Goal: Navigation & Orientation: Find specific page/section

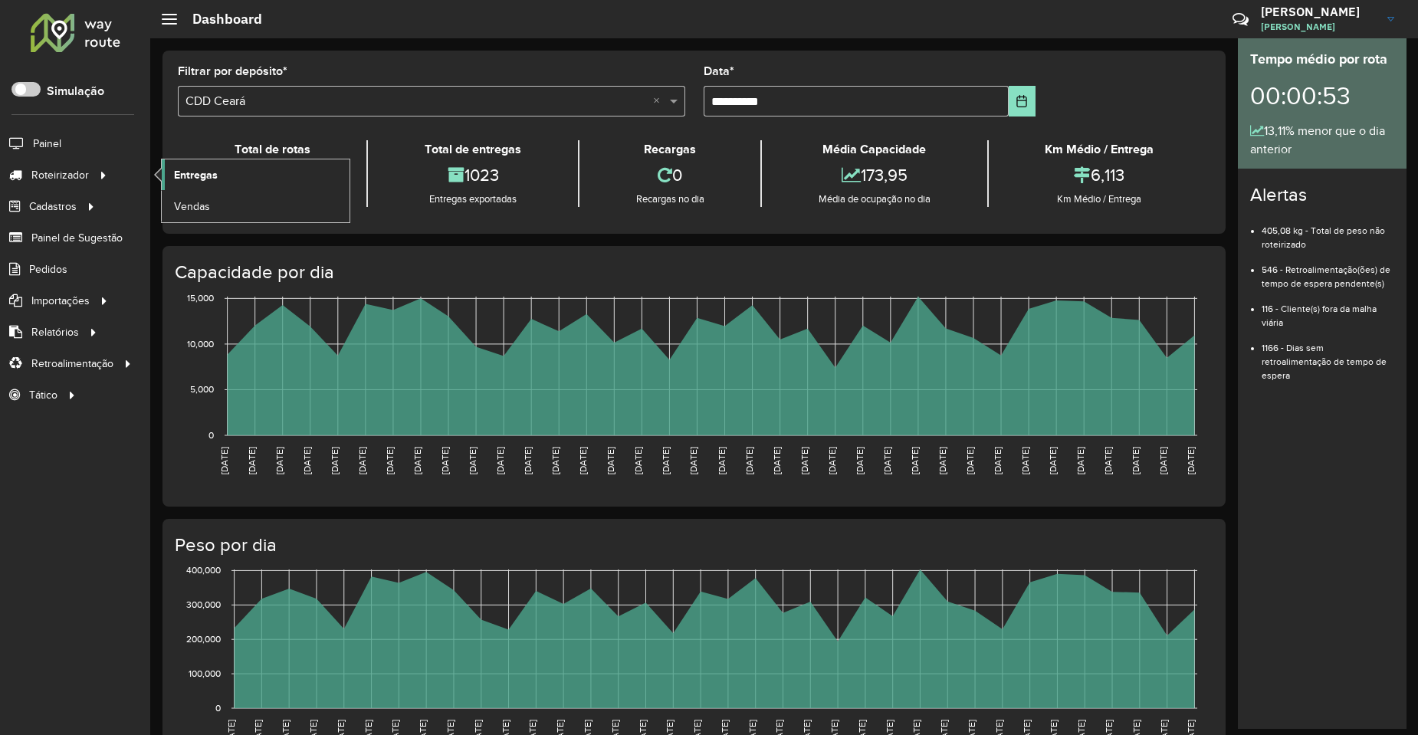
click at [222, 172] on link "Entregas" at bounding box center [256, 174] width 188 height 31
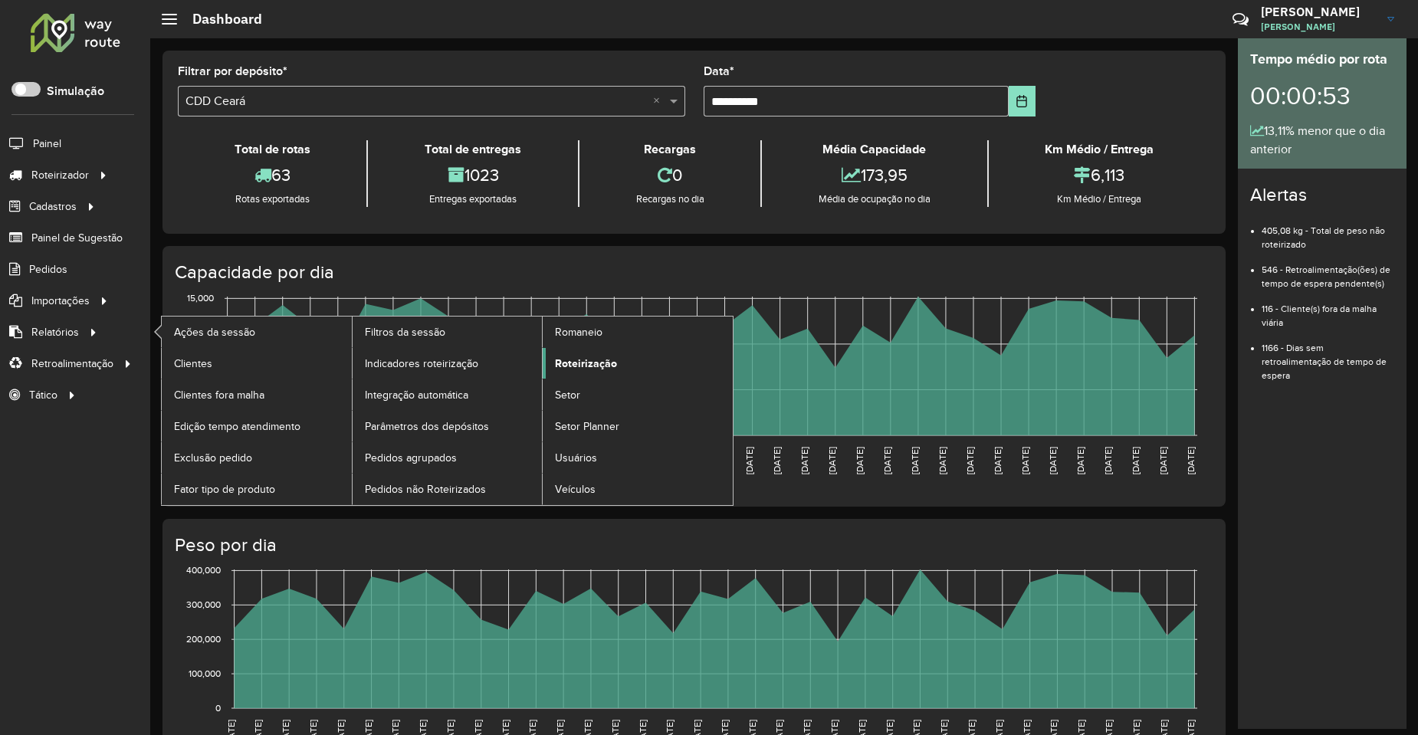
click at [608, 357] on span "Roteirização" at bounding box center [586, 364] width 62 height 16
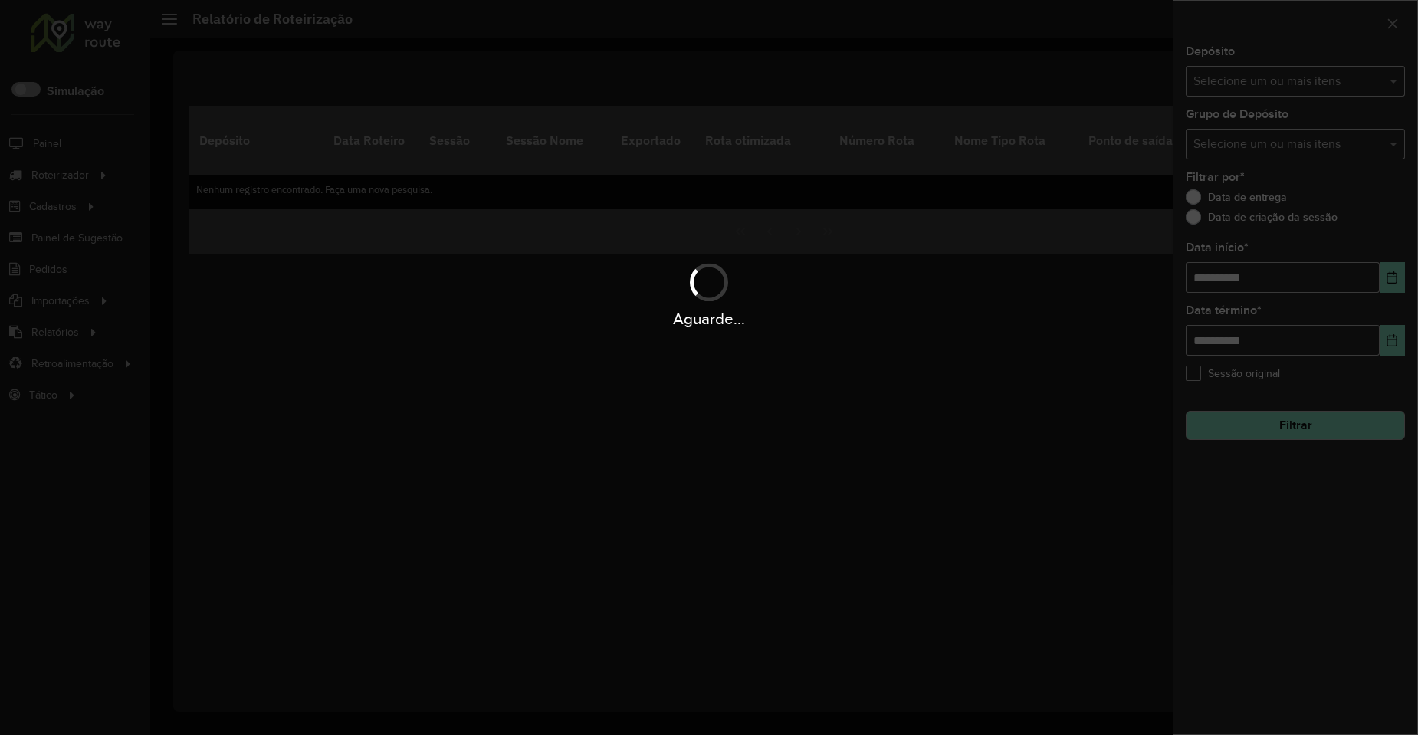
click at [1257, 80] on hb-app "Aguarde... Pop-up bloqueado! Seu navegador bloqueou automáticamente a abertura …" at bounding box center [709, 367] width 1418 height 735
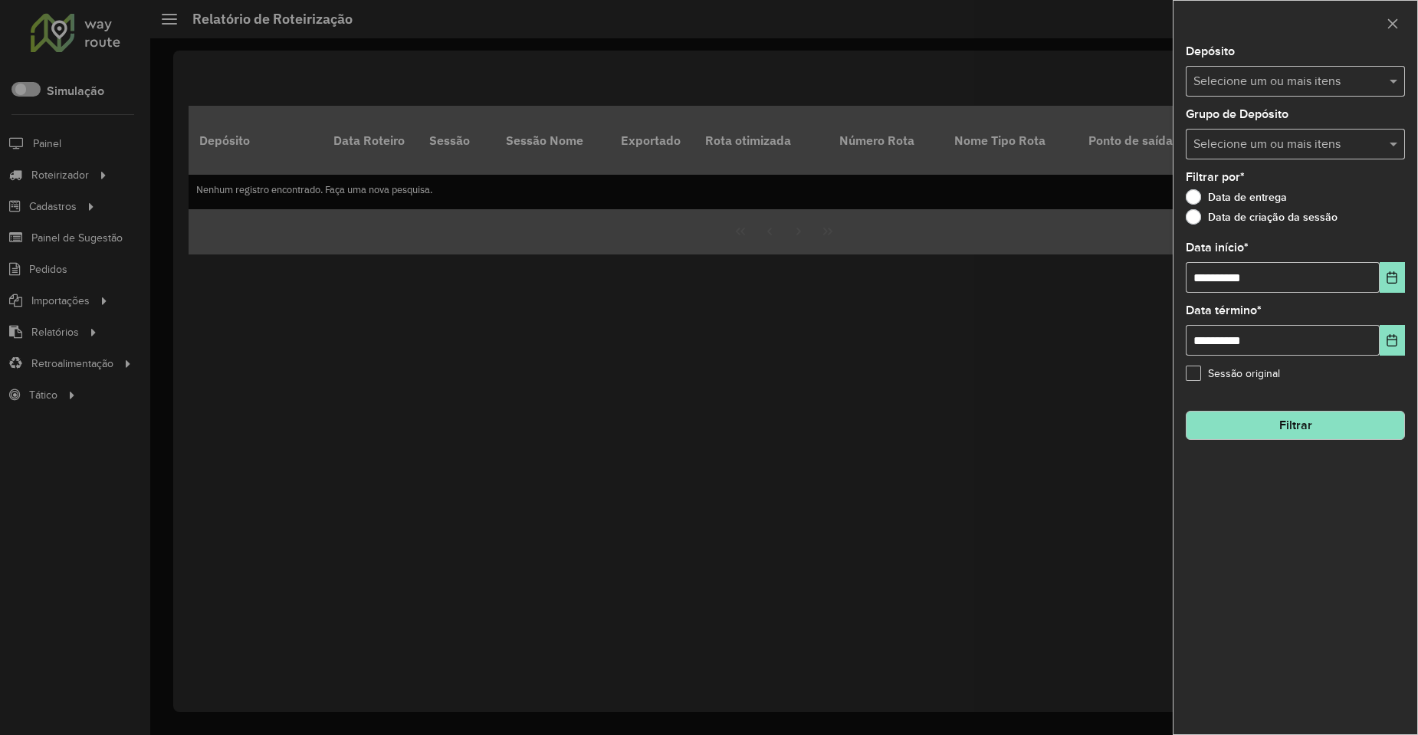
click at [1257, 80] on input "text" at bounding box center [1288, 82] width 196 height 18
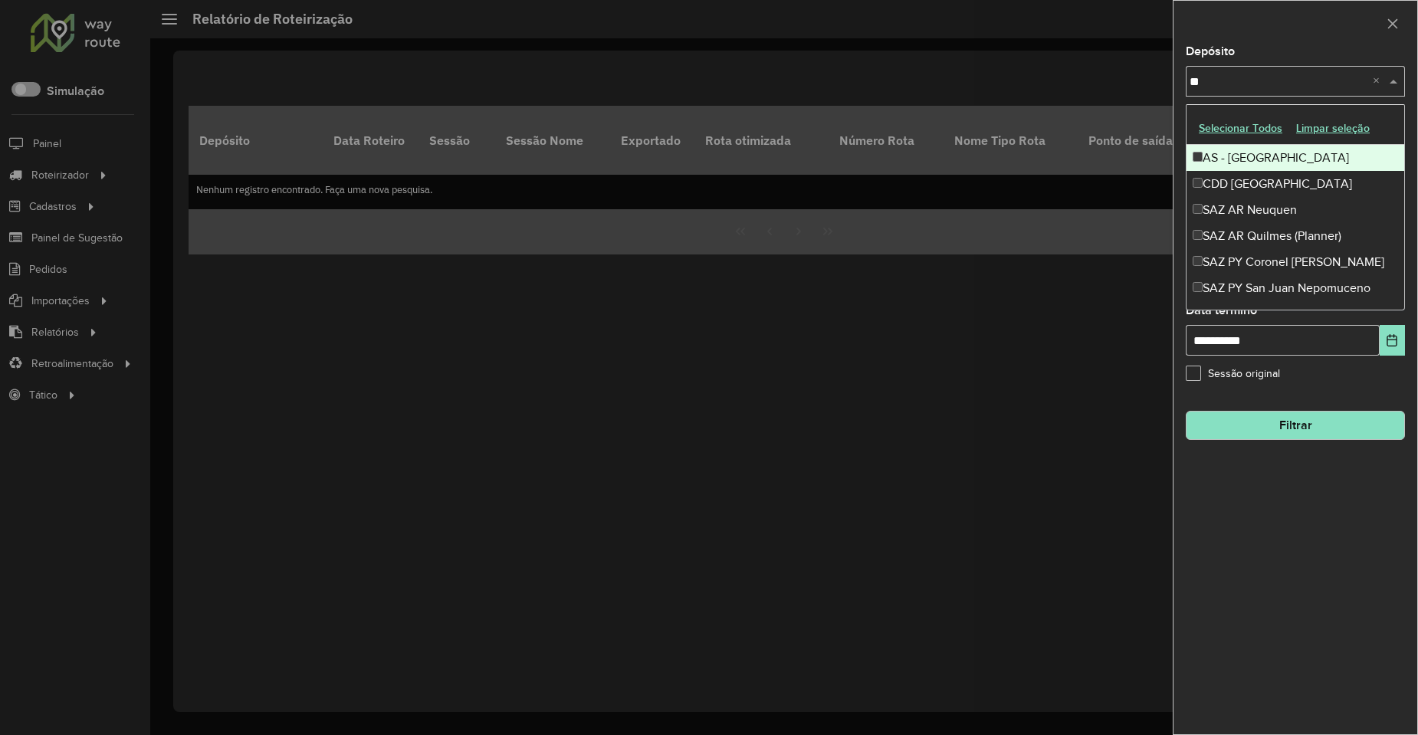
type input "*"
type input "****"
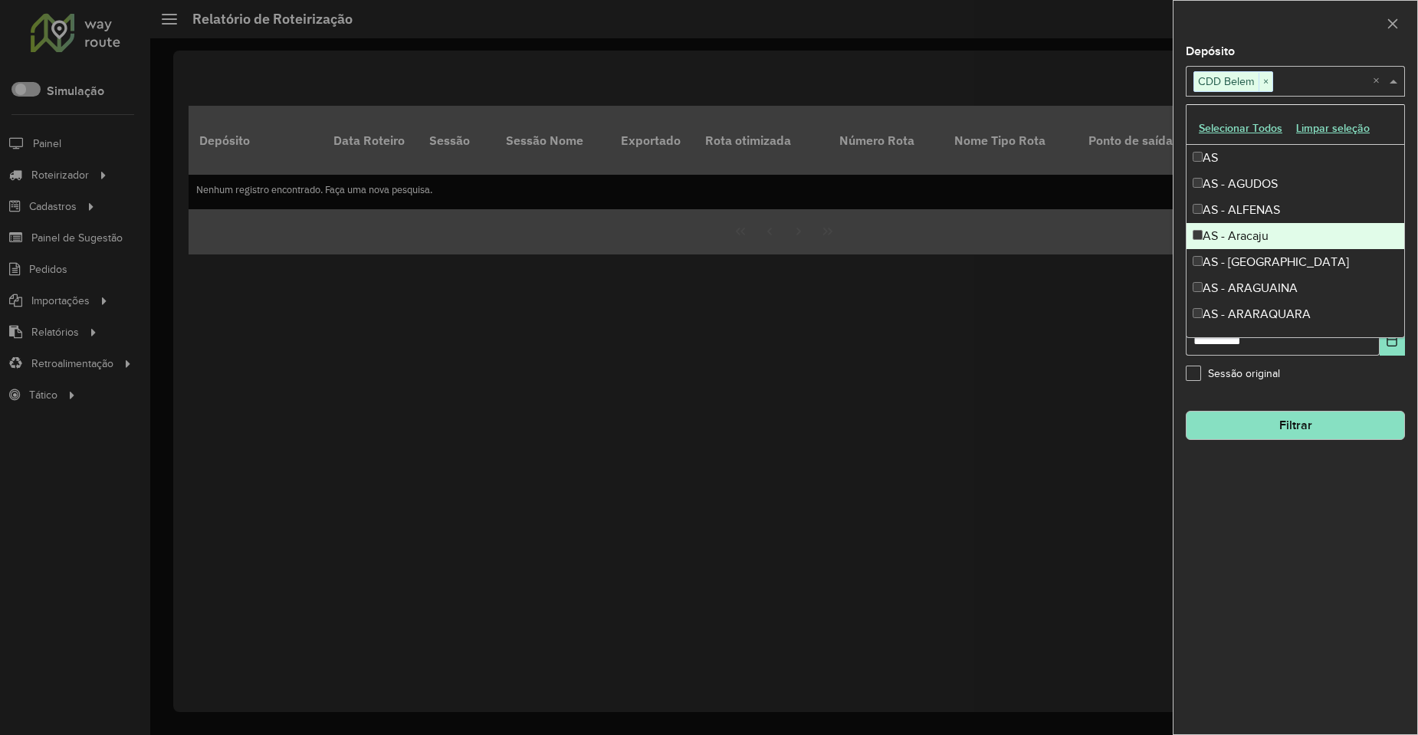
drag, startPoint x: 1390, startPoint y: 563, endPoint x: 1369, endPoint y: 391, distance: 173.1
click at [1390, 562] on div "**********" at bounding box center [1296, 390] width 244 height 689
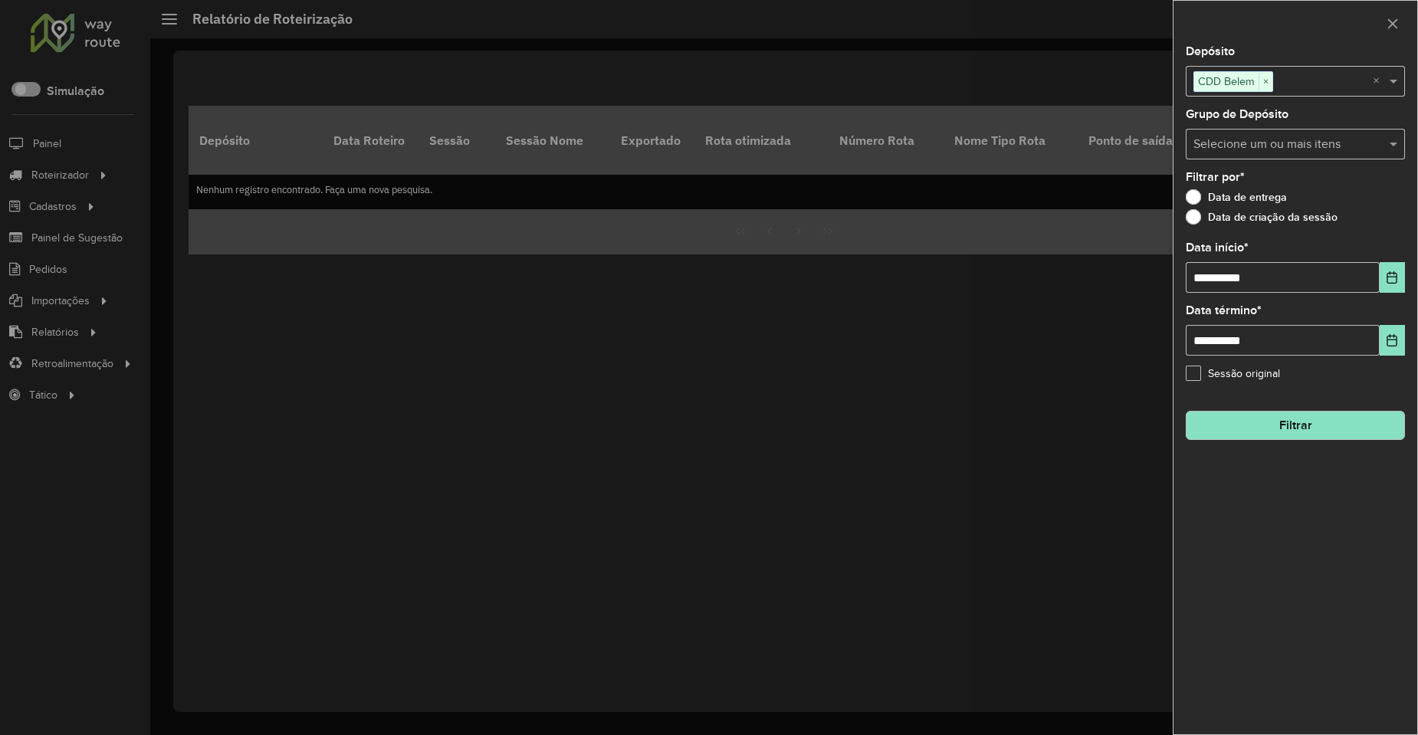
click at [1228, 414] on button "Filtrar" at bounding box center [1295, 425] width 219 height 29
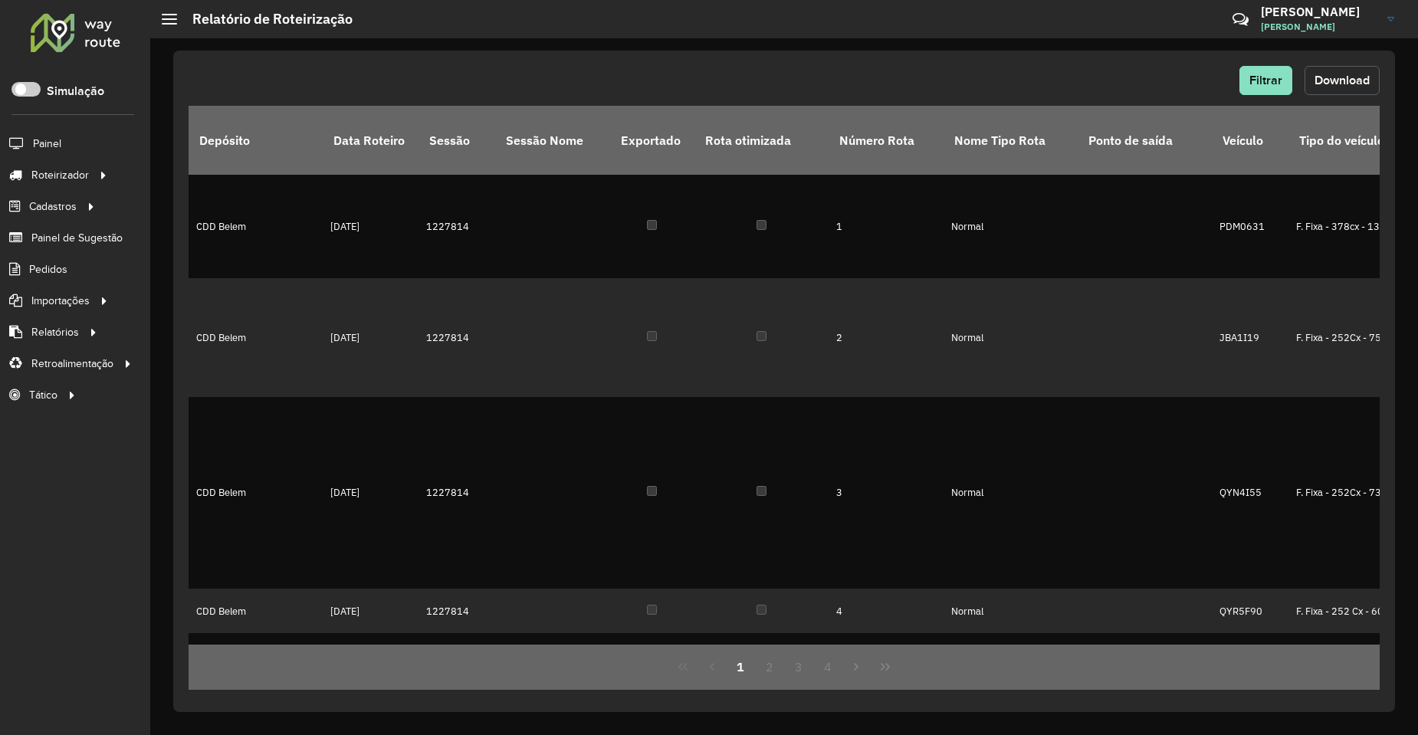
click at [1323, 94] on button "Download" at bounding box center [1342, 80] width 75 height 29
click at [1267, 76] on span "Filtrar" at bounding box center [1266, 80] width 33 height 13
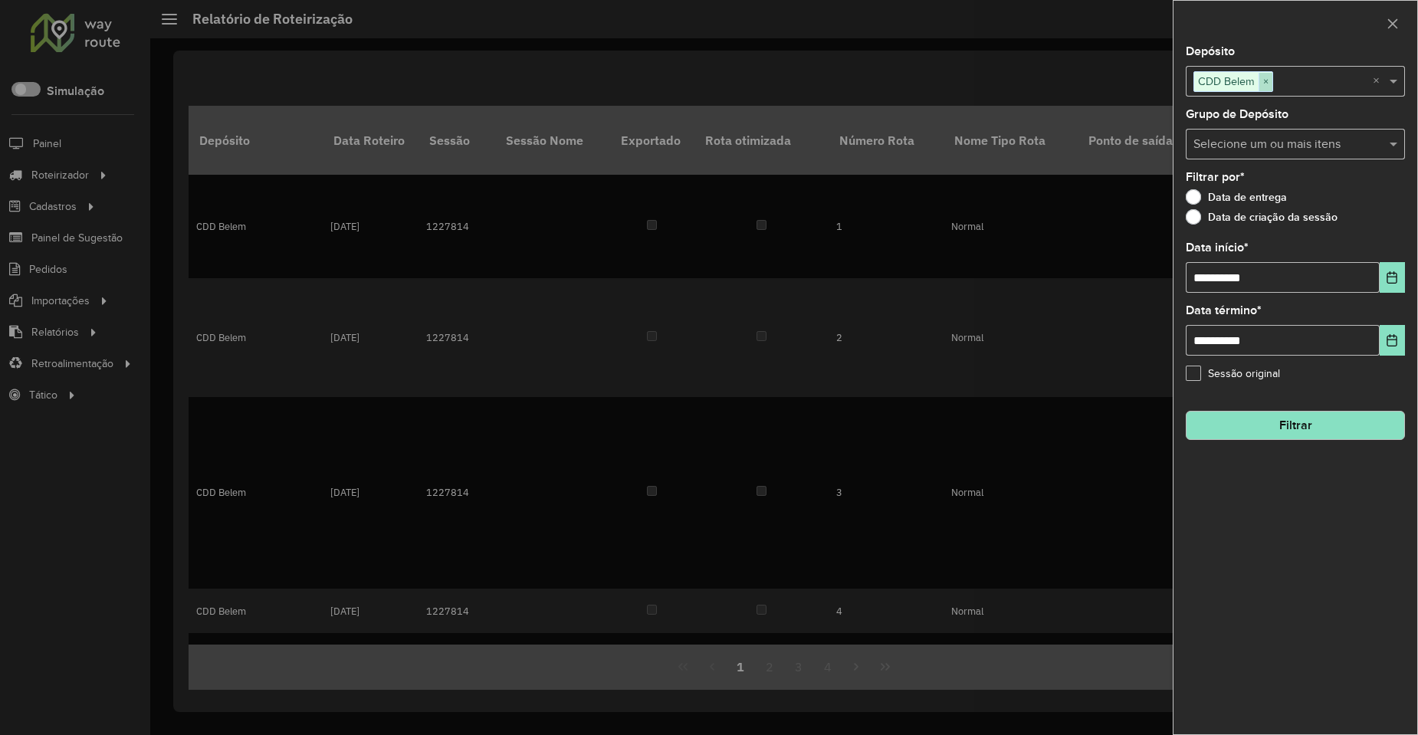
click at [1269, 81] on span "×" at bounding box center [1266, 82] width 14 height 18
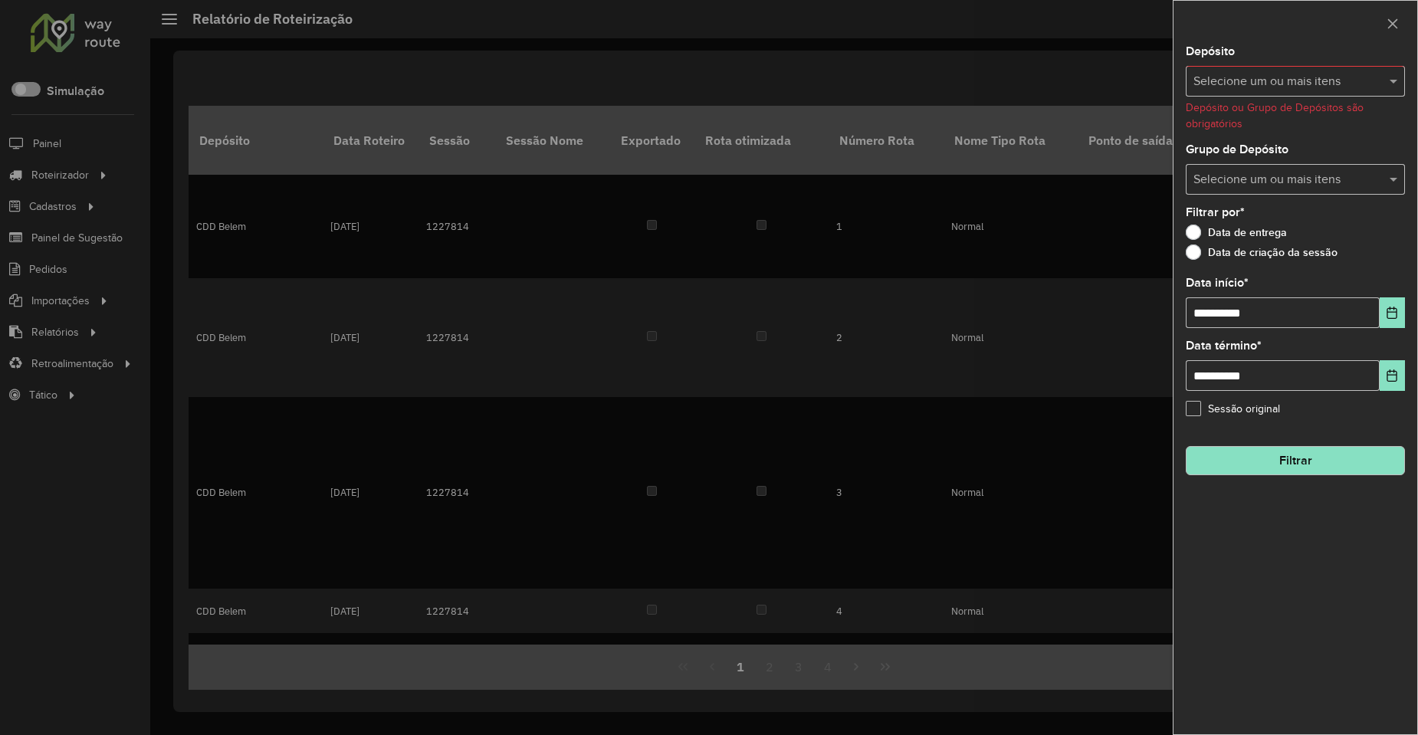
click at [1266, 84] on input "text" at bounding box center [1288, 82] width 196 height 18
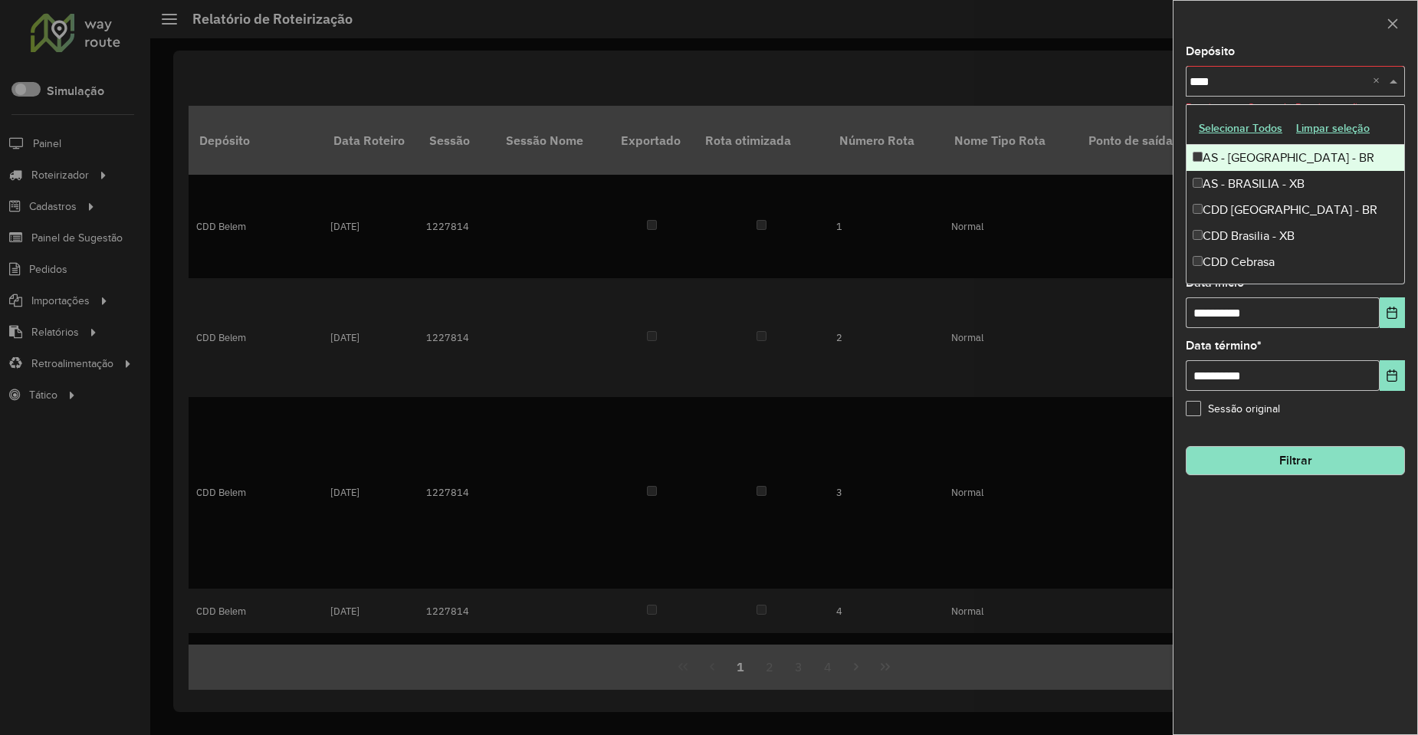
type input "*****"
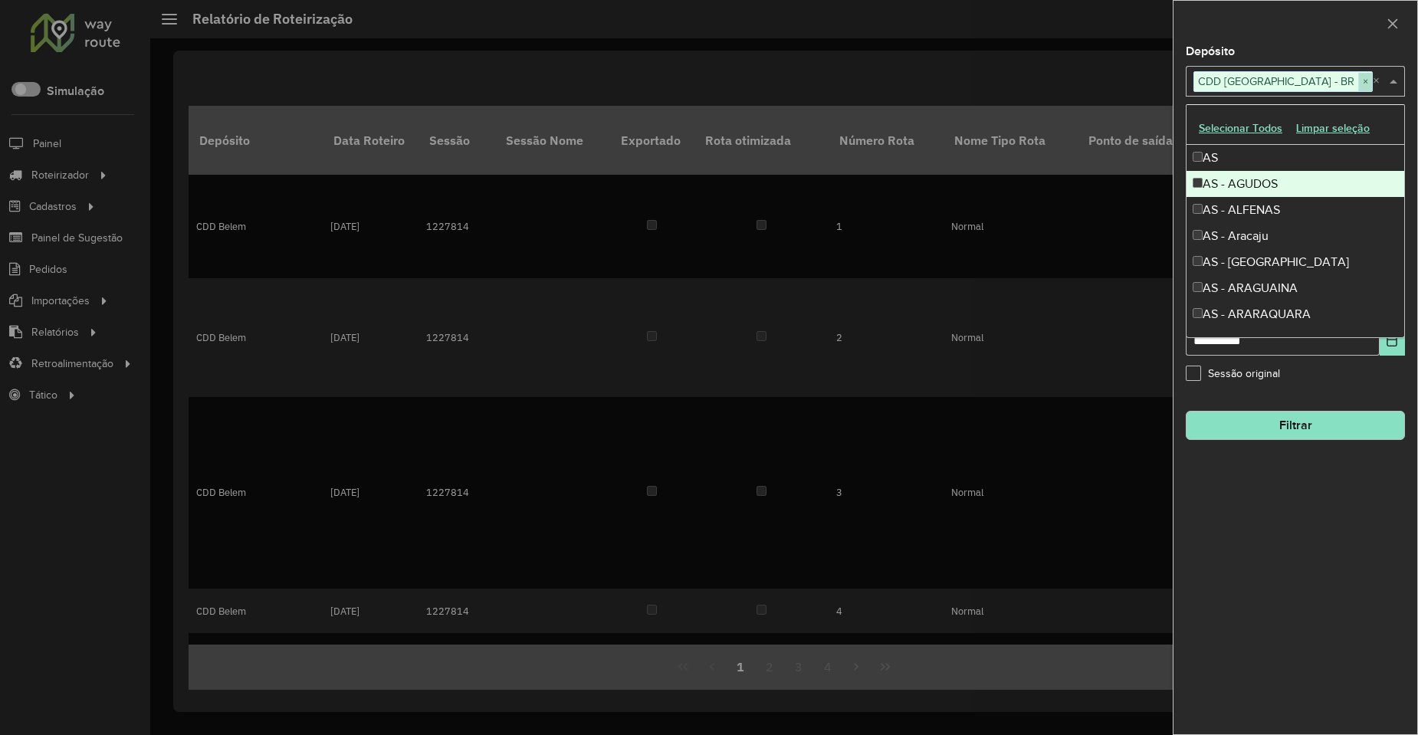
click at [1359, 73] on span "×" at bounding box center [1366, 82] width 14 height 18
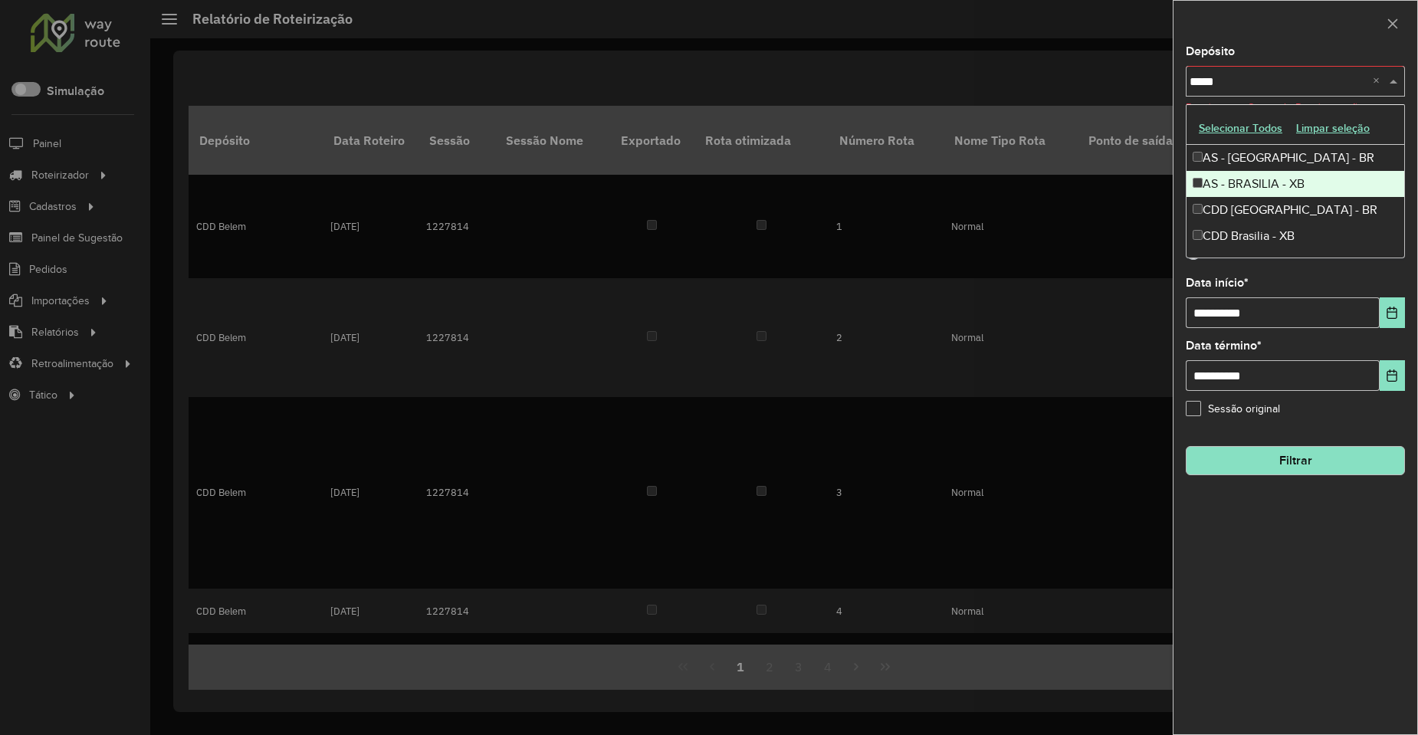
type input "******"
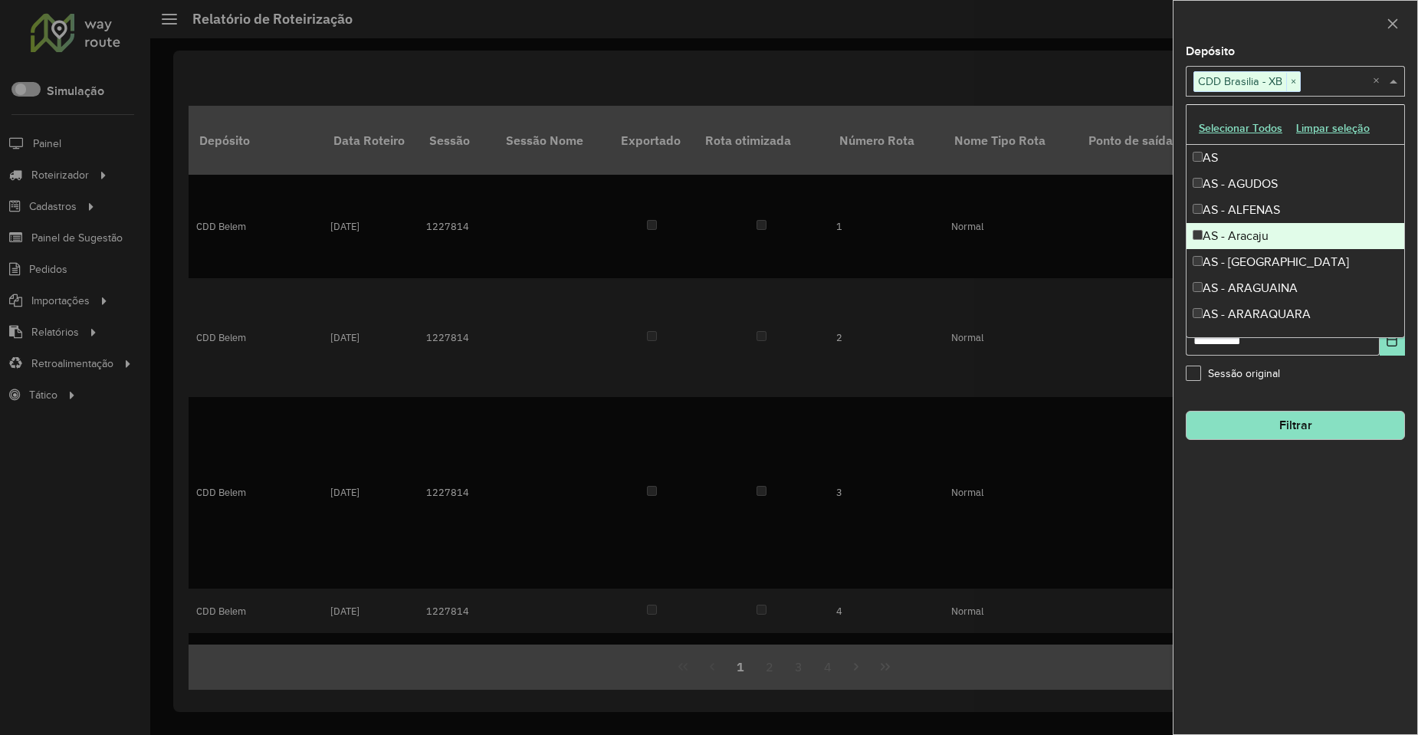
click at [1303, 432] on button "Filtrar" at bounding box center [1295, 425] width 219 height 29
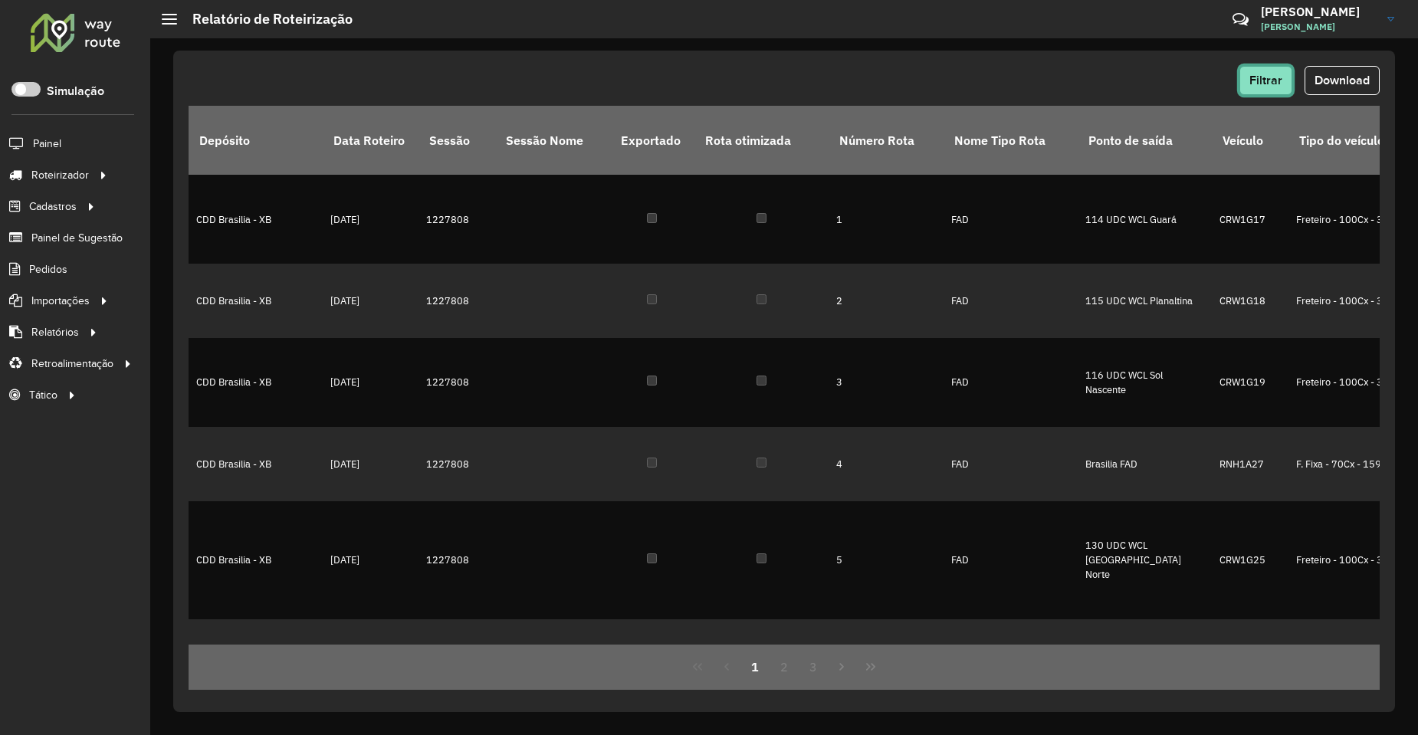
click at [1263, 79] on span "Filtrar" at bounding box center [1266, 80] width 33 height 13
drag, startPoint x: 1352, startPoint y: 80, endPoint x: 1258, endPoint y: 130, distance: 107.0
click at [1352, 81] on span "Download" at bounding box center [1342, 80] width 55 height 13
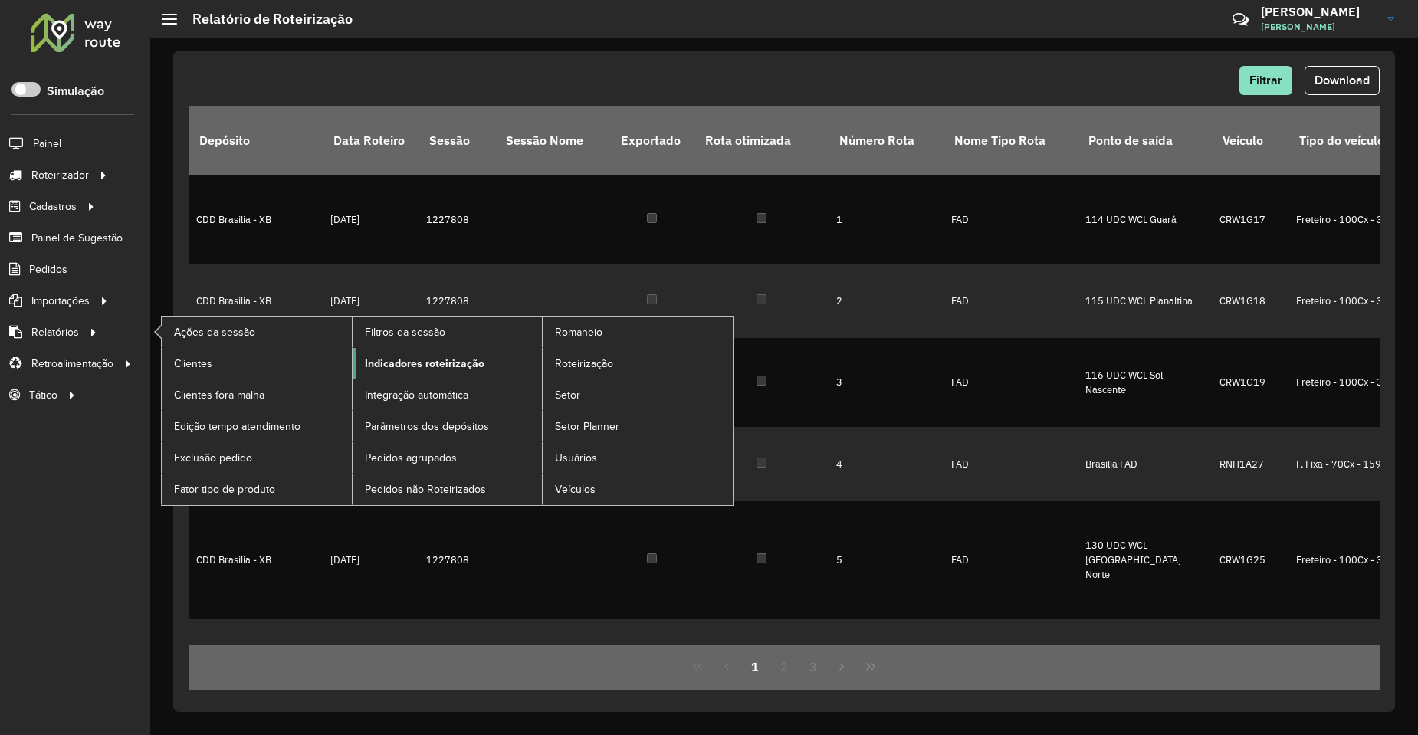
click at [410, 366] on span "Indicadores roteirização" at bounding box center [425, 364] width 120 height 16
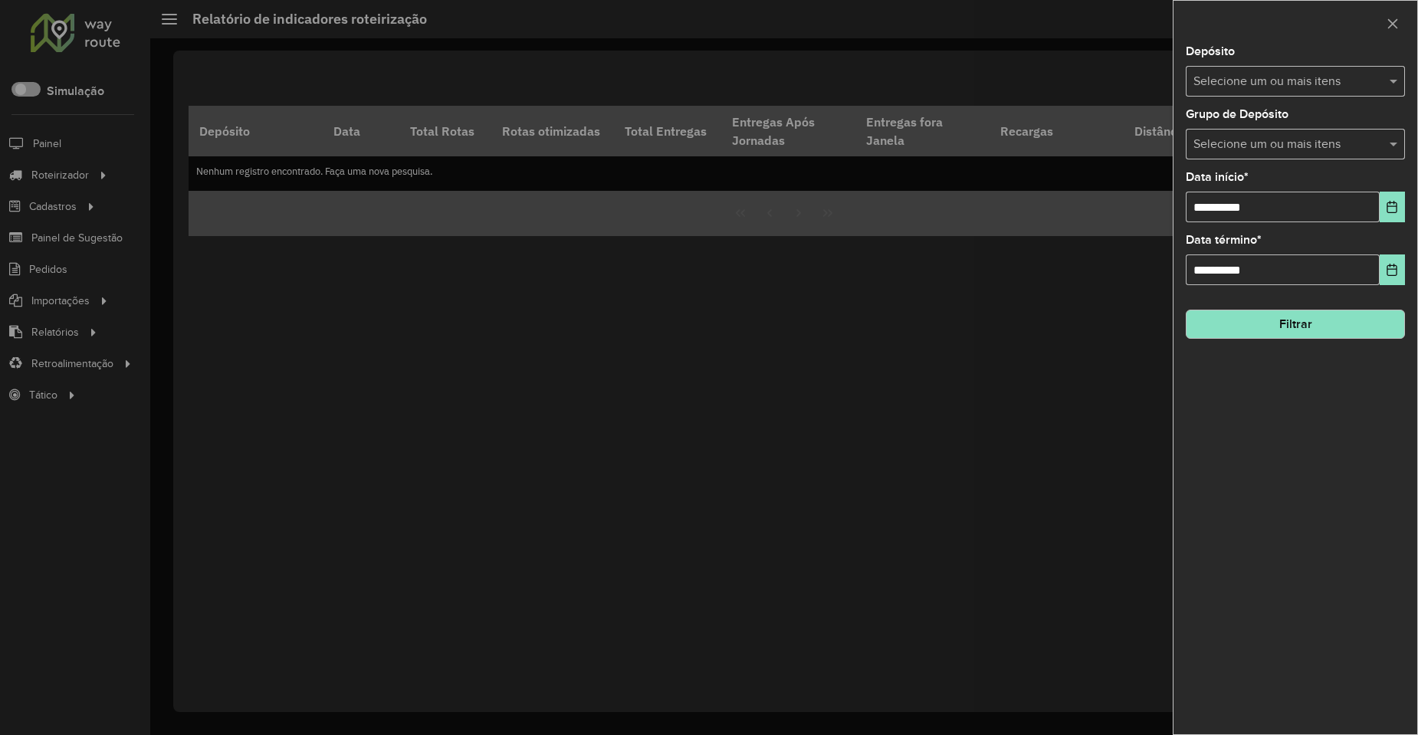
click at [1239, 59] on div "Depósito Selecione um ou mais itens" at bounding box center [1295, 71] width 219 height 51
click at [1237, 69] on div "Selecione um ou mais itens" at bounding box center [1295, 81] width 219 height 31
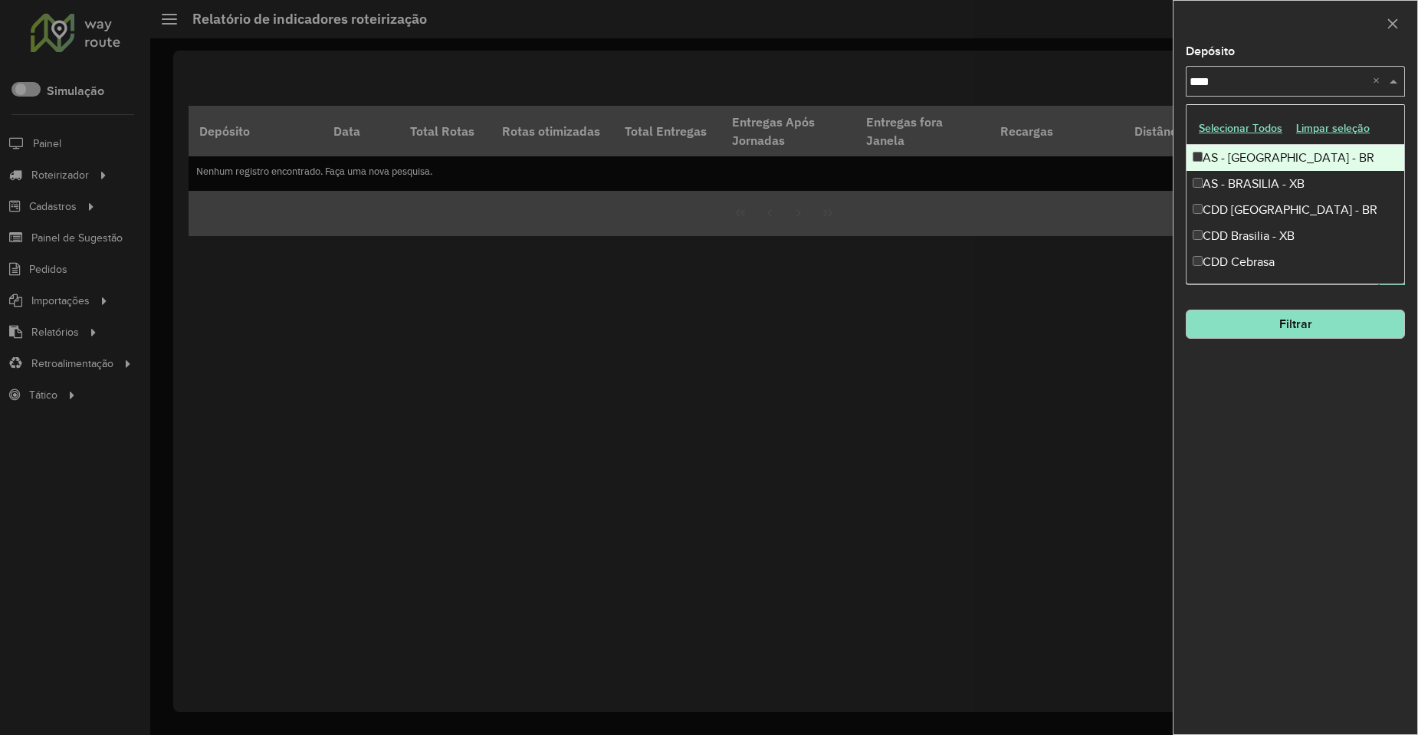
type input "*****"
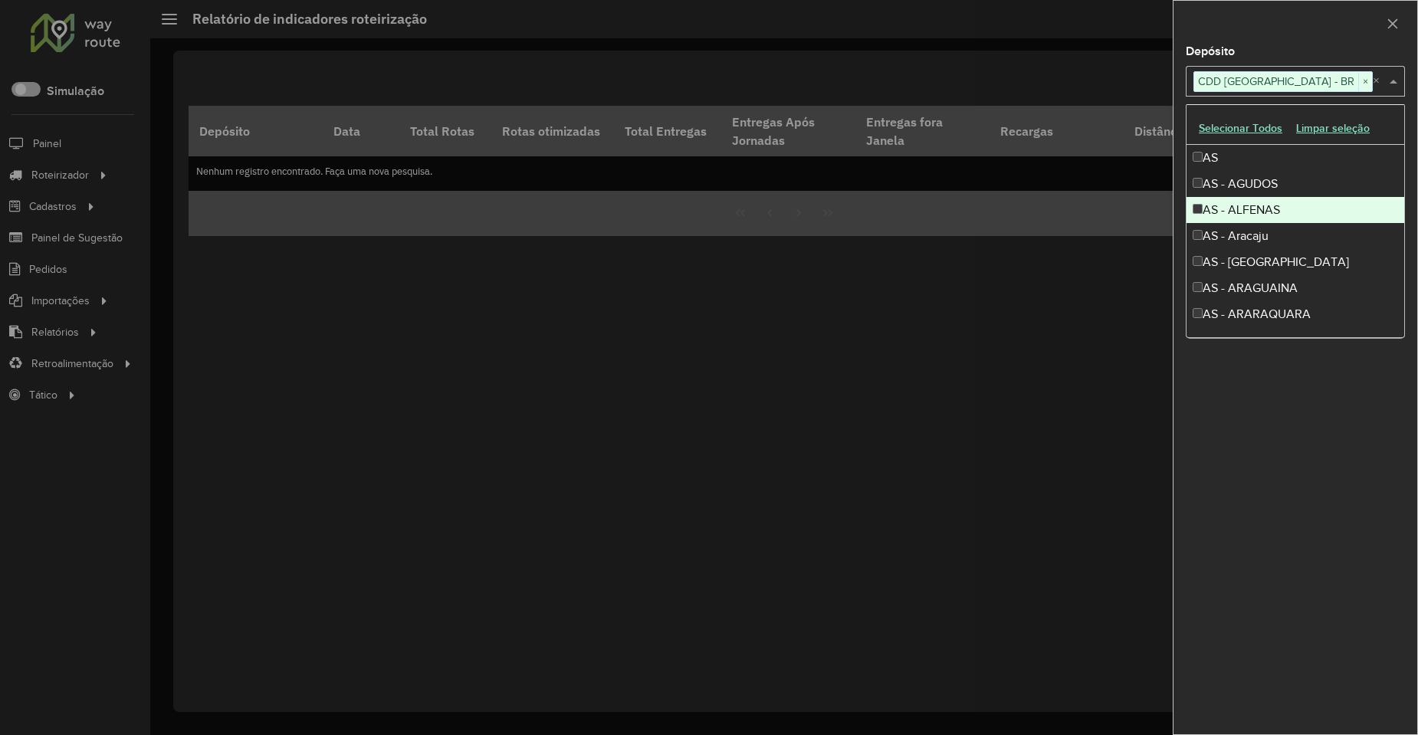
click at [1373, 82] on input "text" at bounding box center [1373, 82] width 0 height 18
click at [1359, 83] on span "×" at bounding box center [1366, 82] width 14 height 18
click at [1091, 369] on div at bounding box center [709, 367] width 1418 height 735
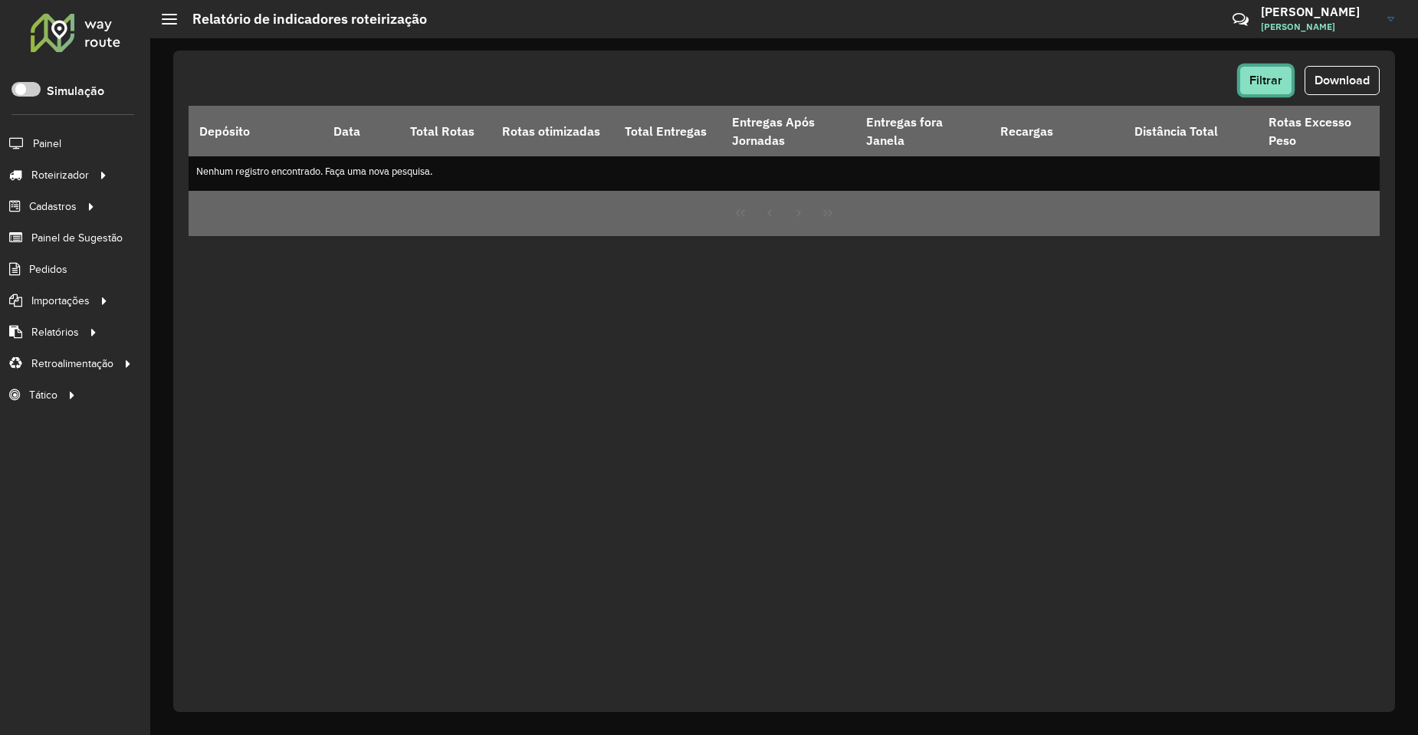
click at [1261, 88] on button "Filtrar" at bounding box center [1266, 80] width 53 height 29
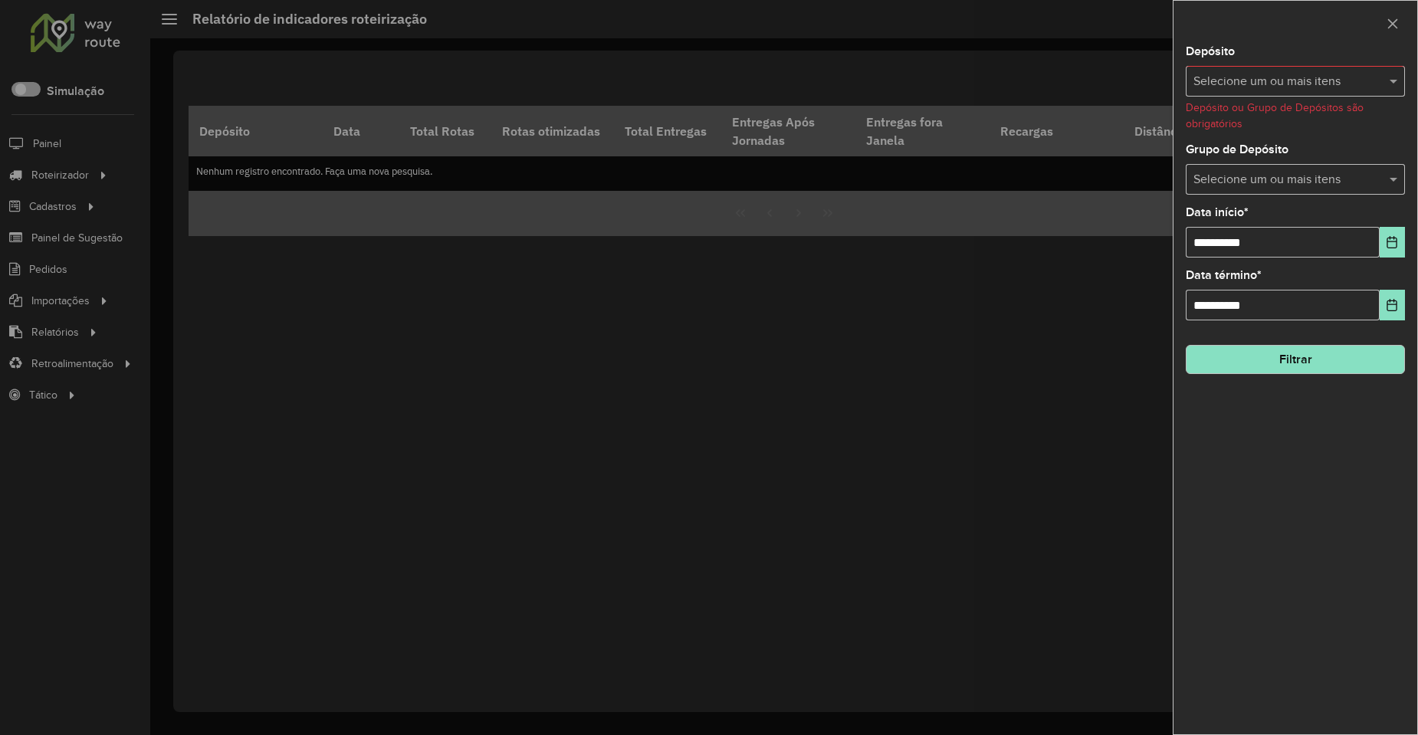
click at [1241, 71] on div "Selecione um ou mais itens" at bounding box center [1295, 81] width 219 height 31
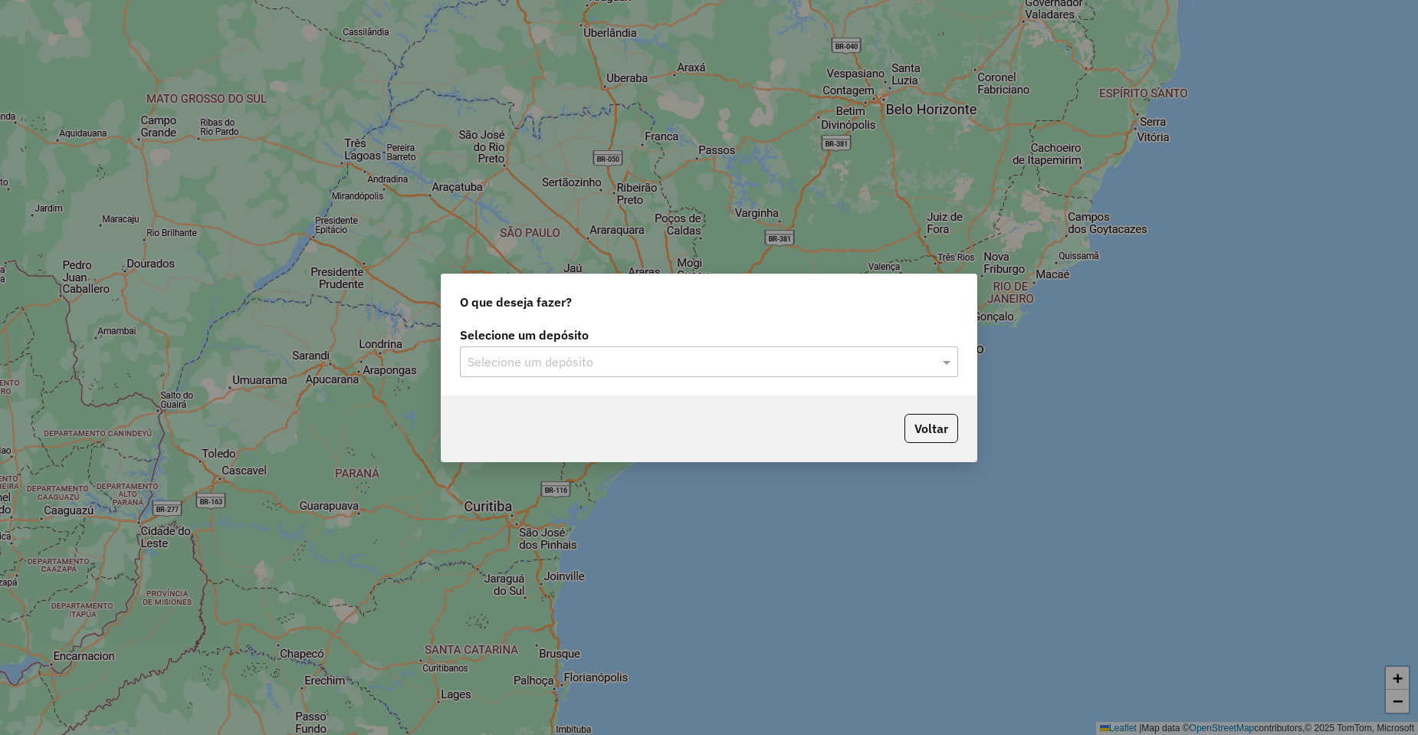
click at [601, 357] on input "text" at bounding box center [694, 362] width 452 height 18
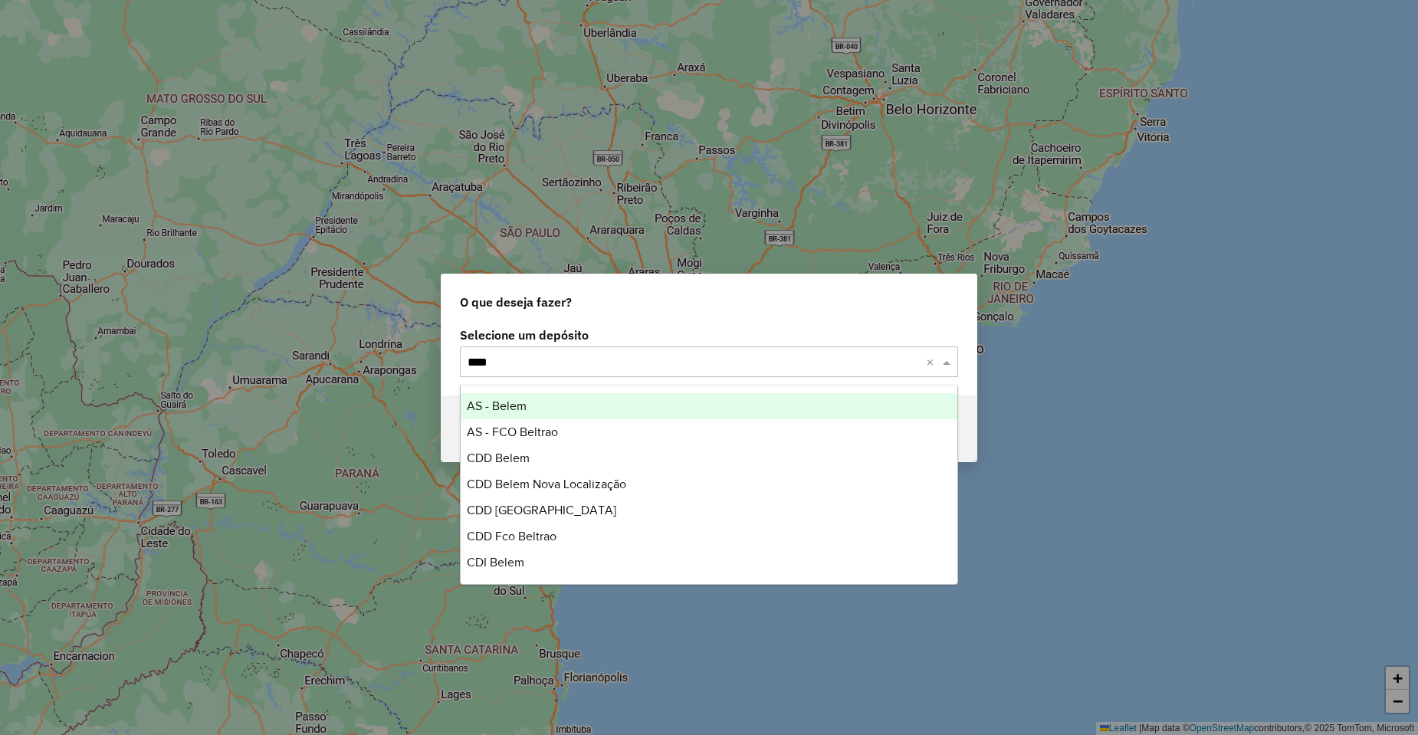
type input "*****"
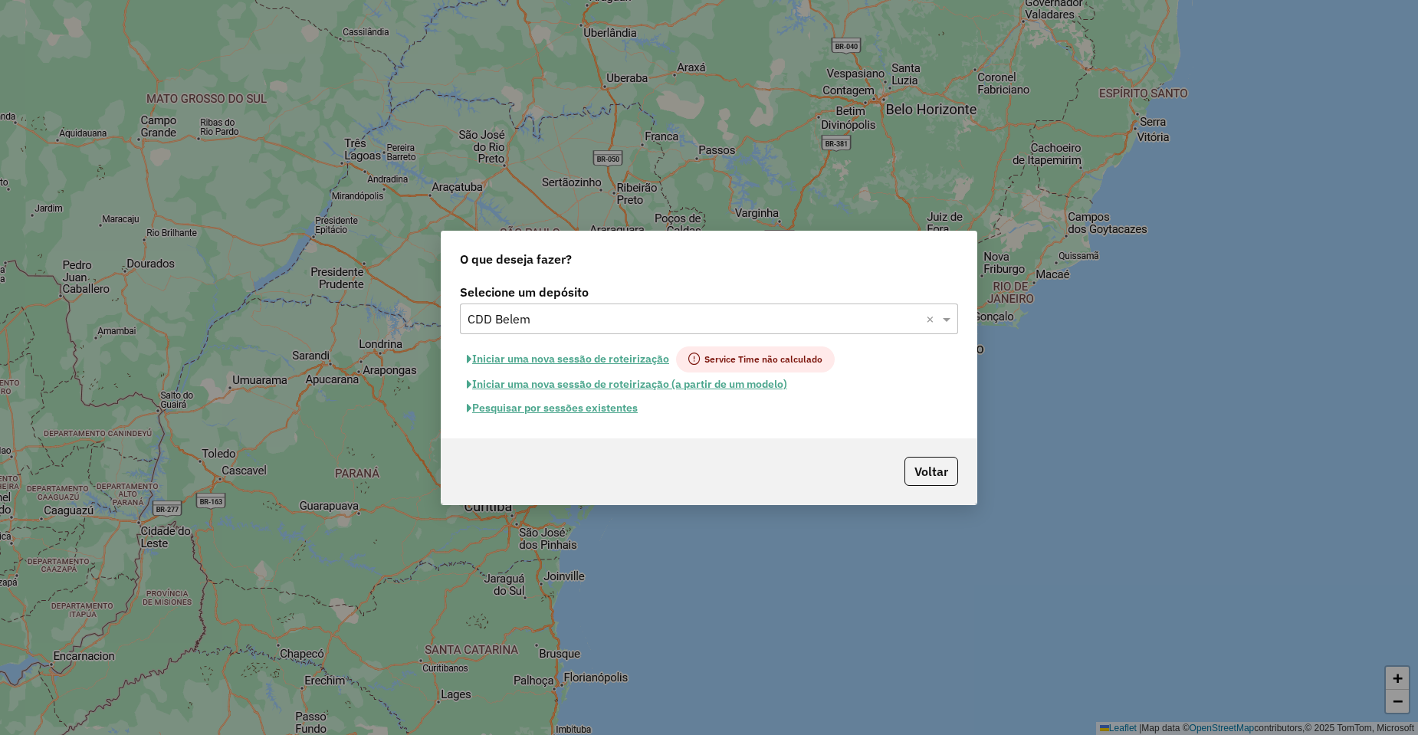
click at [543, 406] on button "Pesquisar por sessões existentes" at bounding box center [552, 408] width 185 height 24
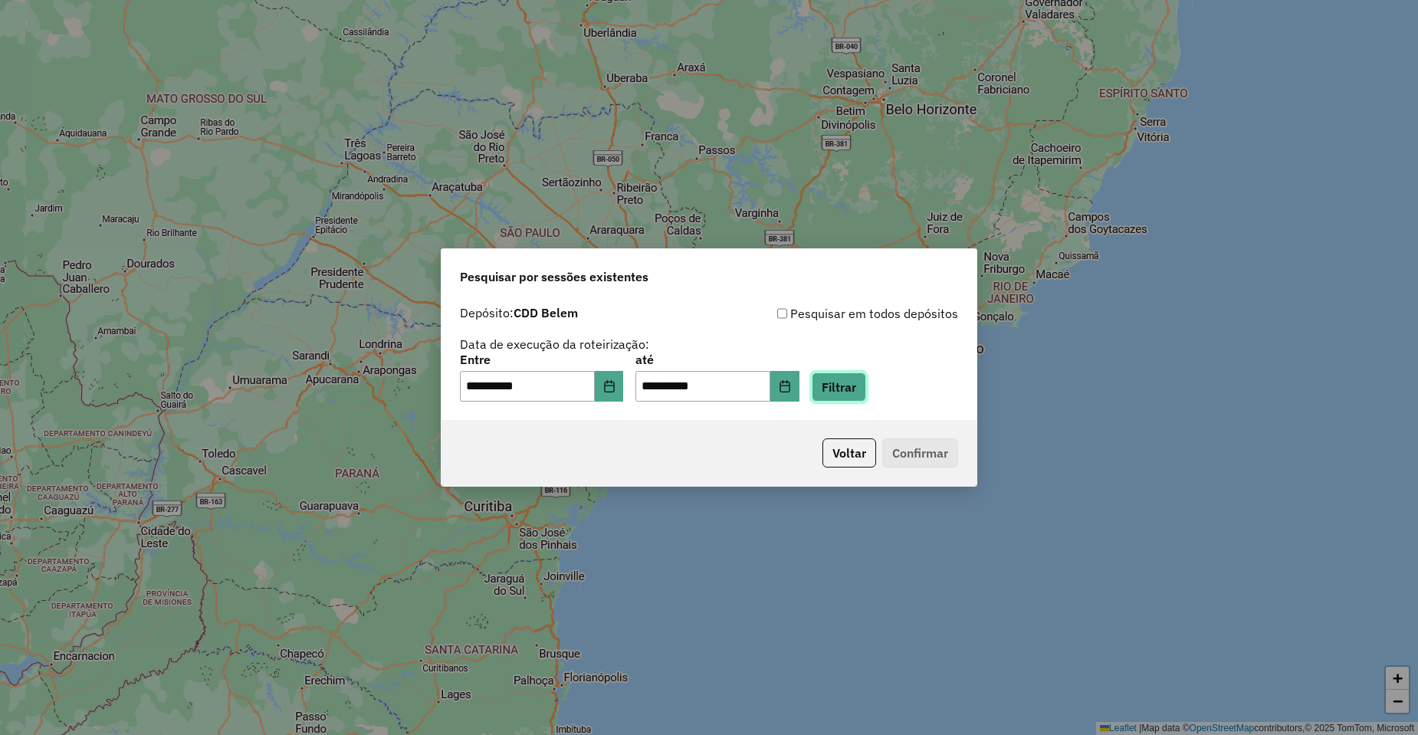
click at [866, 385] on button "Filtrar" at bounding box center [839, 387] width 54 height 29
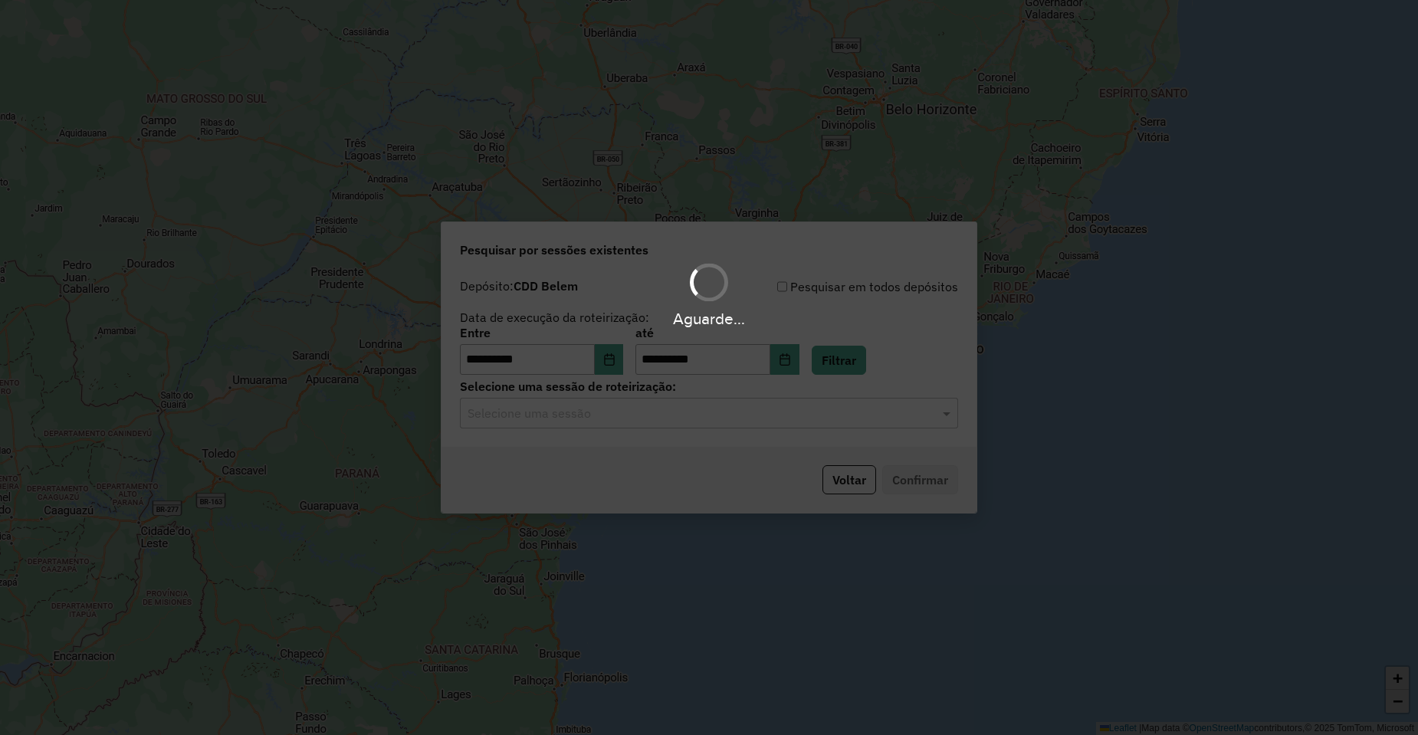
click at [638, 417] on input "text" at bounding box center [694, 414] width 452 height 18
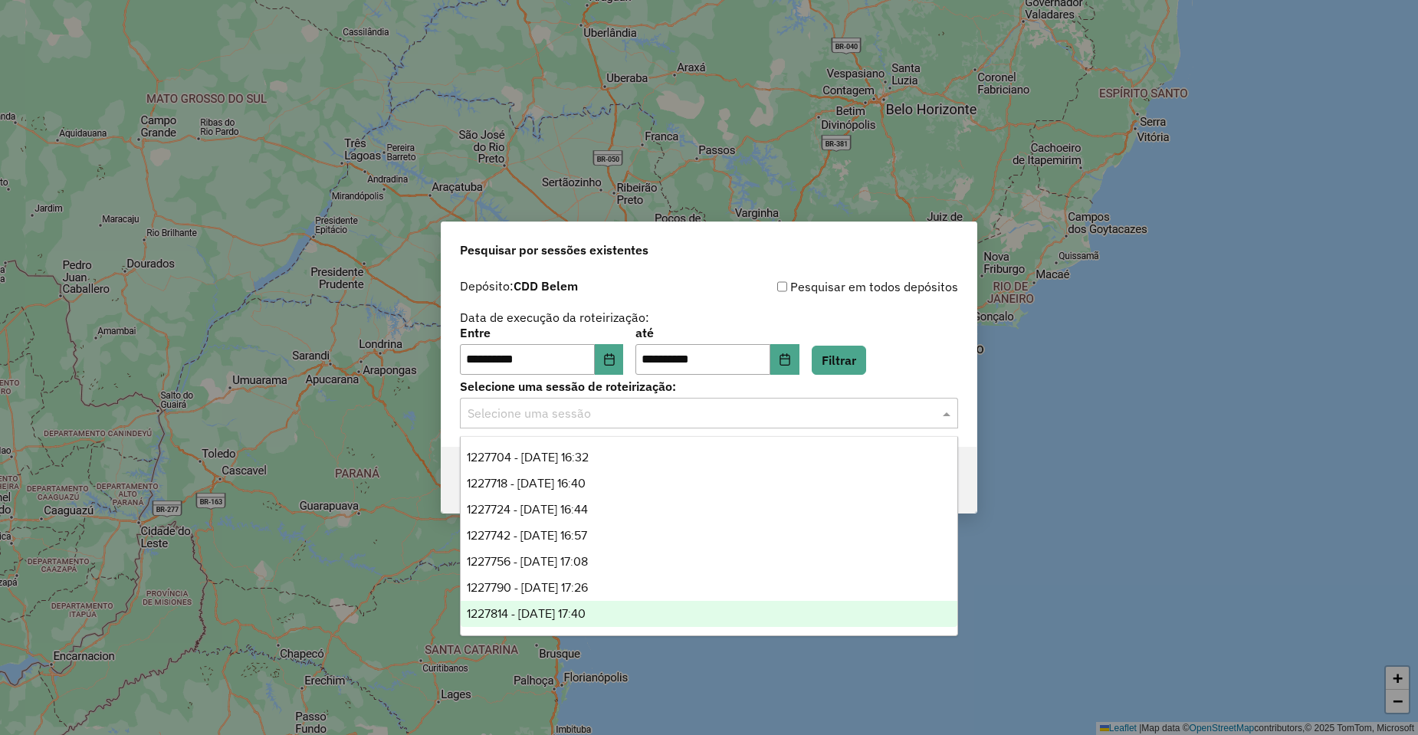
click at [570, 620] on div "1227814 - 11/08/2025 17:40" at bounding box center [709, 614] width 497 height 26
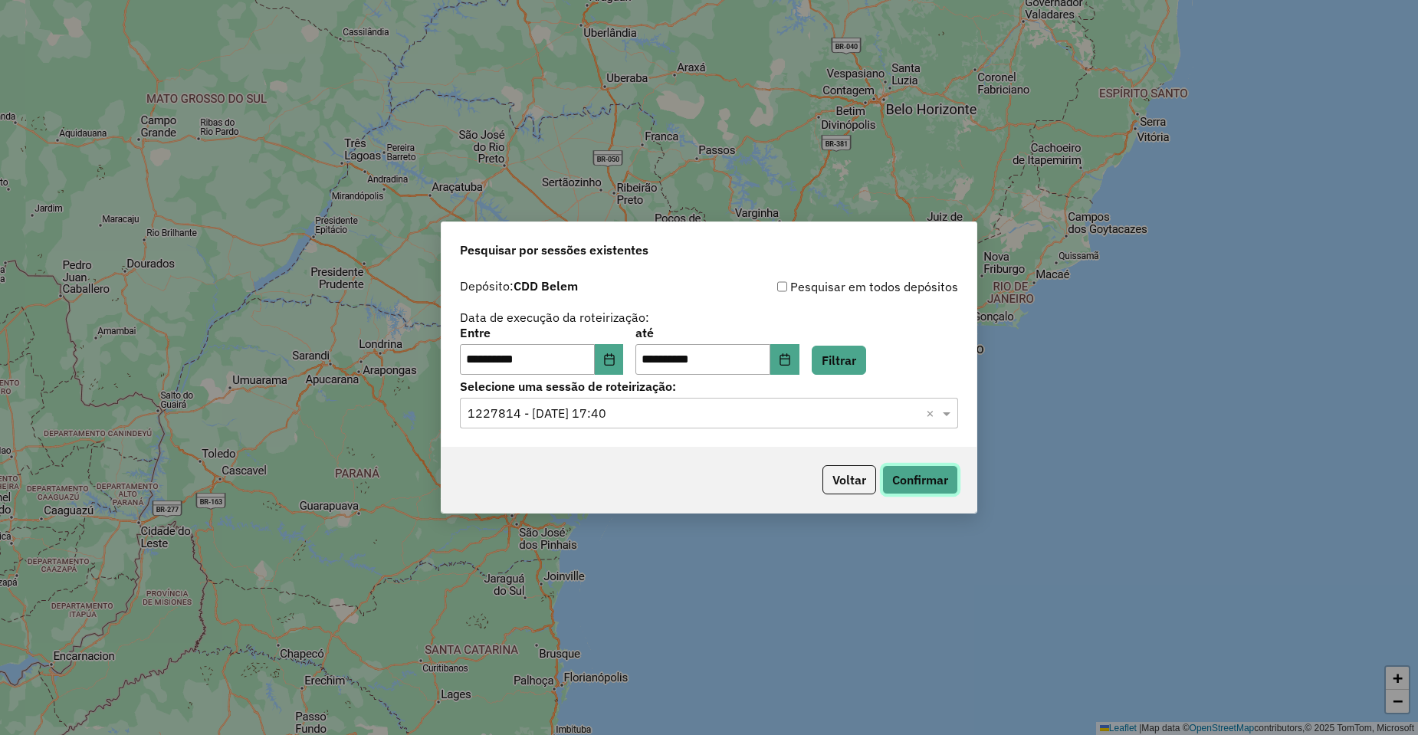
click at [942, 479] on button "Confirmar" at bounding box center [920, 479] width 76 height 29
click at [574, 424] on div "Selecione uma sessão × 1227814 - 11/08/2025 17:40 ×" at bounding box center [709, 413] width 498 height 31
click at [639, 412] on input "text" at bounding box center [694, 414] width 452 height 18
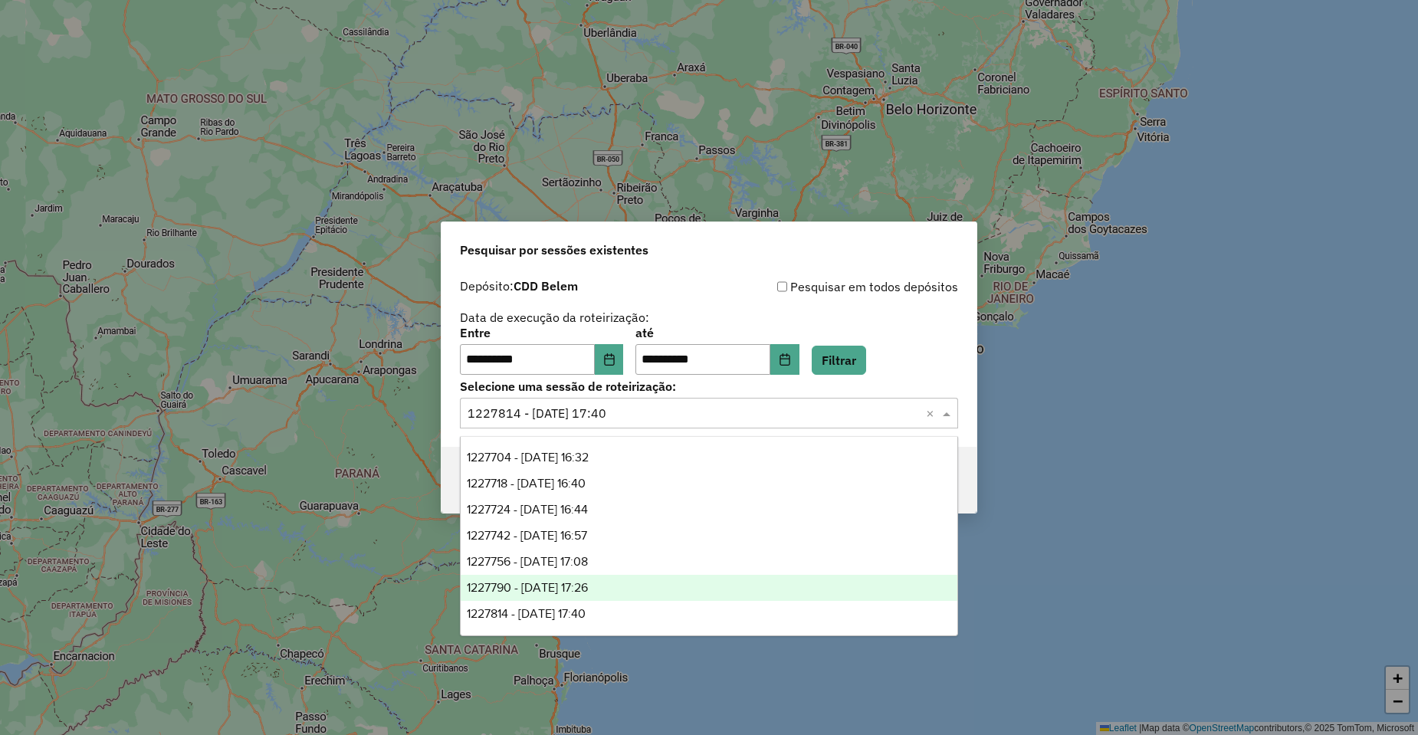
click at [588, 584] on span "1227790 - 11/08/2025 17:26" at bounding box center [527, 587] width 121 height 13
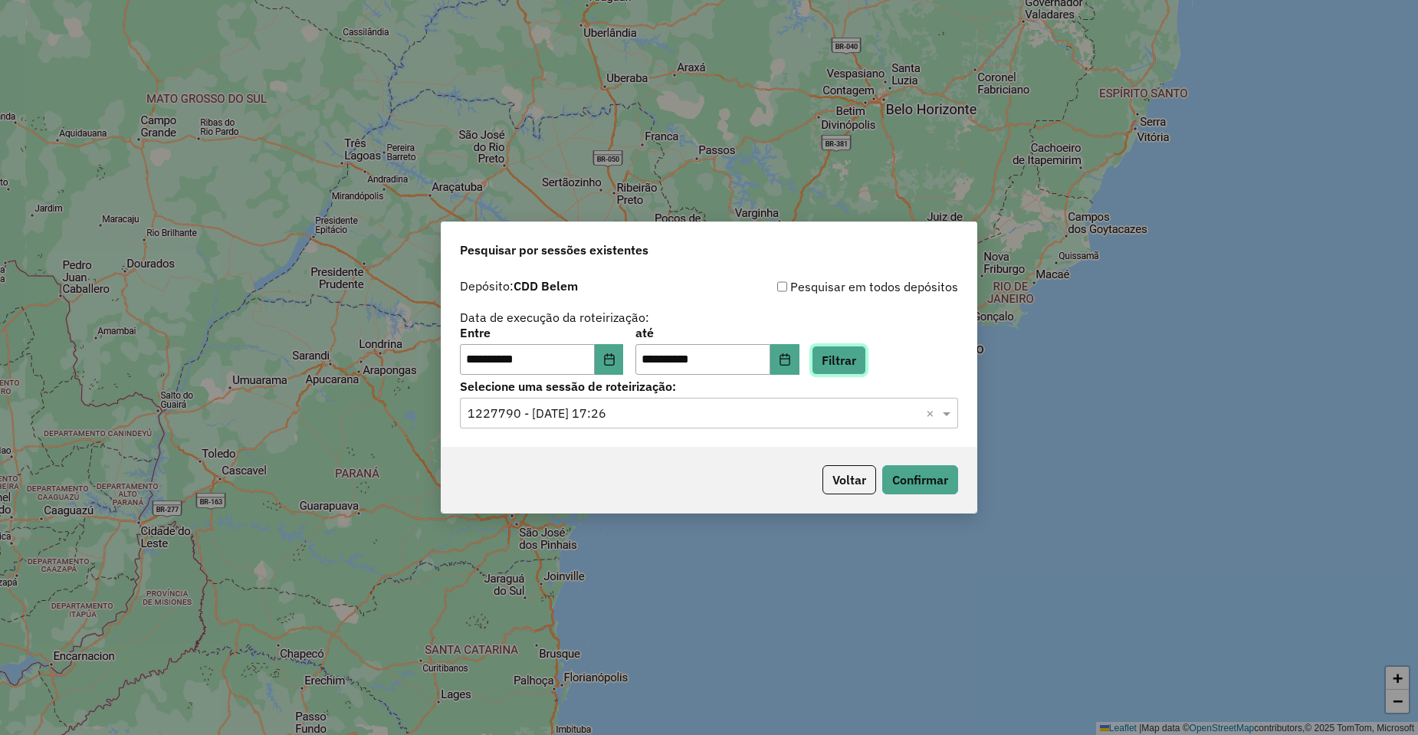
click at [866, 357] on button "Filtrar" at bounding box center [839, 360] width 54 height 29
click at [927, 478] on button "Confirmar" at bounding box center [920, 479] width 76 height 29
drag, startPoint x: 626, startPoint y: 436, endPoint x: 631, endPoint y: 426, distance: 11.3
click at [626, 432] on div "**********" at bounding box center [709, 359] width 535 height 176
click at [632, 424] on div "Selecione uma sessão × 1227790 - 11/08/2025 17:26 ×" at bounding box center [709, 413] width 498 height 31
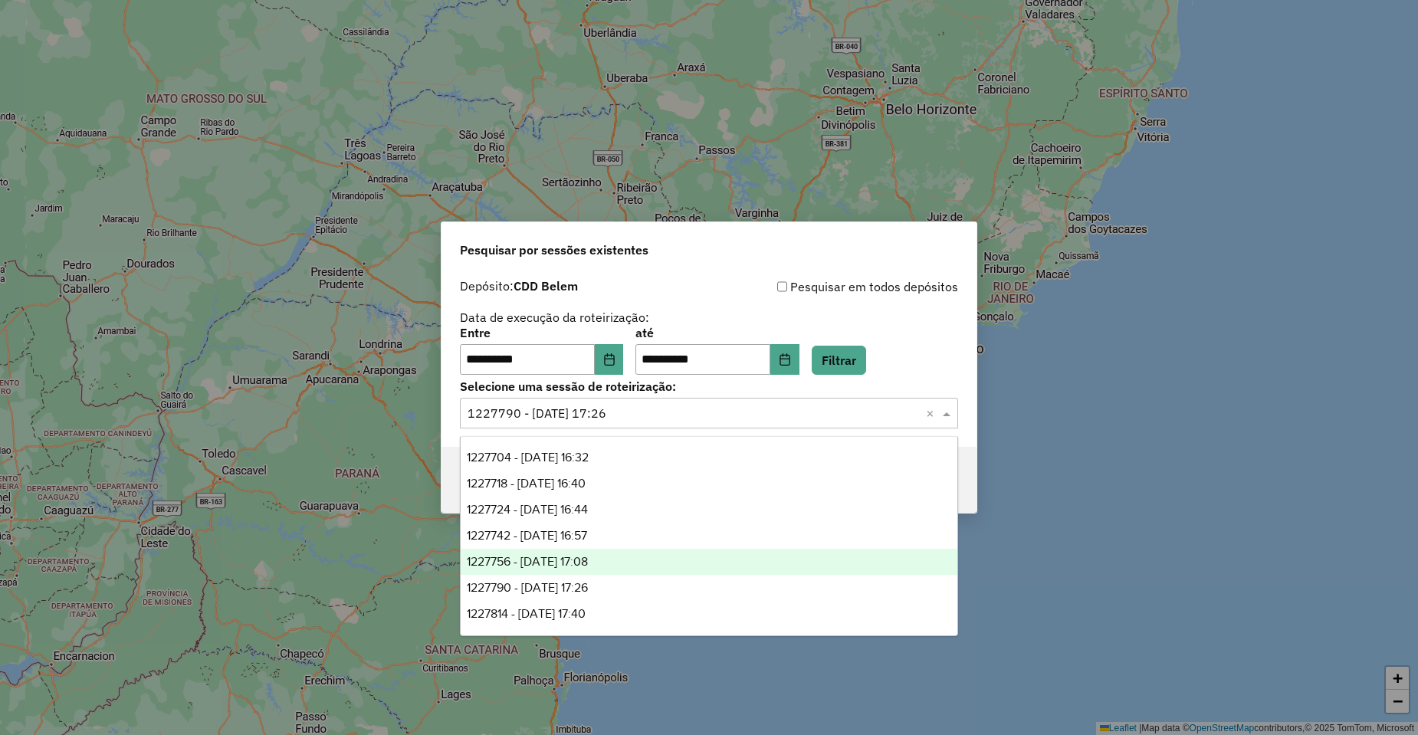
click at [594, 552] on div "1227756 - 11/08/2025 17:08" at bounding box center [709, 562] width 497 height 26
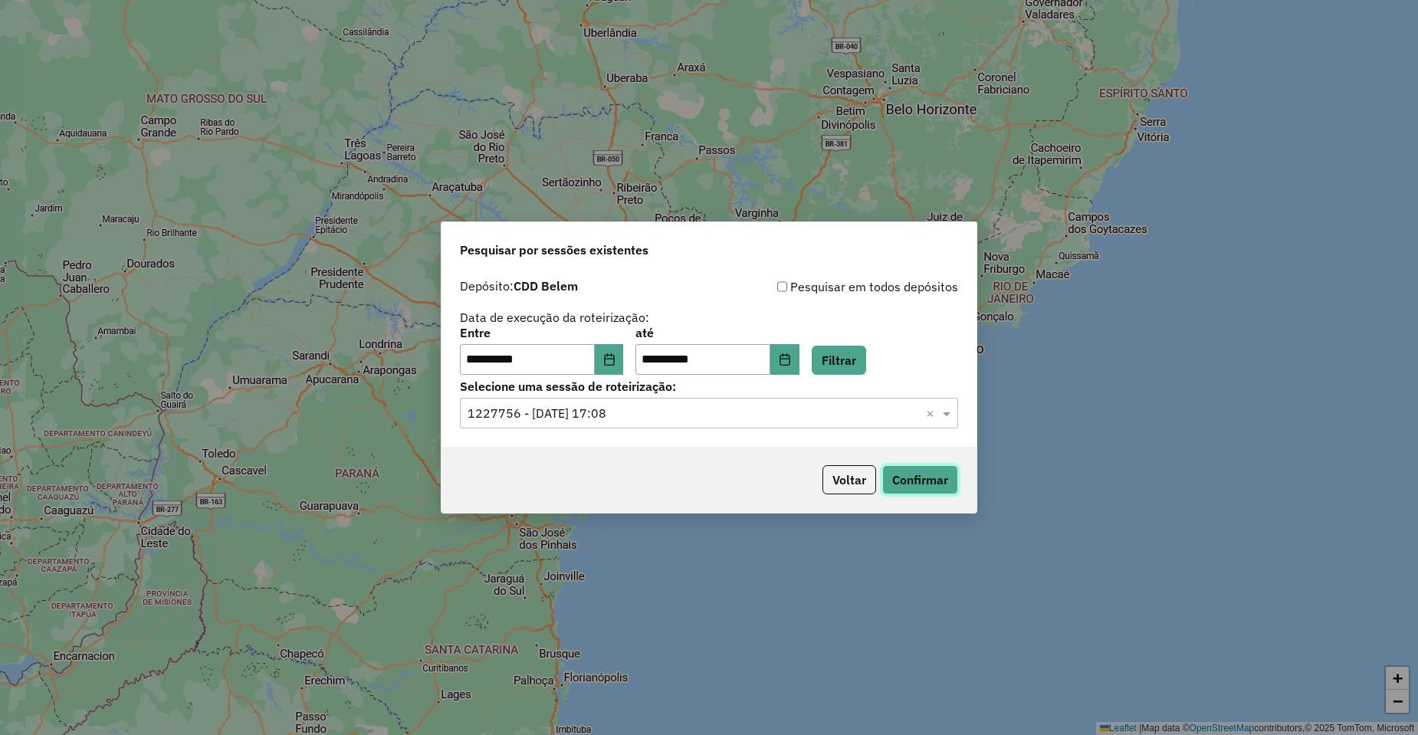
click at [893, 483] on button "Confirmar" at bounding box center [920, 479] width 76 height 29
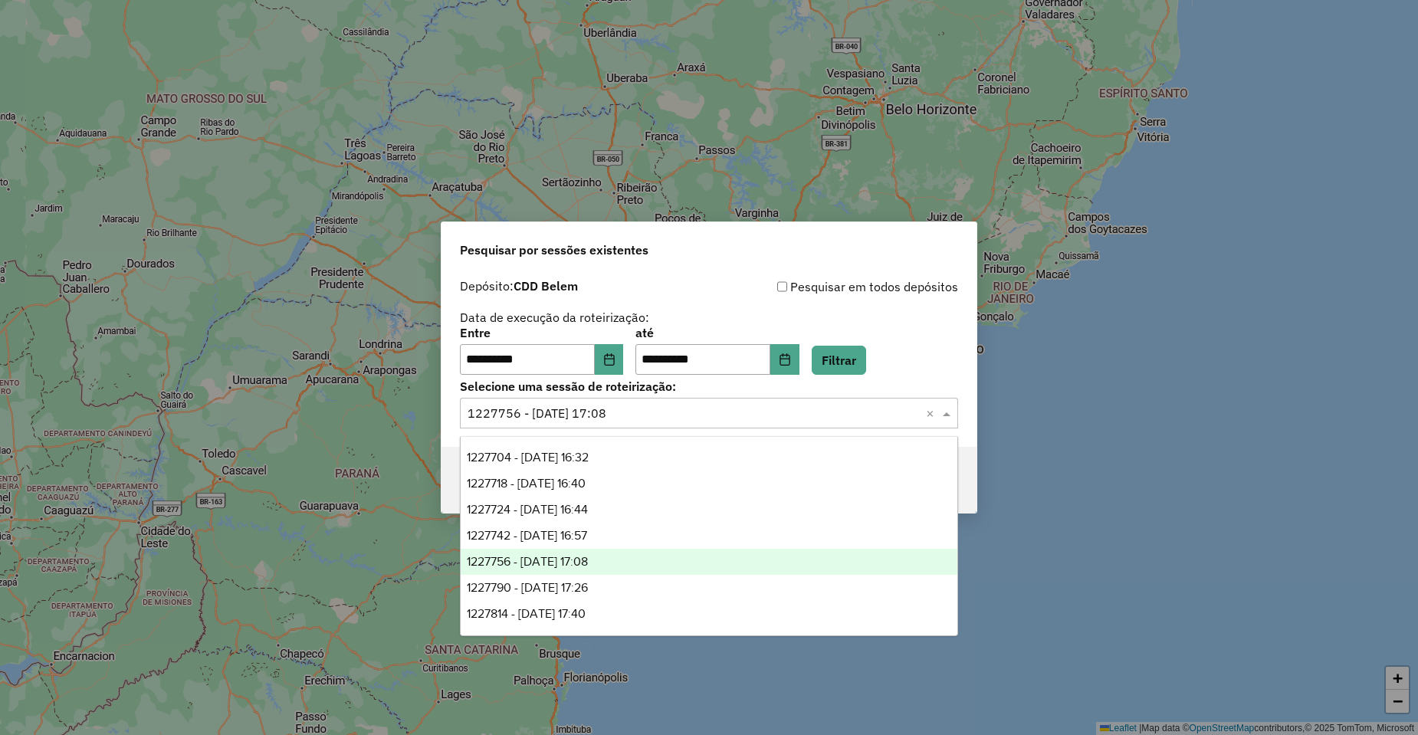
click at [649, 418] on input "text" at bounding box center [694, 414] width 452 height 18
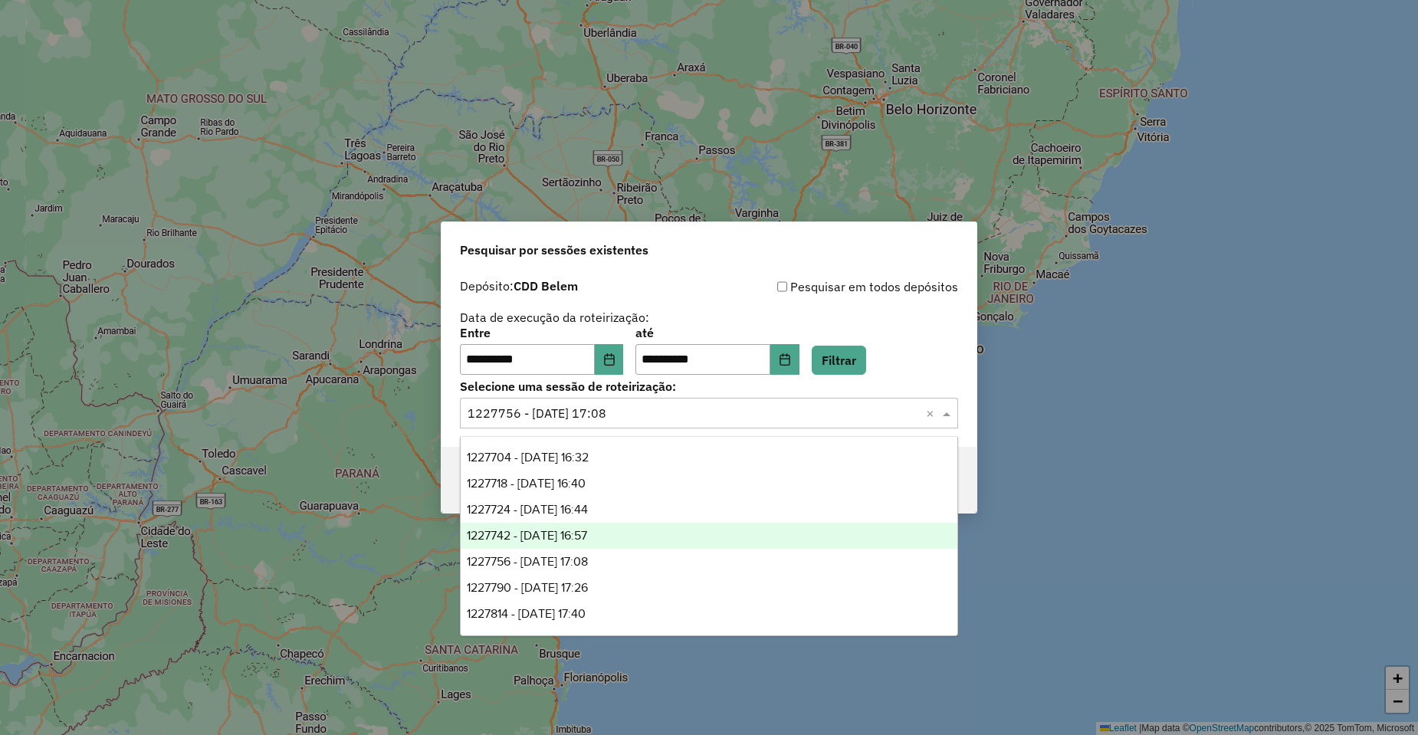
click at [587, 530] on span "1227742 - 11/08/2025 16:57" at bounding box center [527, 535] width 120 height 13
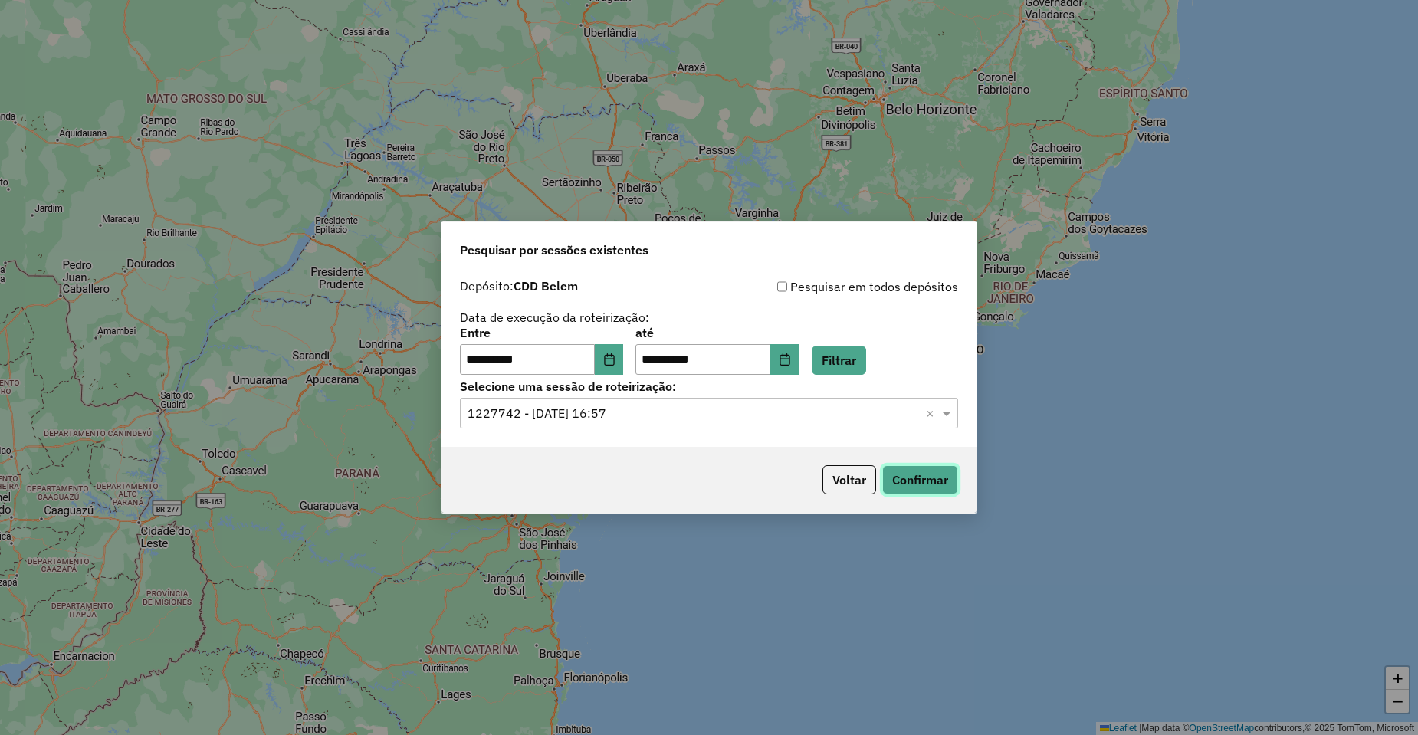
click at [913, 483] on button "Confirmar" at bounding box center [920, 479] width 76 height 29
click at [651, 419] on input "text" at bounding box center [694, 414] width 452 height 18
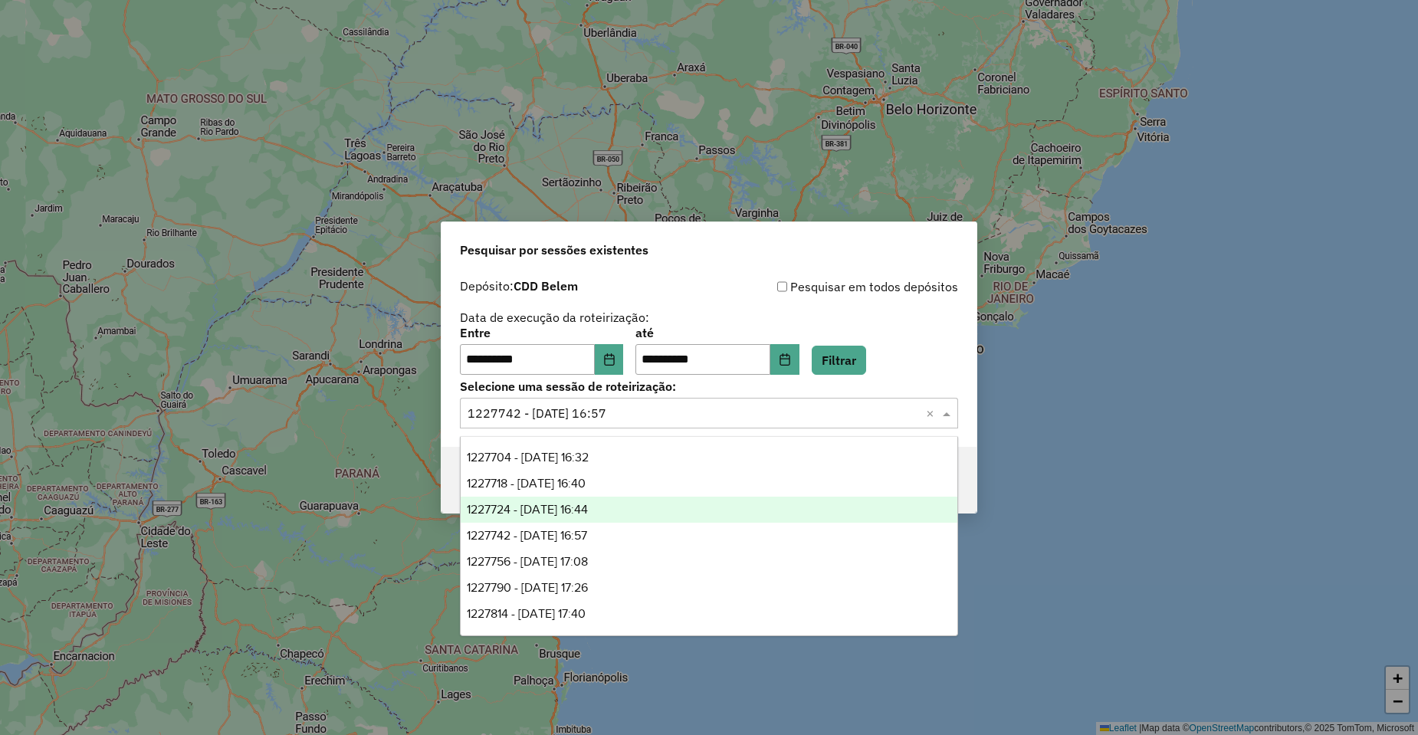
click at [613, 501] on div "1227724 - 11/08/2025 16:44" at bounding box center [709, 510] width 497 height 26
click at [910, 486] on button "Confirmar" at bounding box center [920, 479] width 76 height 29
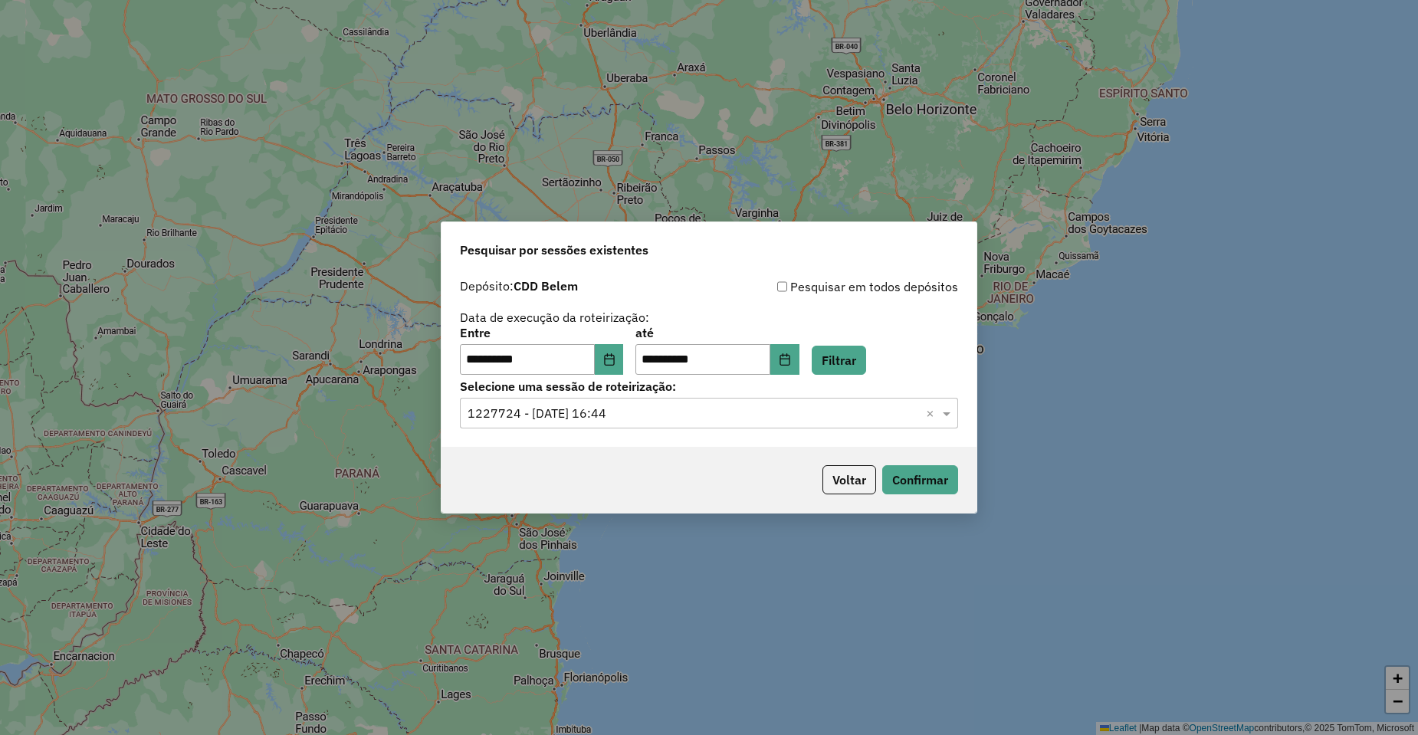
click at [625, 417] on input "text" at bounding box center [694, 414] width 452 height 18
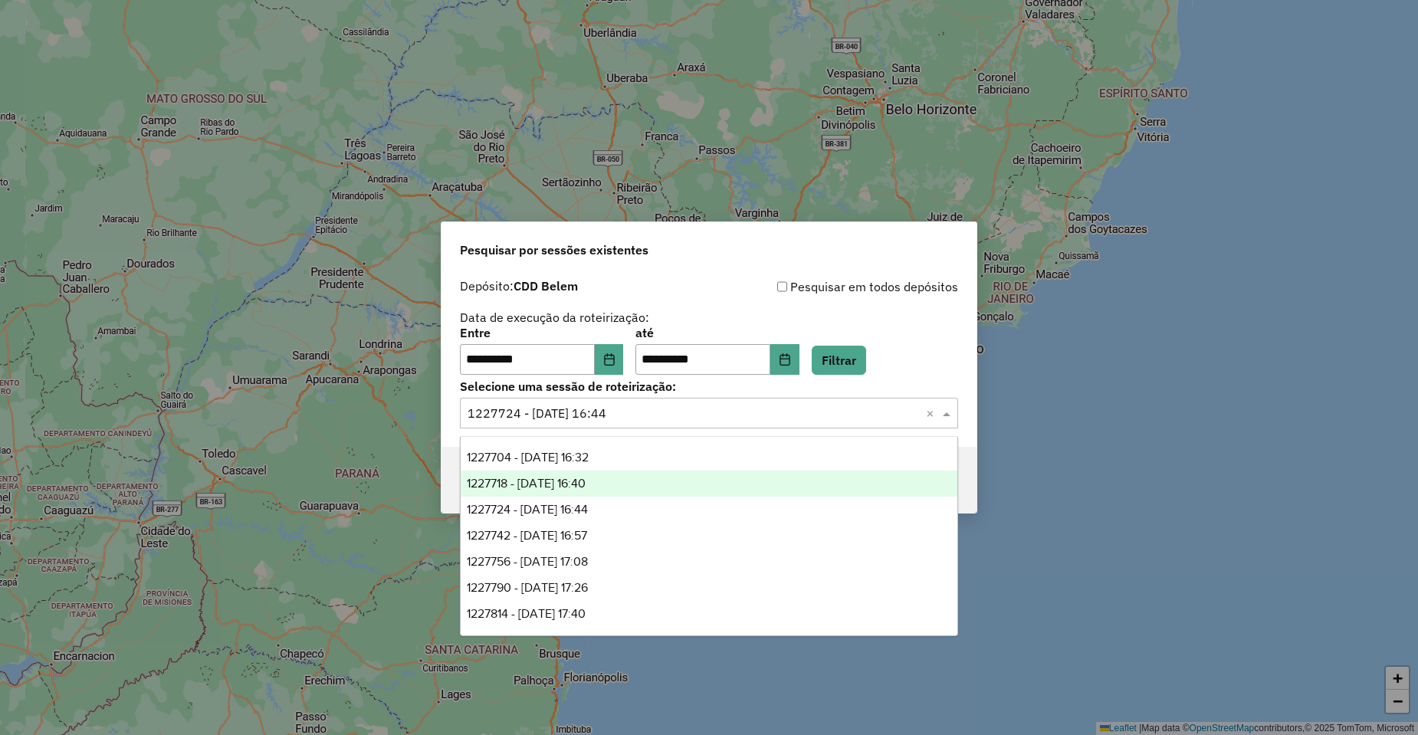
click at [586, 479] on span "1227718 - 11/08/2025 16:40" at bounding box center [526, 483] width 119 height 13
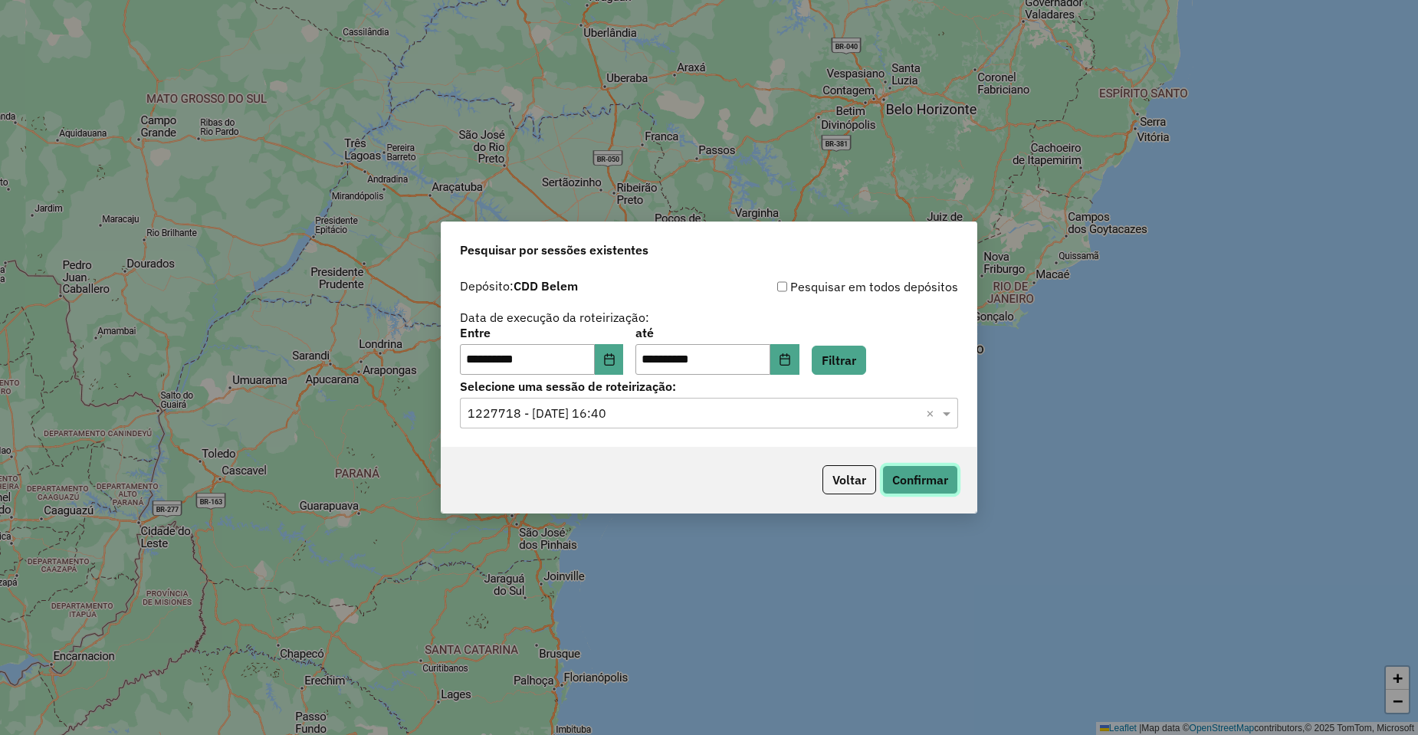
click at [899, 488] on button "Confirmar" at bounding box center [920, 479] width 76 height 29
click at [593, 422] on div "Selecione uma sessão × 1227718 - 11/08/2025 16:40 ×" at bounding box center [709, 413] width 498 height 31
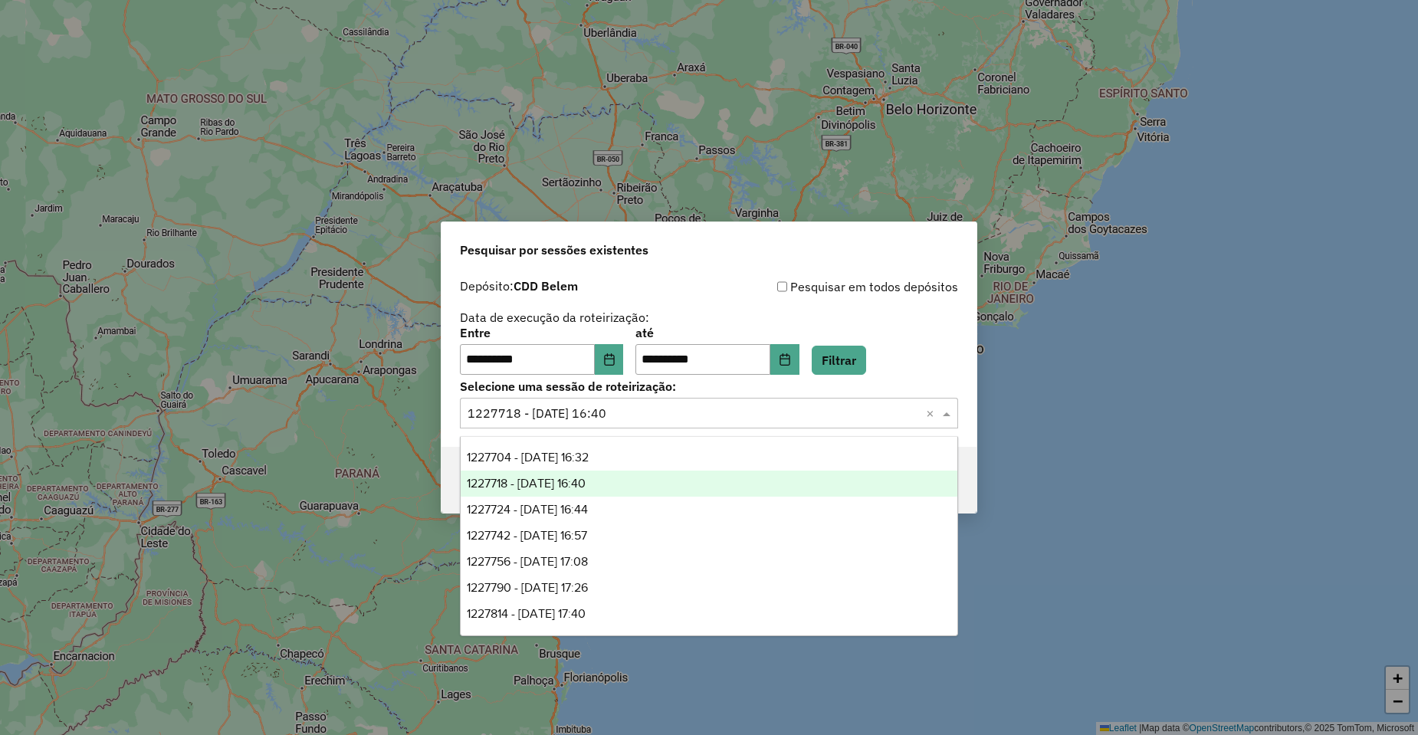
click at [615, 459] on div "1227704 - 11/08/2025 16:32" at bounding box center [709, 458] width 497 height 26
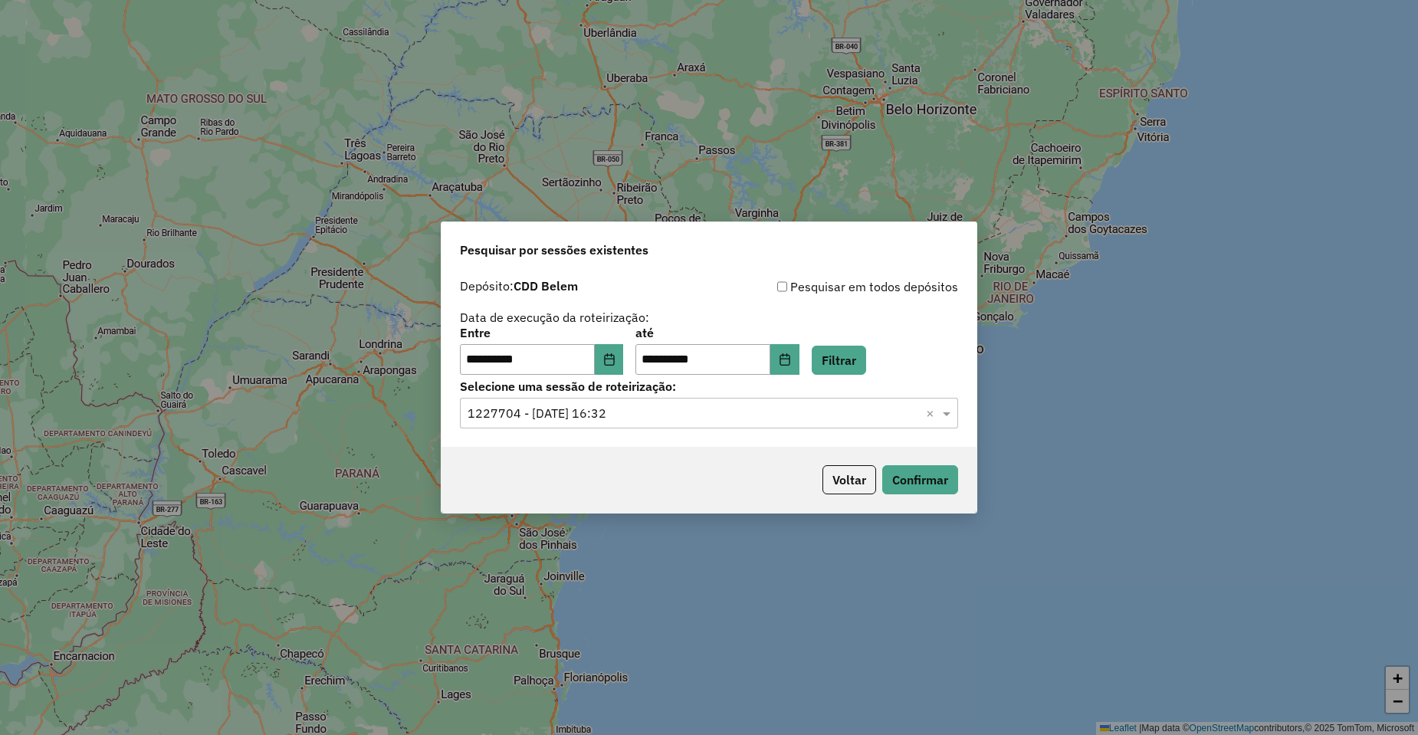
click at [680, 399] on div "Selecione uma sessão × 1227704 - 11/08/2025 16:32 ×" at bounding box center [709, 413] width 498 height 31
click at [677, 411] on input "text" at bounding box center [694, 414] width 452 height 18
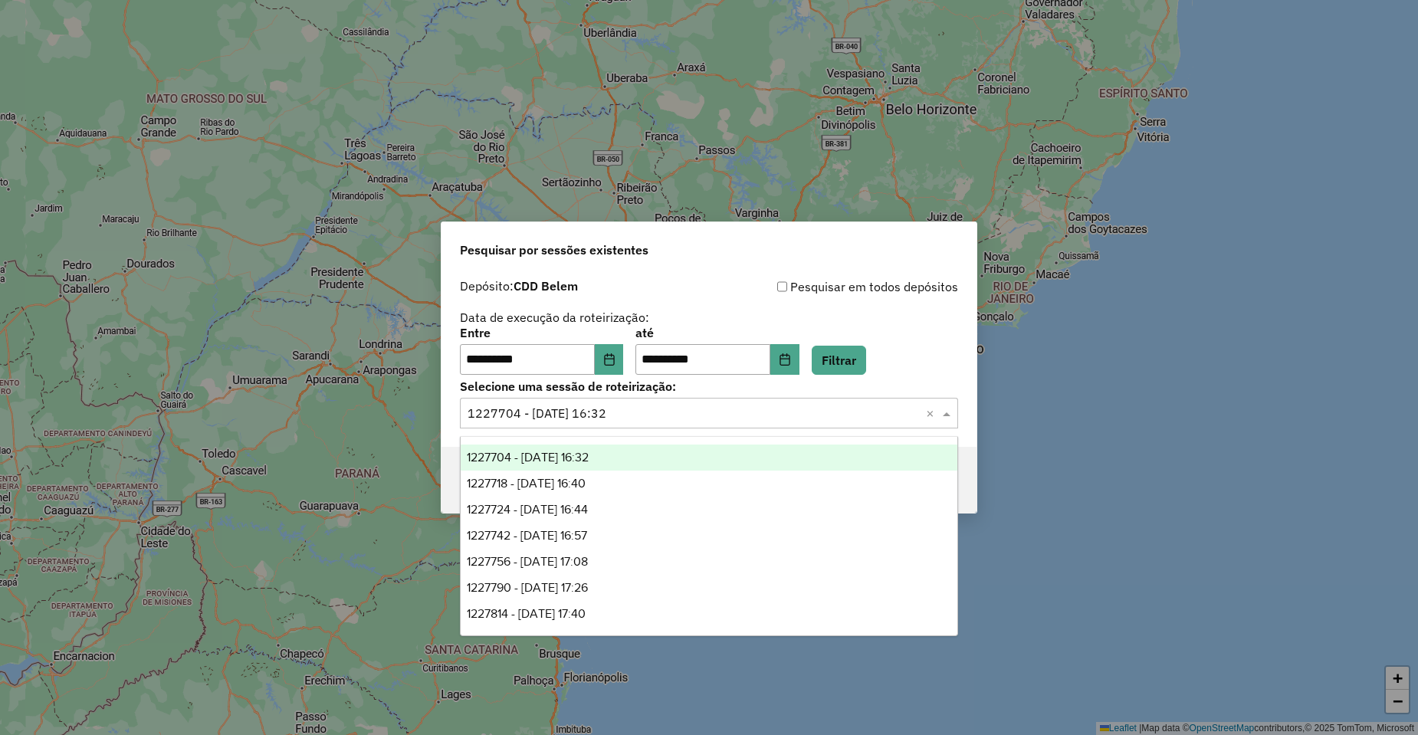
click at [941, 357] on div "**********" at bounding box center [709, 351] width 498 height 48
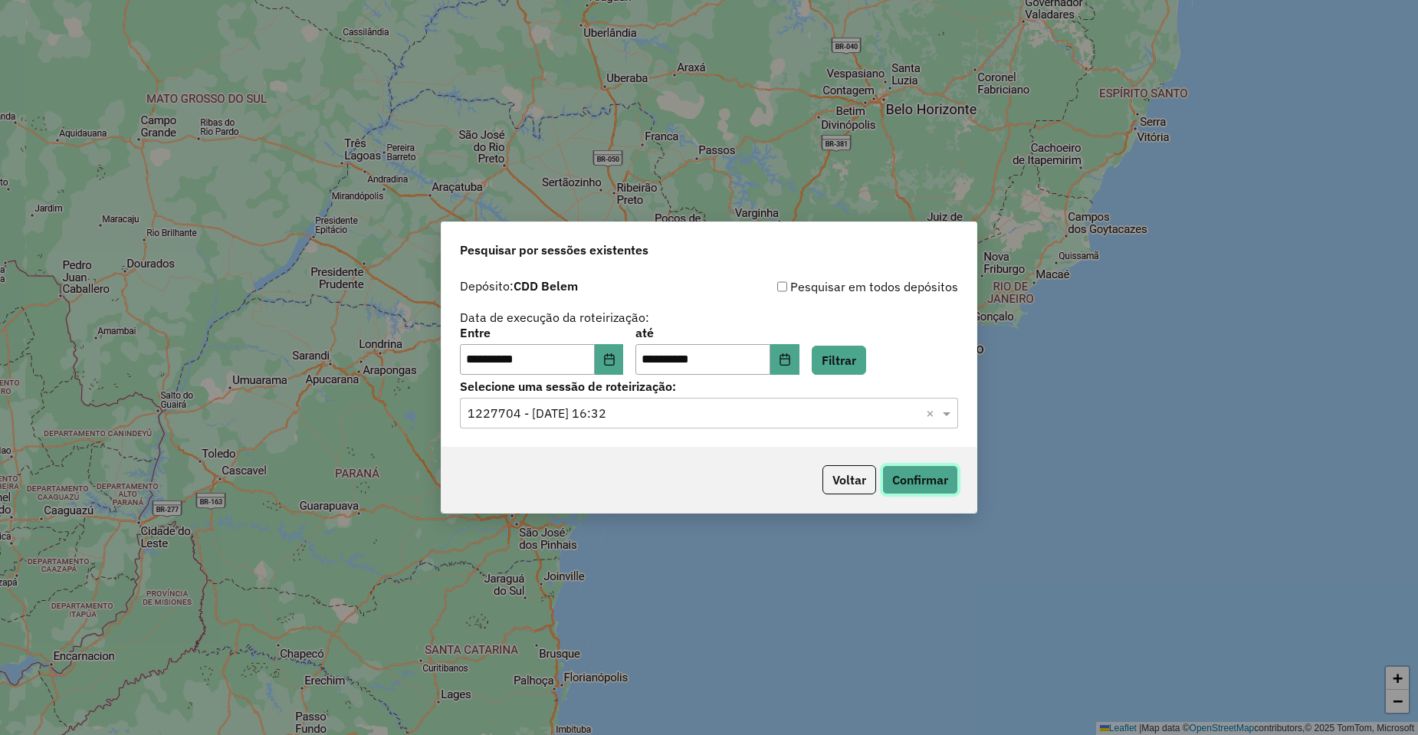
click at [919, 478] on button "Confirmar" at bounding box center [920, 479] width 76 height 29
click at [597, 431] on div "**********" at bounding box center [709, 359] width 535 height 176
click at [619, 412] on input "text" at bounding box center [694, 414] width 452 height 18
click at [856, 470] on button "Voltar" at bounding box center [850, 479] width 54 height 29
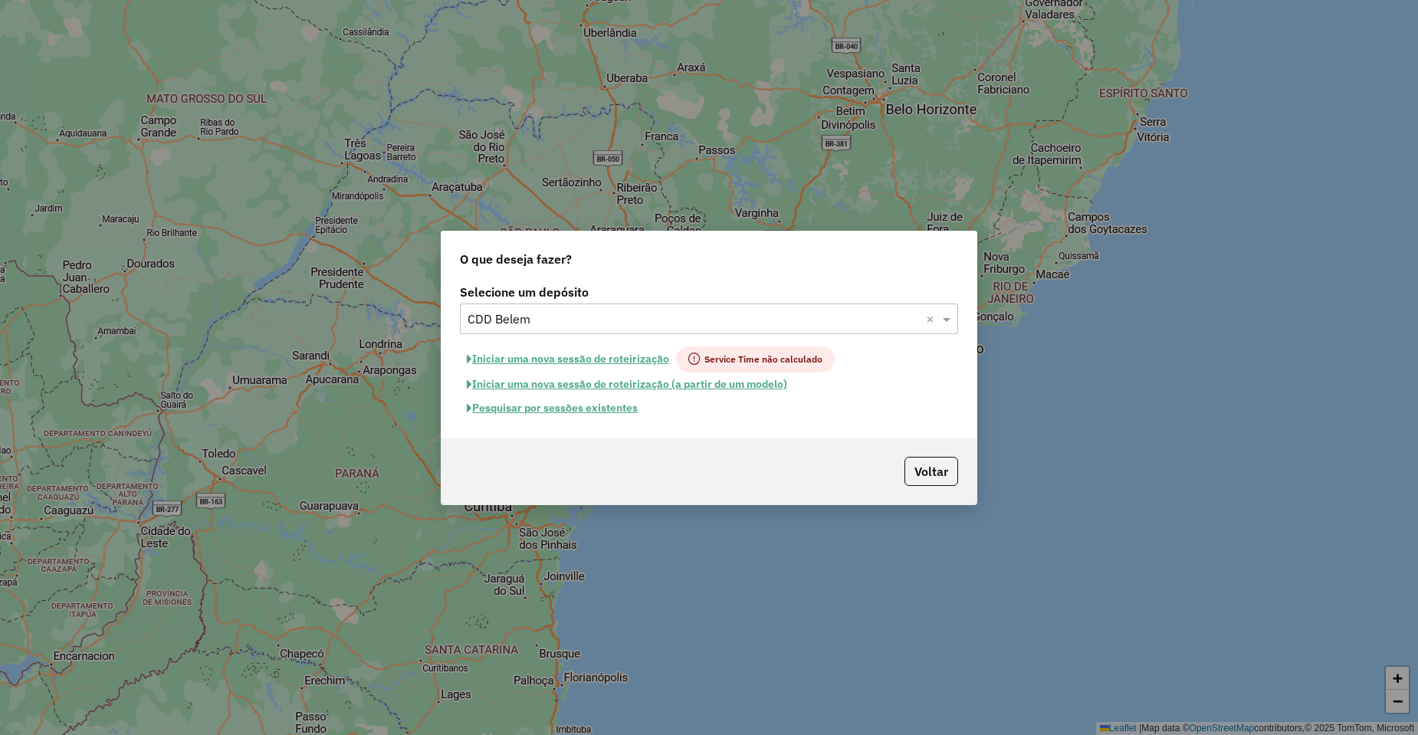
click at [558, 315] on input "text" at bounding box center [694, 320] width 452 height 18
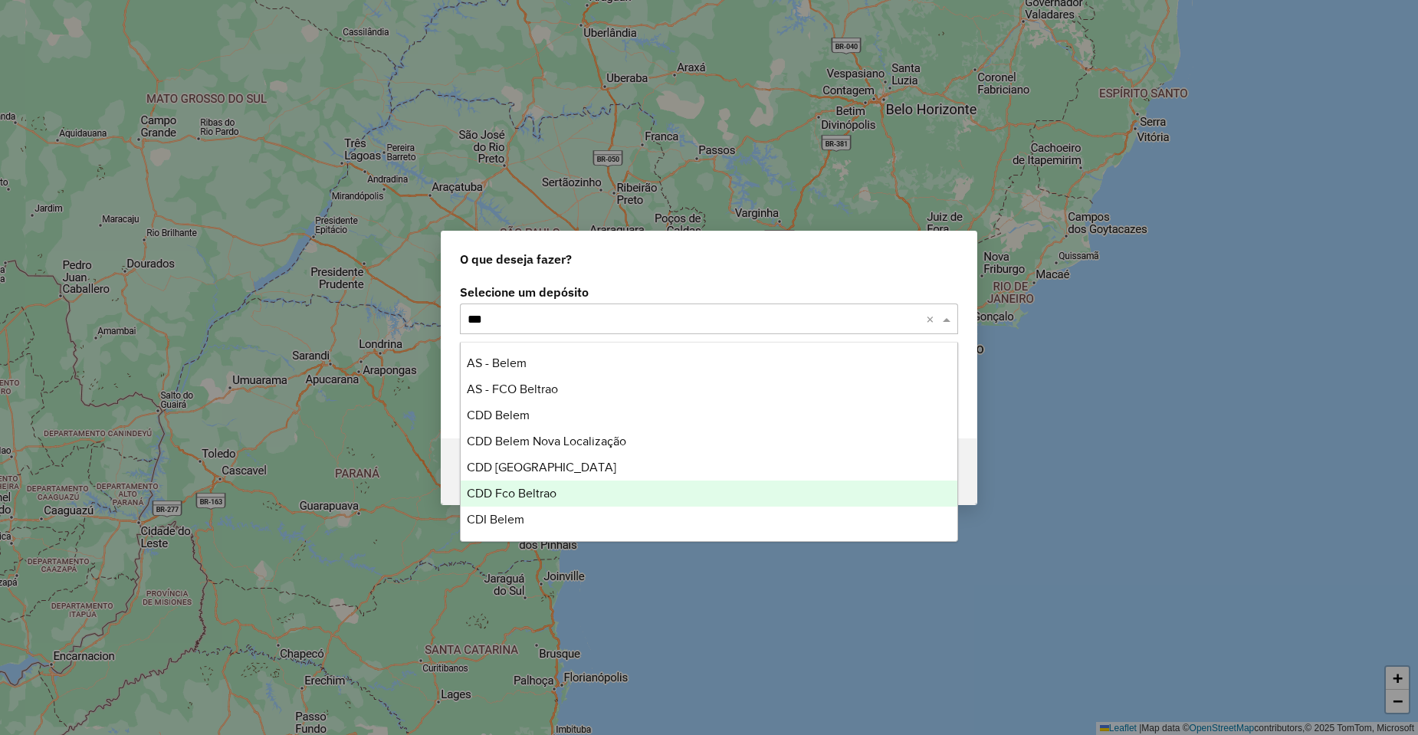
type input "****"
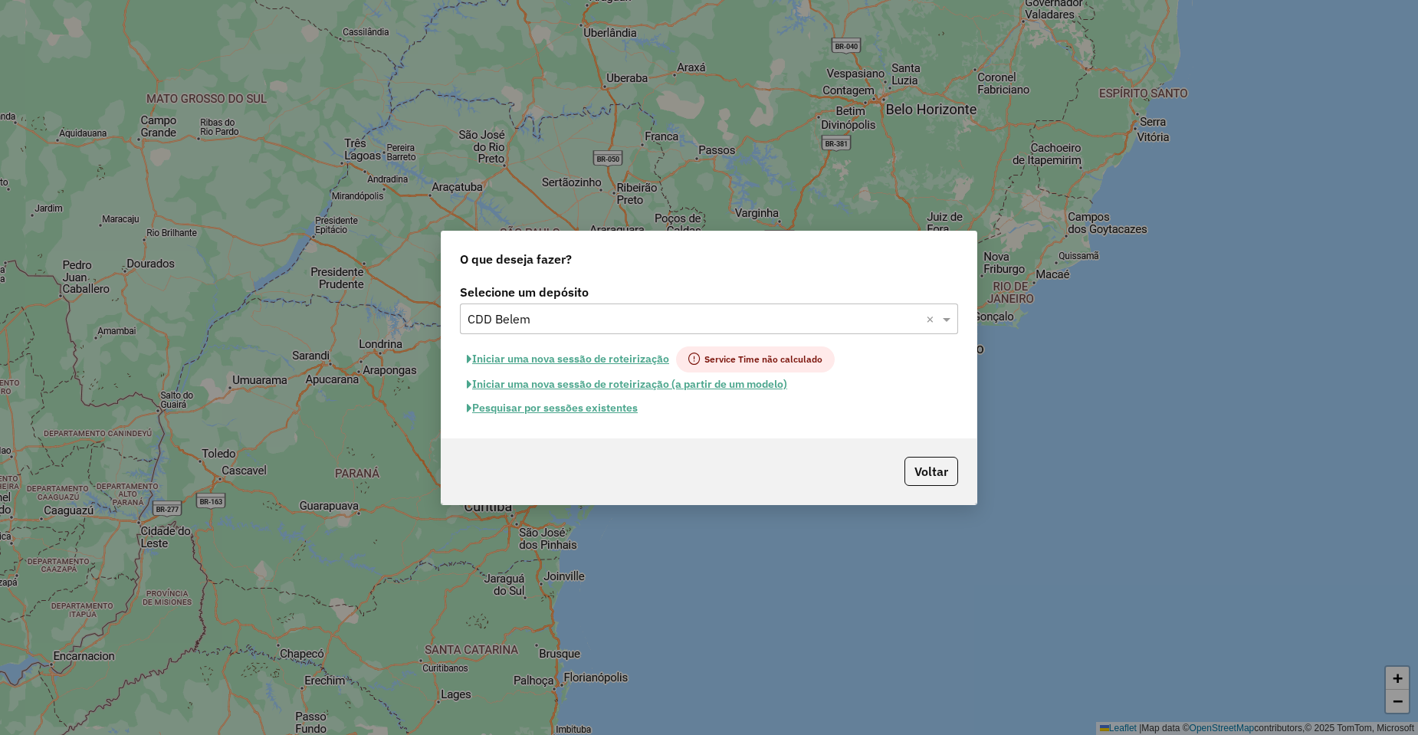
type input "*"
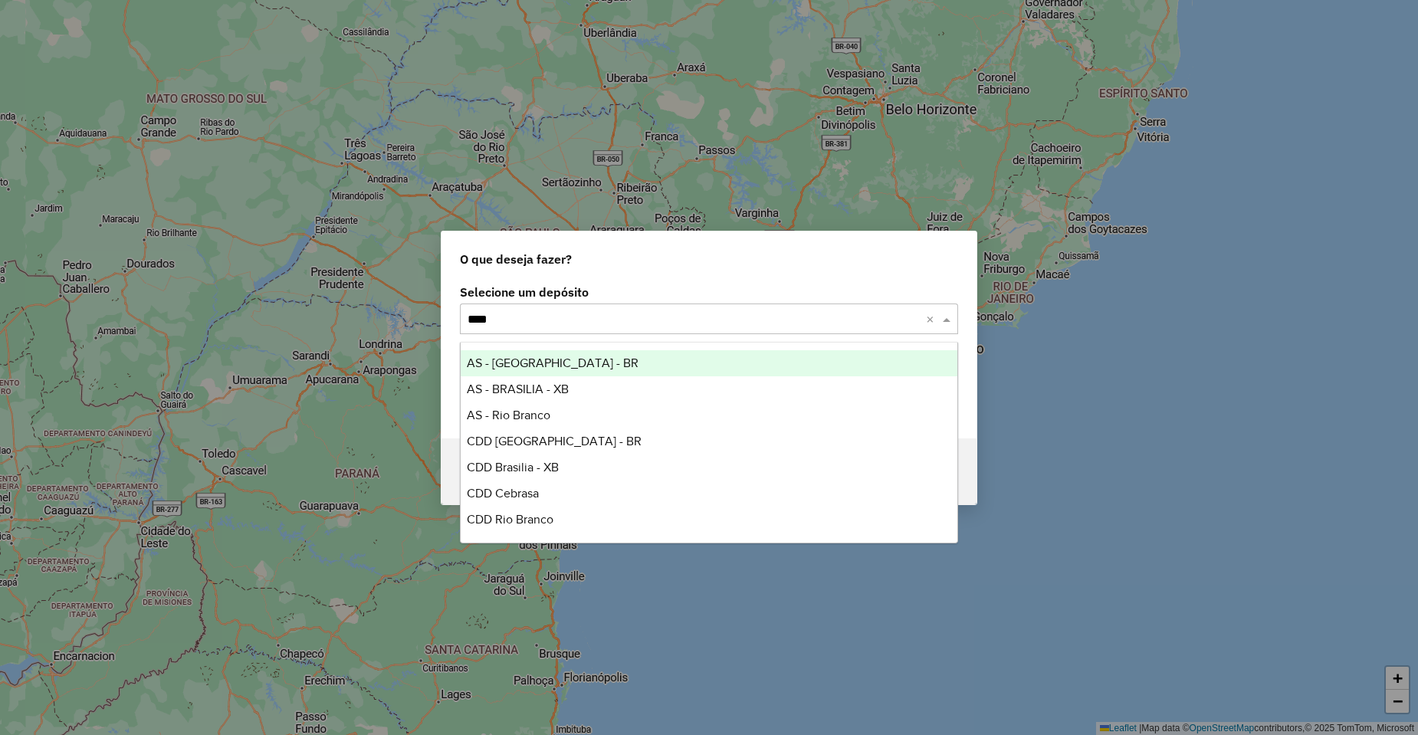
type input "*****"
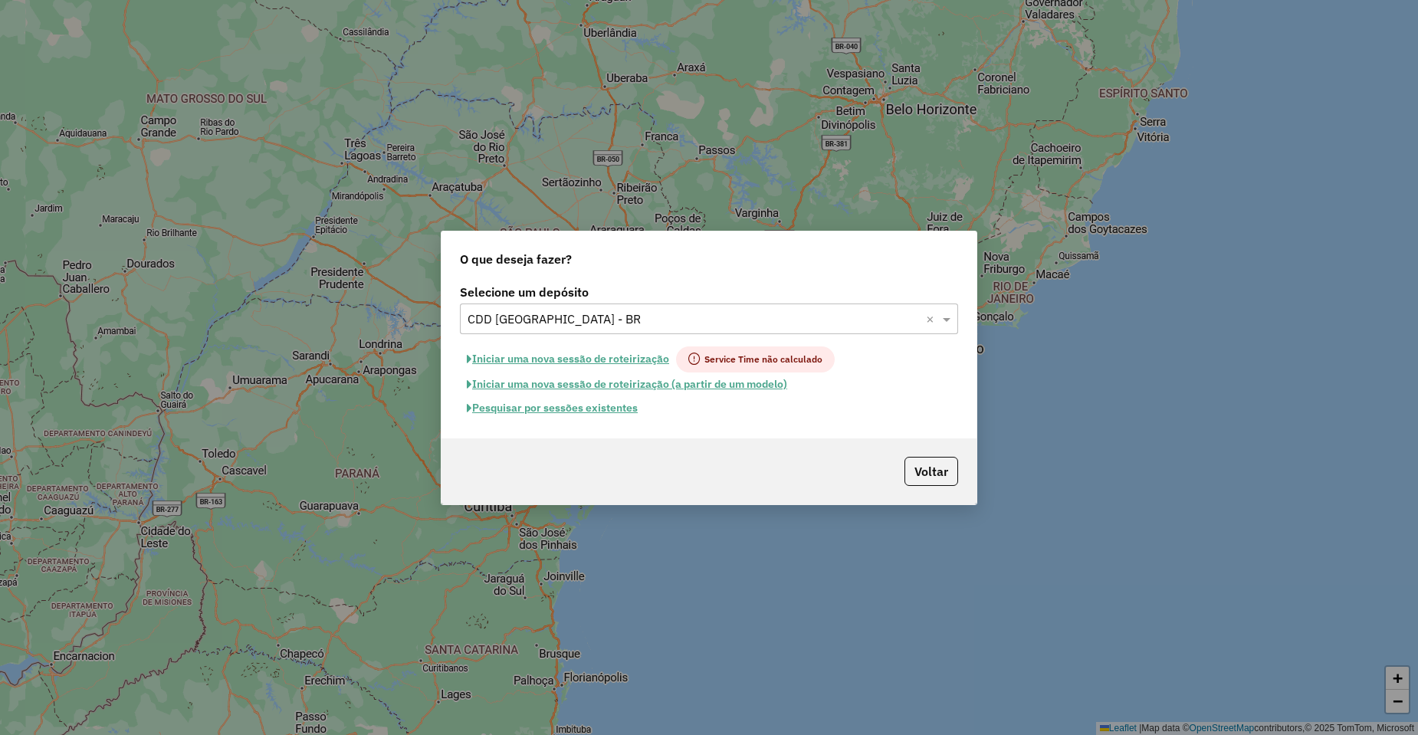
click at [589, 407] on button "Pesquisar por sessões existentes" at bounding box center [552, 408] width 185 height 24
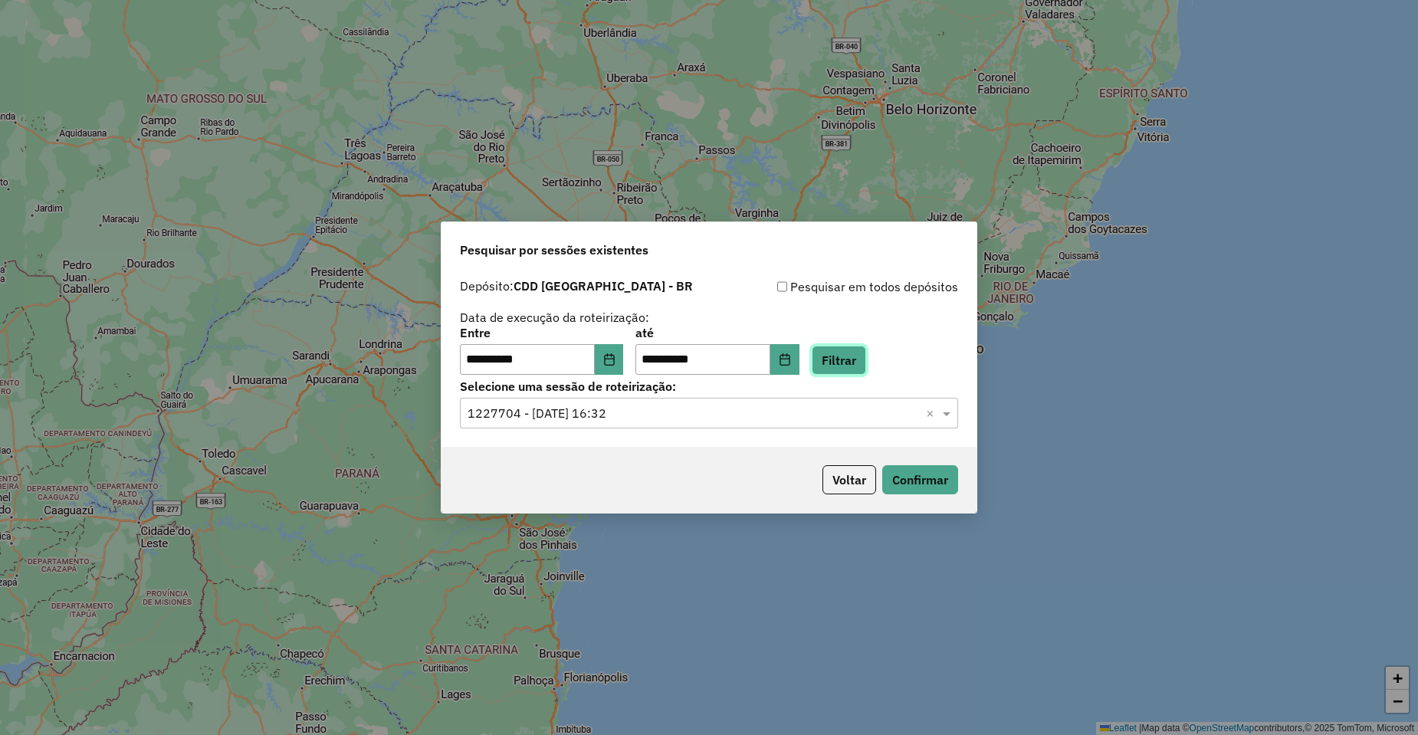
click at [833, 352] on button "Filtrar" at bounding box center [839, 360] width 54 height 29
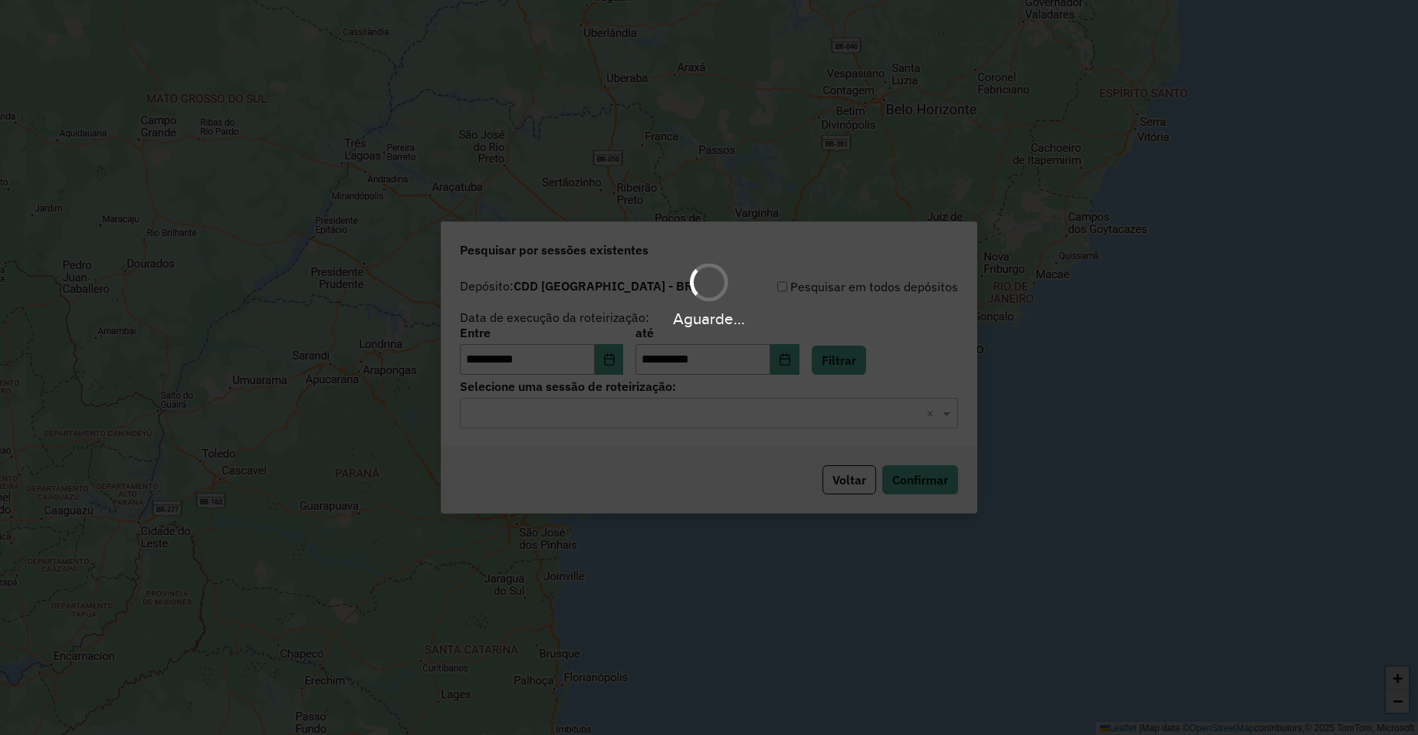
click at [574, 418] on input "text" at bounding box center [694, 414] width 452 height 18
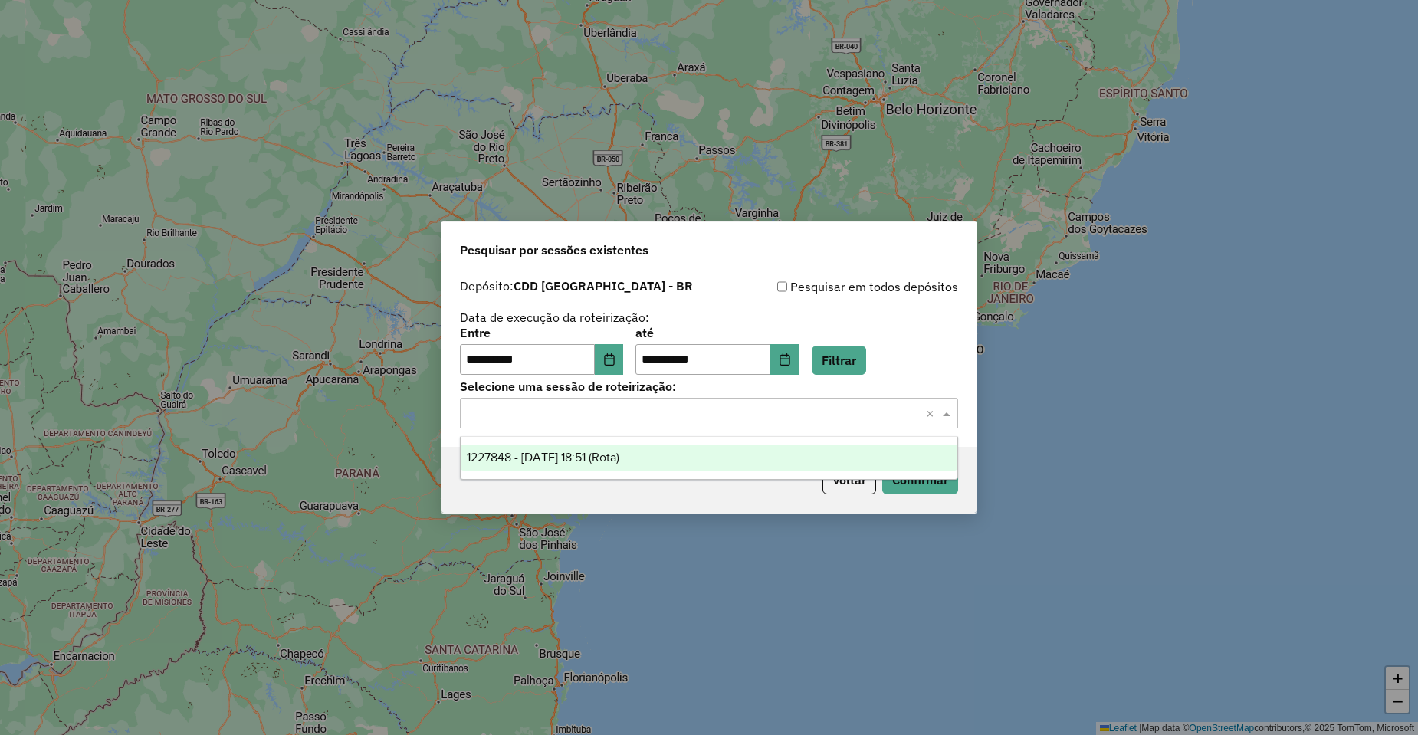
click at [608, 458] on span "1227848 - 11/08/2025 18:51 (Rota)" at bounding box center [543, 457] width 153 height 13
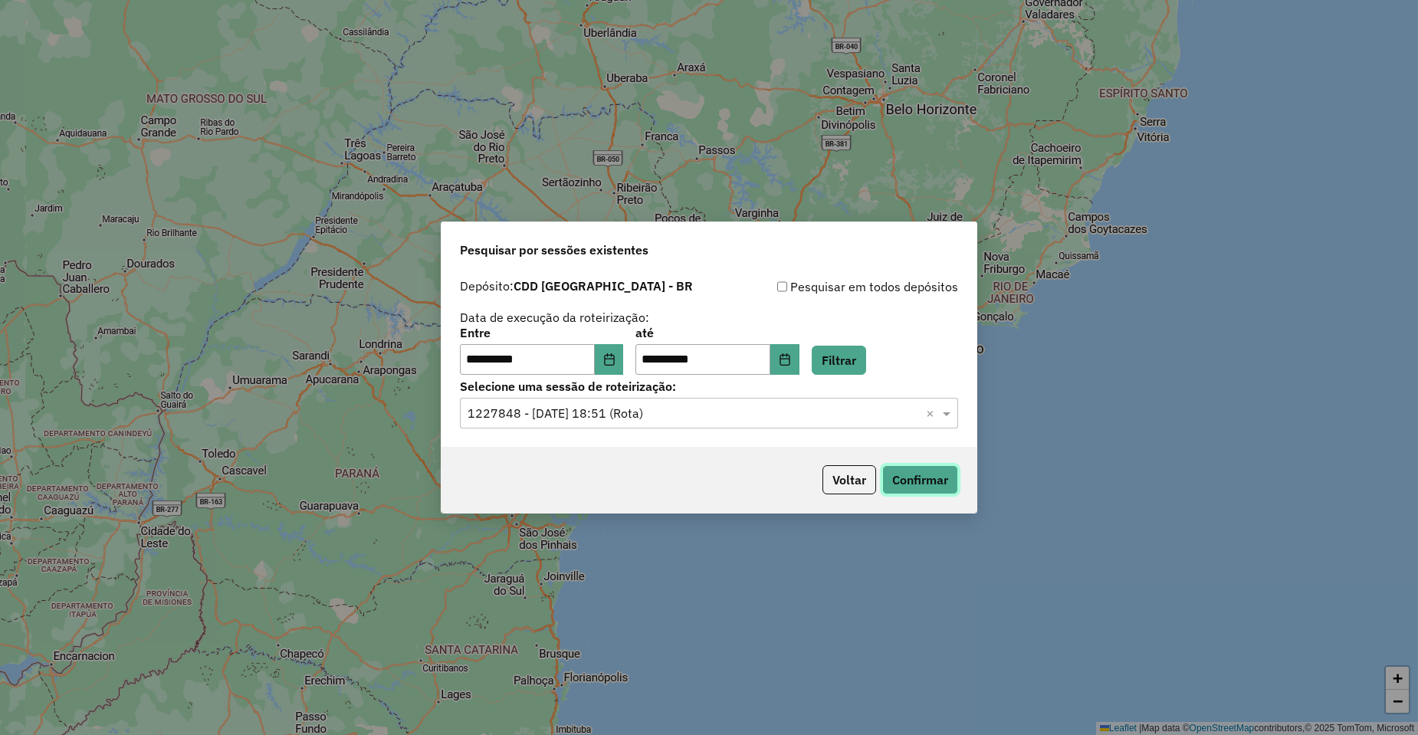
click at [925, 474] on button "Confirmar" at bounding box center [920, 479] width 76 height 29
drag, startPoint x: 606, startPoint y: 430, endPoint x: 620, endPoint y: 420, distance: 17.0
click at [607, 429] on div "**********" at bounding box center [709, 359] width 535 height 176
click at [655, 412] on input "text" at bounding box center [694, 414] width 452 height 18
click at [830, 475] on button "Voltar" at bounding box center [850, 479] width 54 height 29
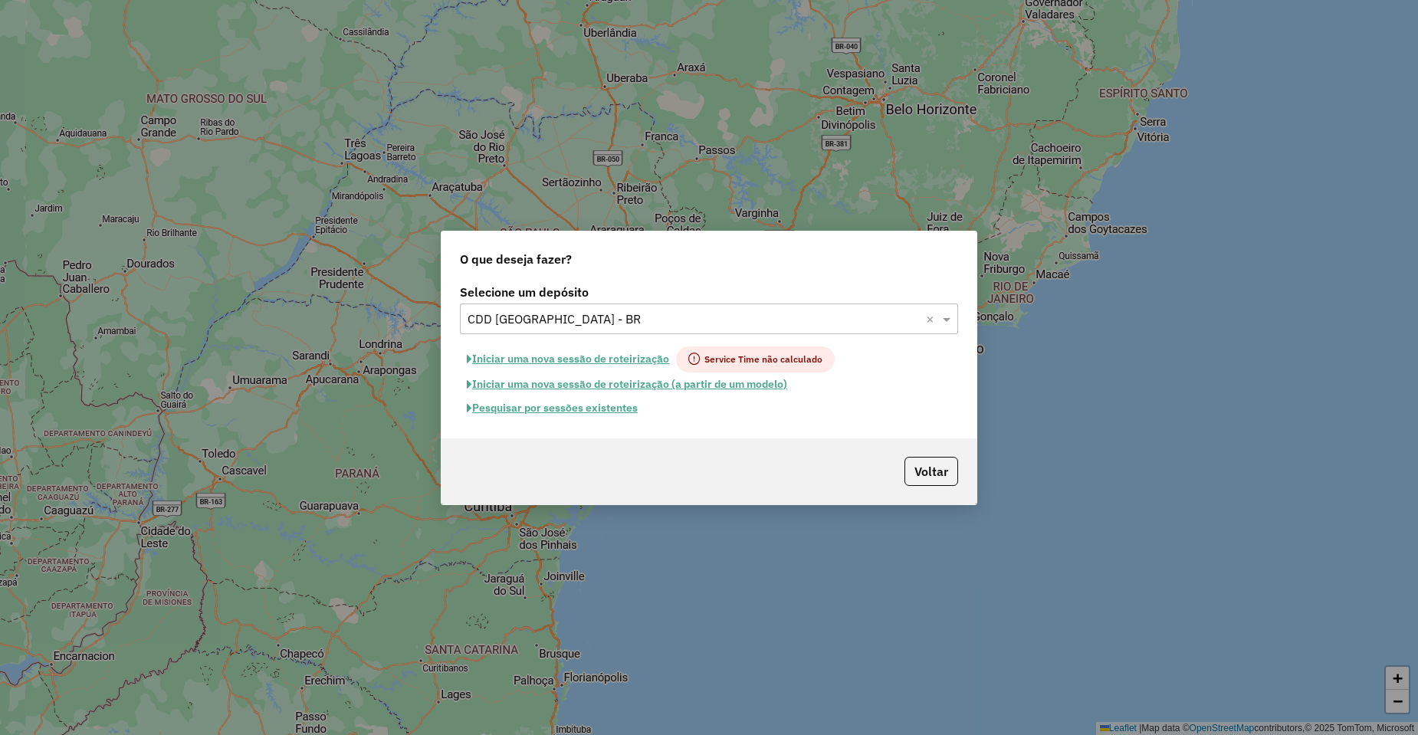
click at [586, 322] on input "text" at bounding box center [694, 320] width 452 height 18
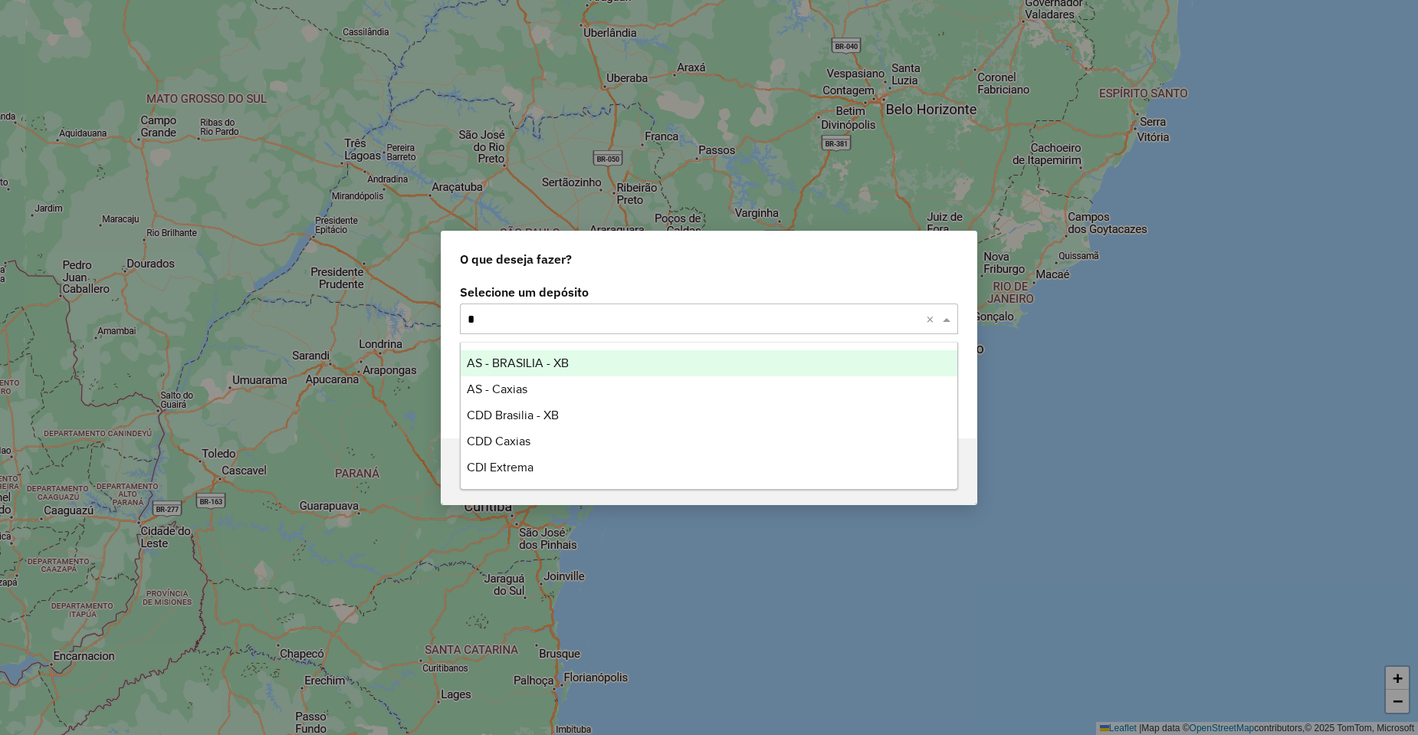
type input "**"
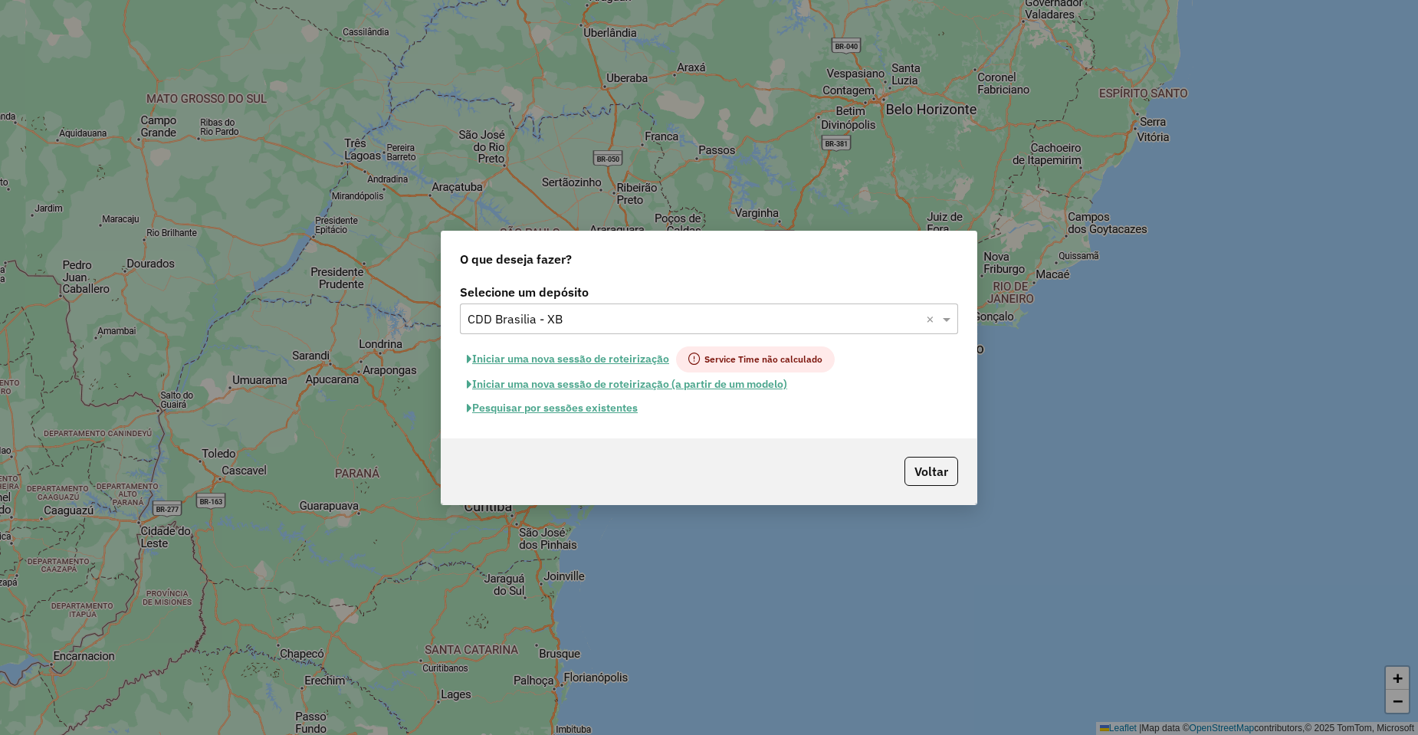
click at [567, 411] on button "Pesquisar por sessões existentes" at bounding box center [552, 408] width 185 height 24
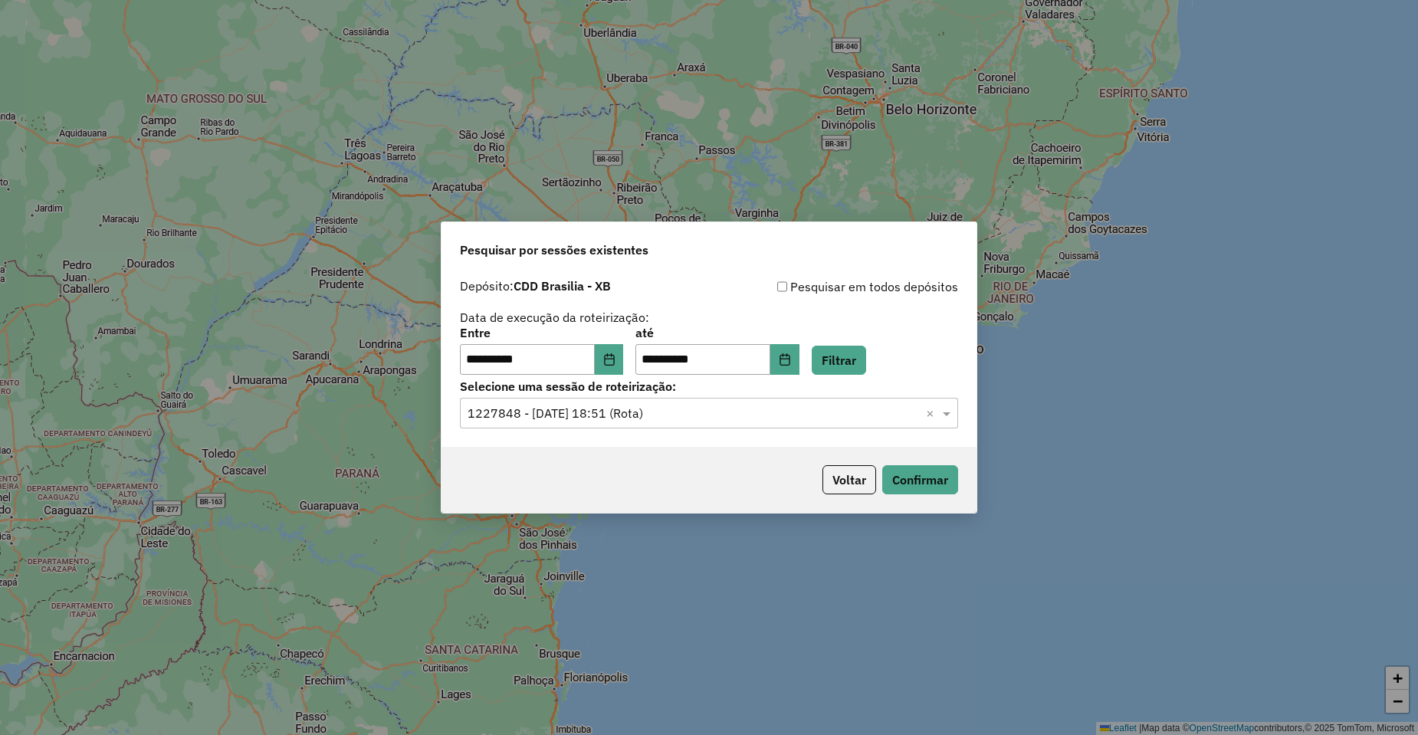
click at [721, 415] on input "text" at bounding box center [694, 414] width 452 height 18
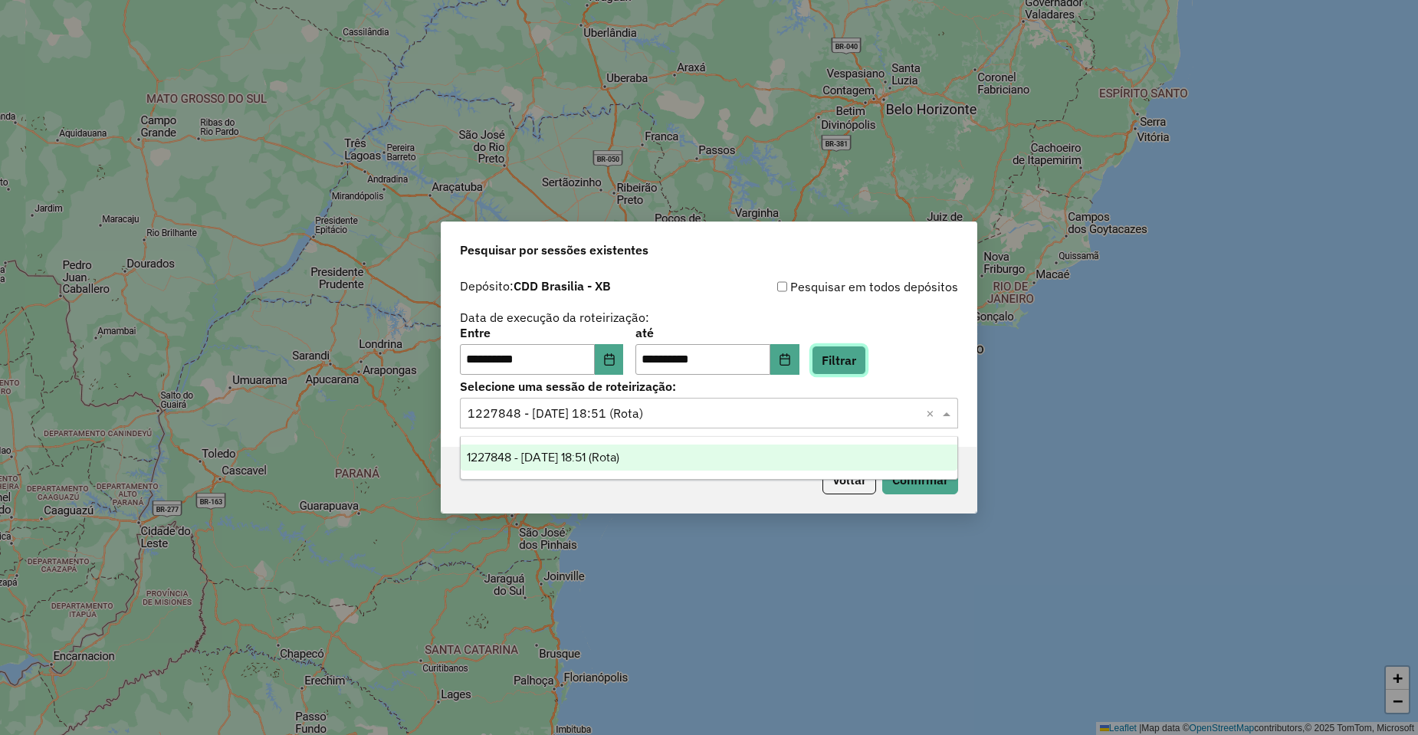
click at [839, 366] on button "Filtrar" at bounding box center [839, 360] width 54 height 29
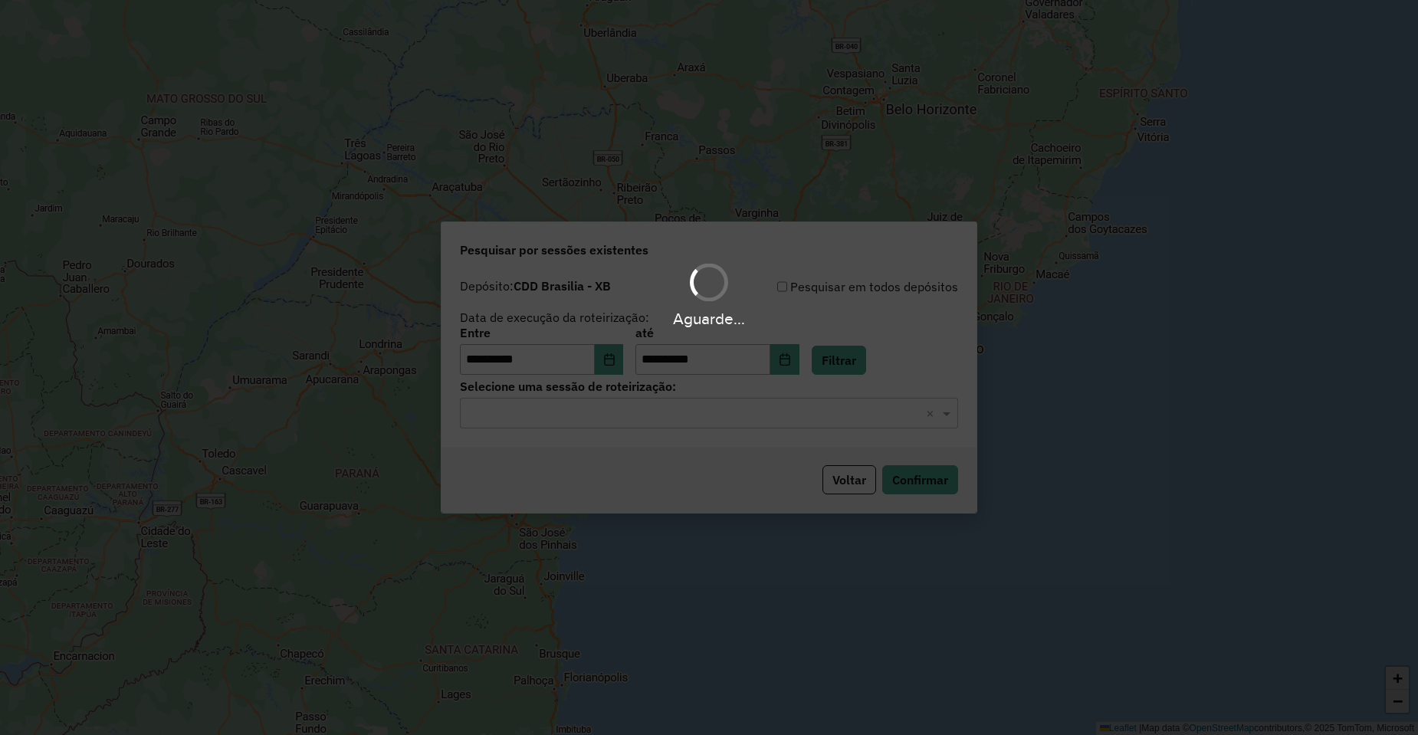
click at [580, 415] on input "text" at bounding box center [694, 414] width 452 height 18
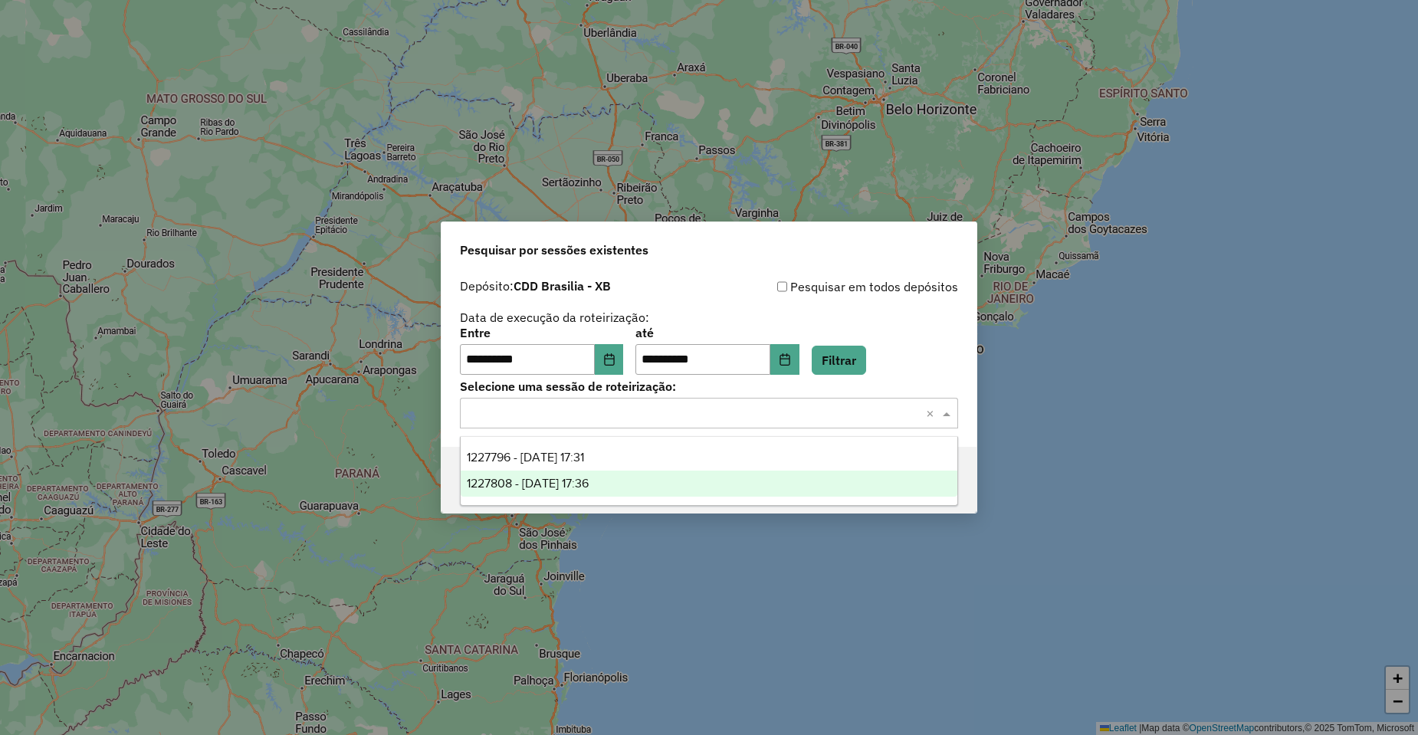
click at [584, 462] on span "1227796 - 11/08/2025 17:31" at bounding box center [525, 457] width 117 height 13
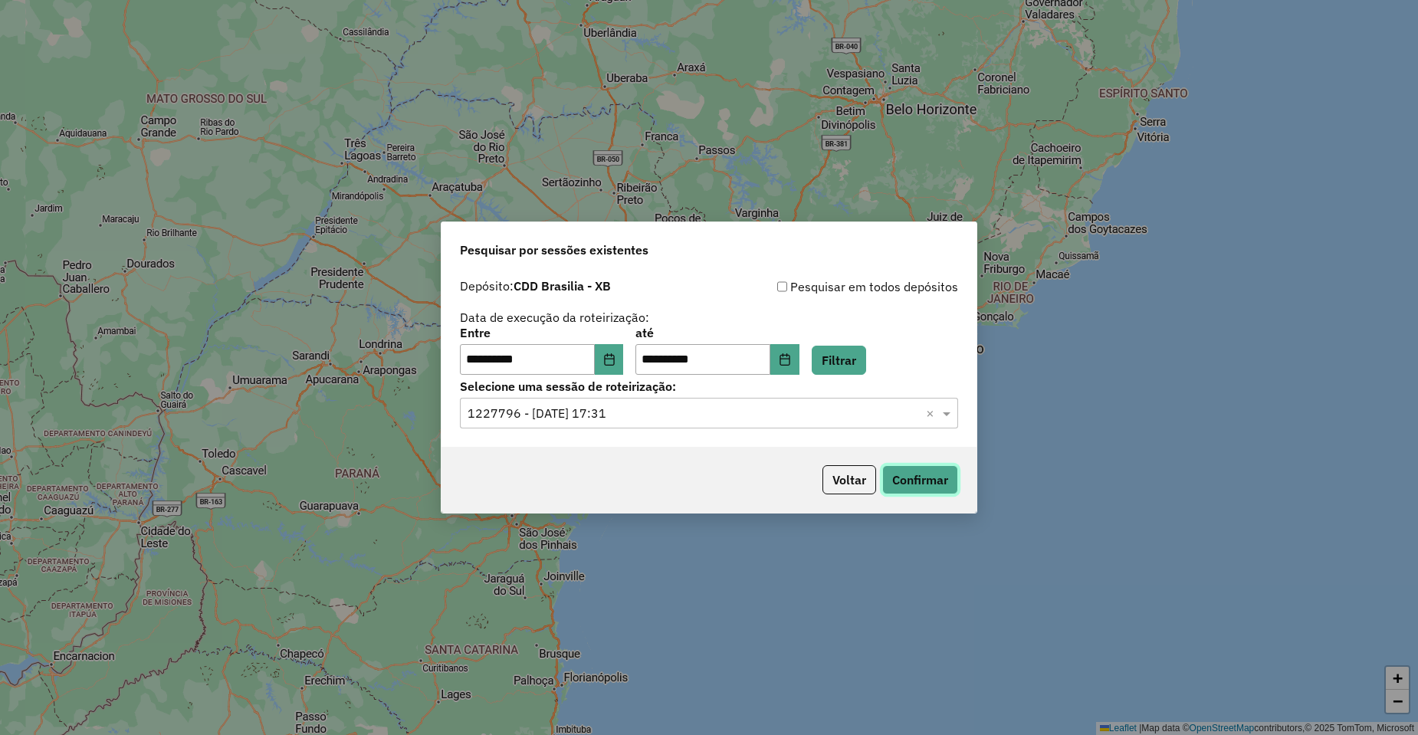
click at [940, 486] on button "Confirmar" at bounding box center [920, 479] width 76 height 29
click at [623, 418] on input "text" at bounding box center [694, 414] width 452 height 18
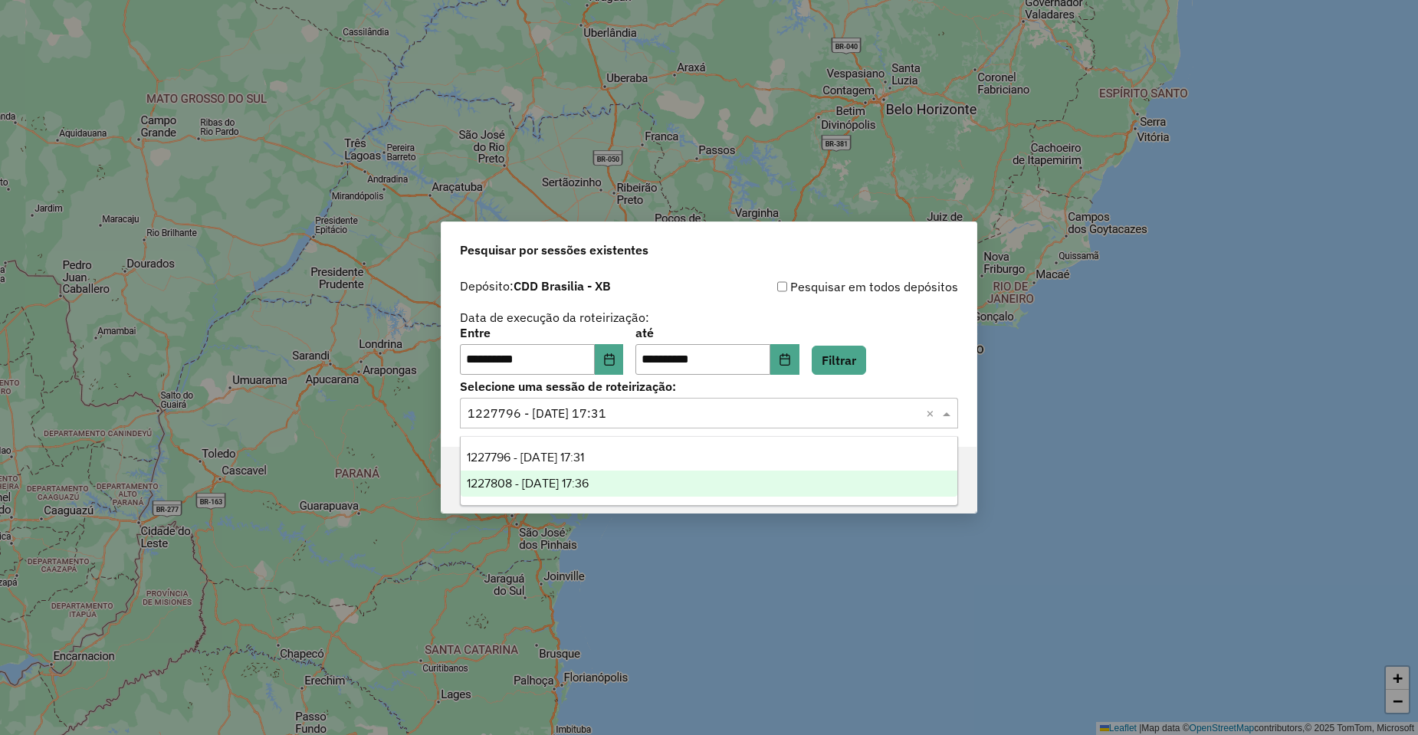
click at [620, 488] on div "1227808 - 11/08/2025 17:36" at bounding box center [709, 484] width 497 height 26
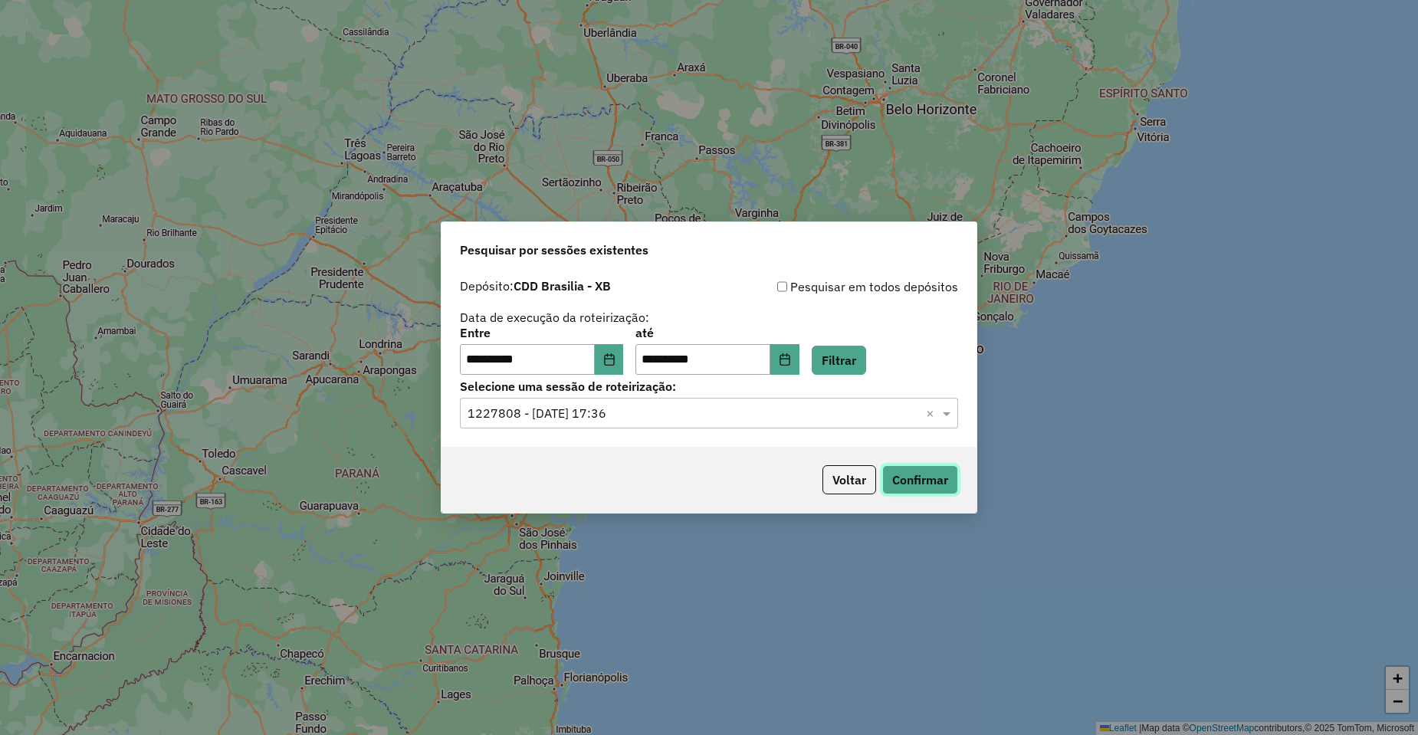
click at [899, 472] on button "Confirmar" at bounding box center [920, 479] width 76 height 29
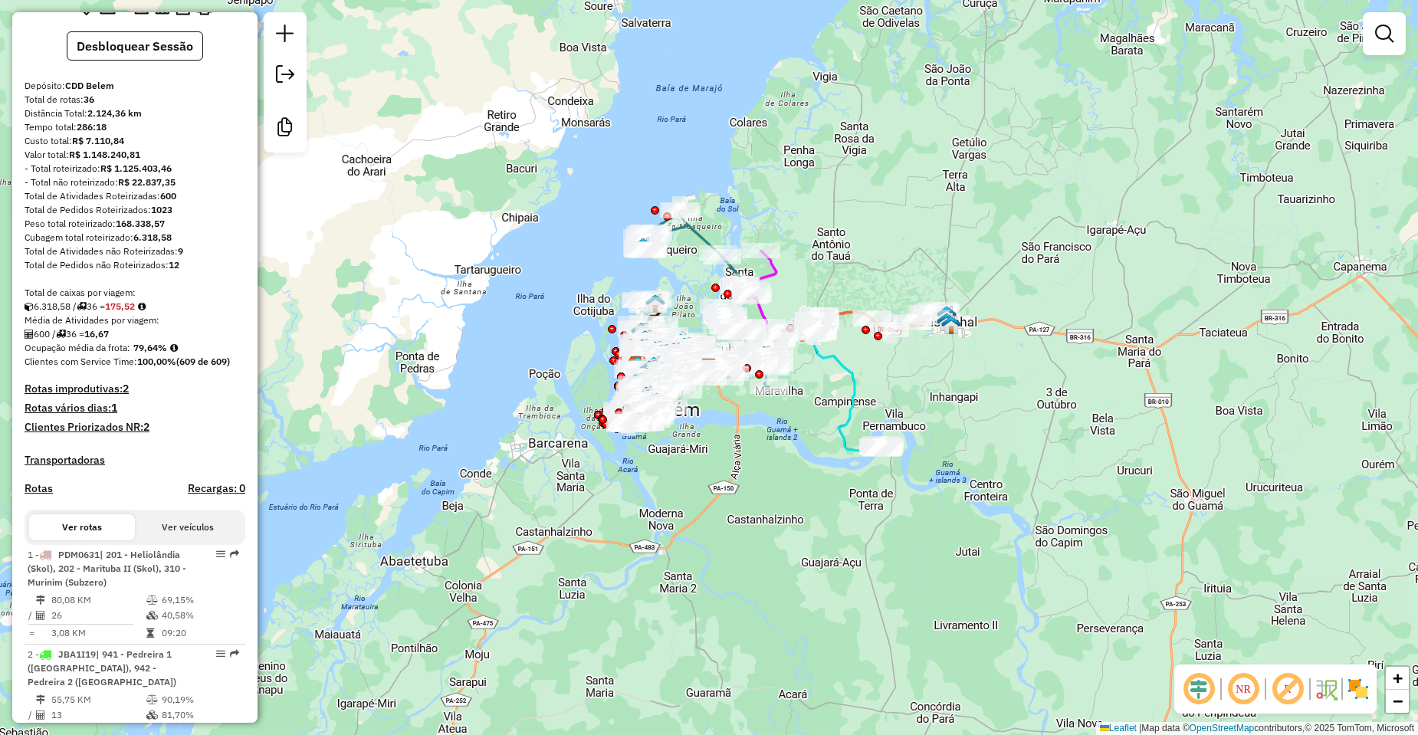
scroll to position [77, 0]
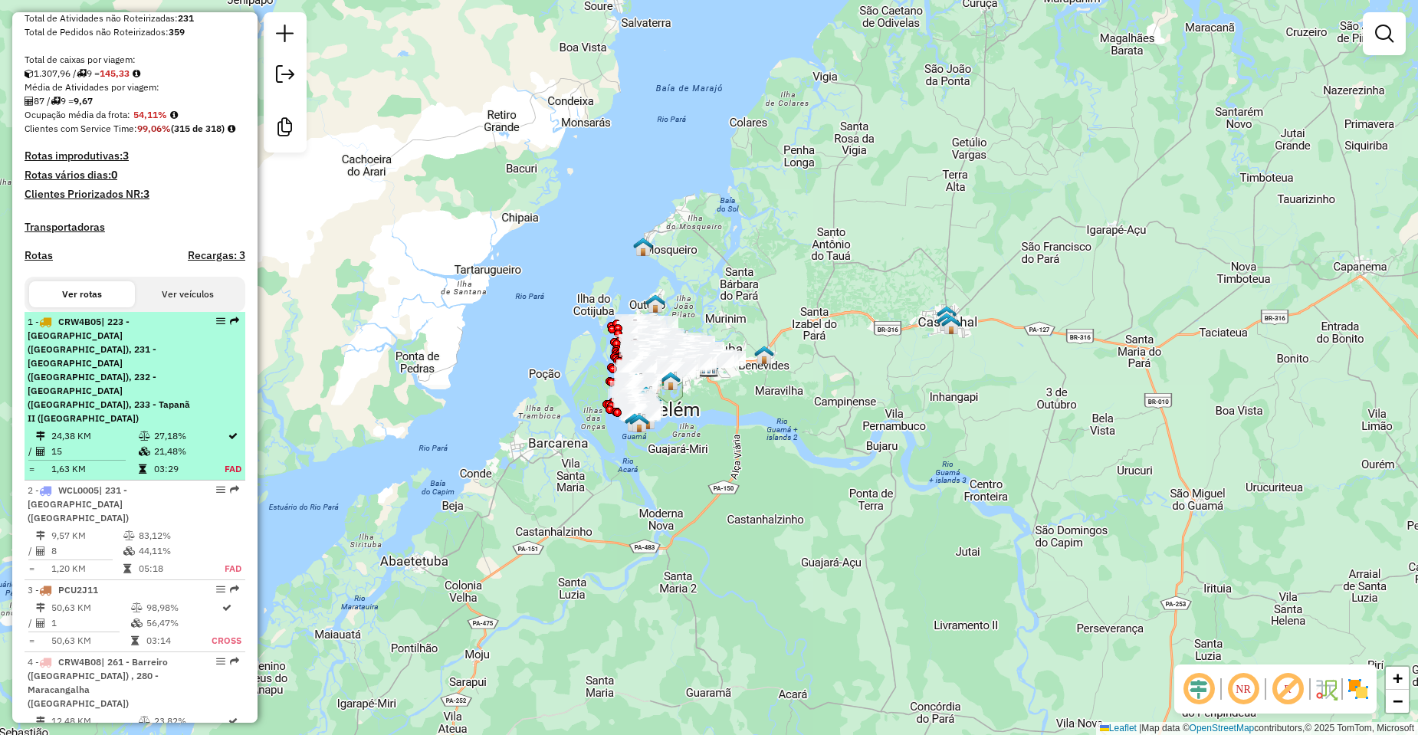
scroll to position [383, 0]
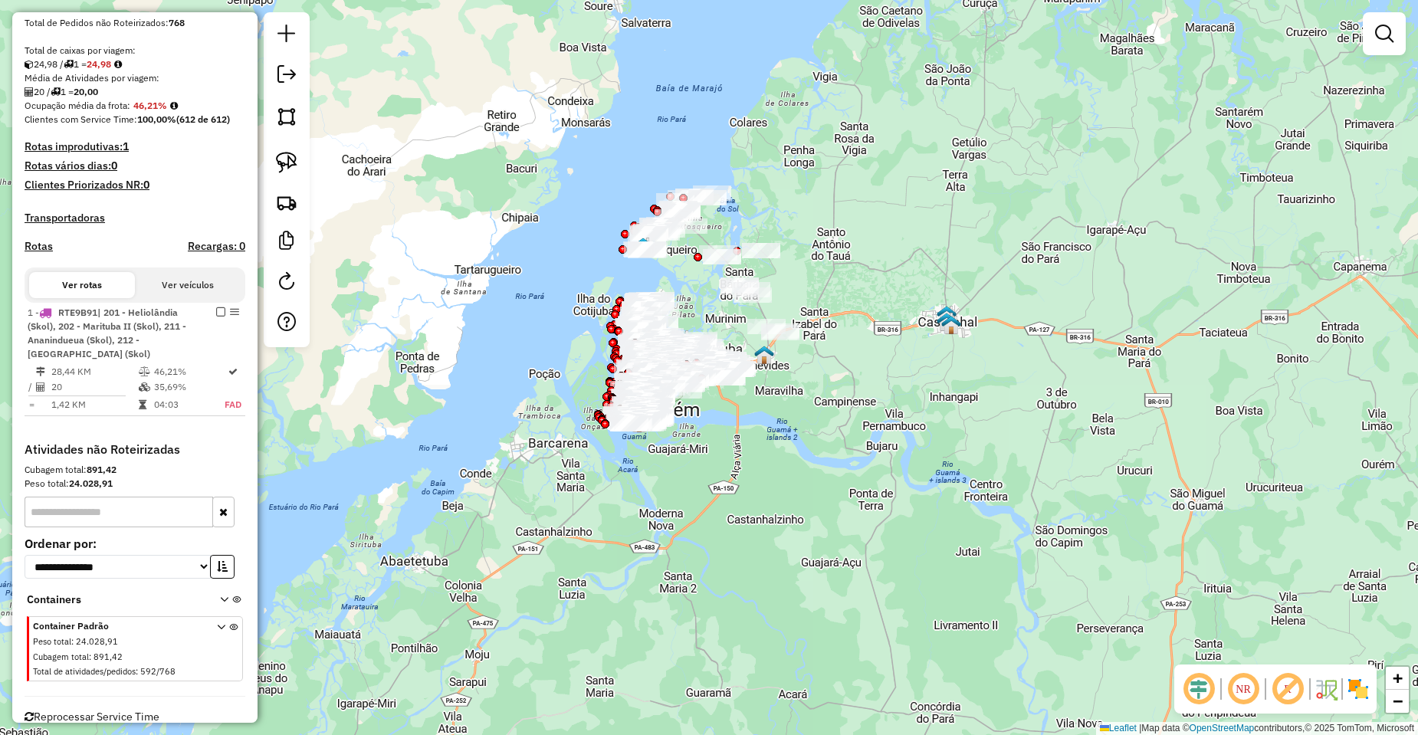
scroll to position [307, 0]
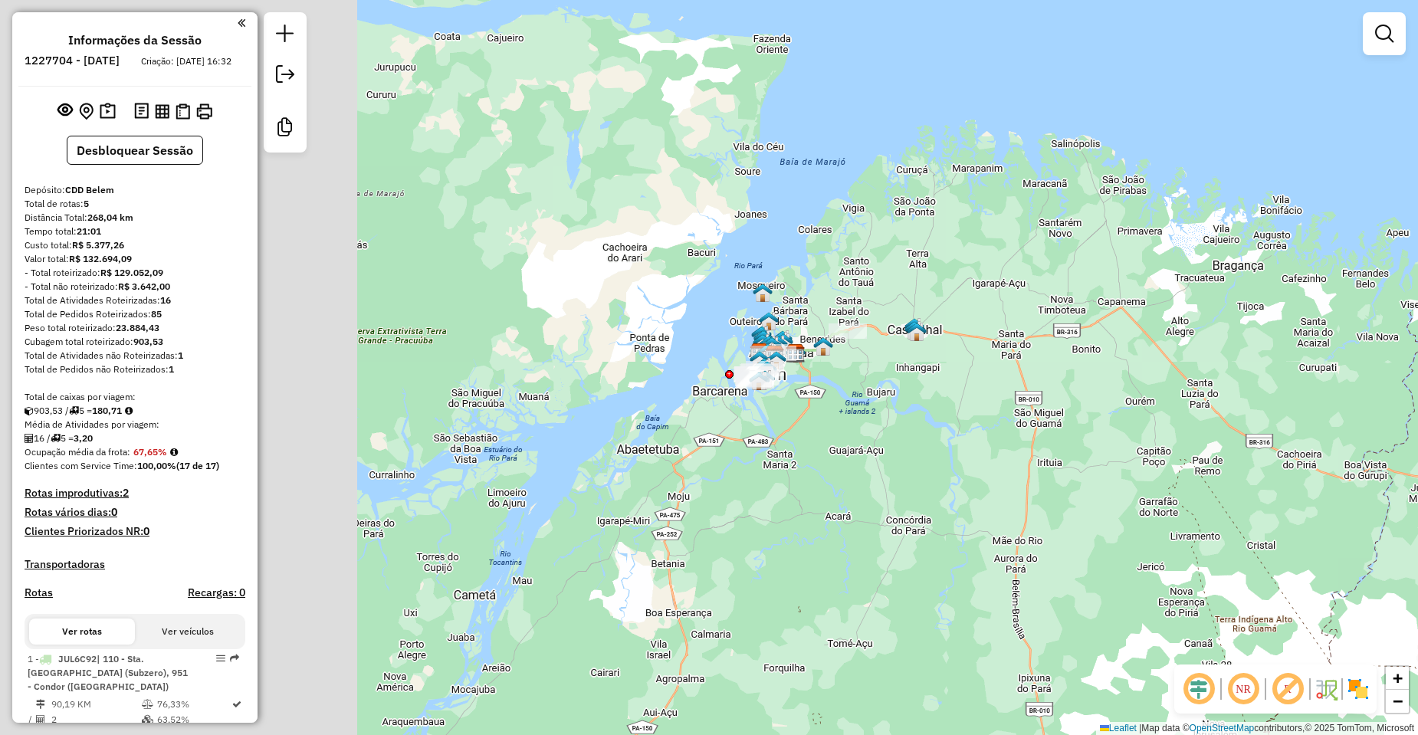
drag, startPoint x: 493, startPoint y: 437, endPoint x: 875, endPoint y: 413, distance: 382.6
click at [875, 413] on div "Janela de atendimento Grade de atendimento Capacidade Transportadoras Veículos …" at bounding box center [709, 367] width 1418 height 735
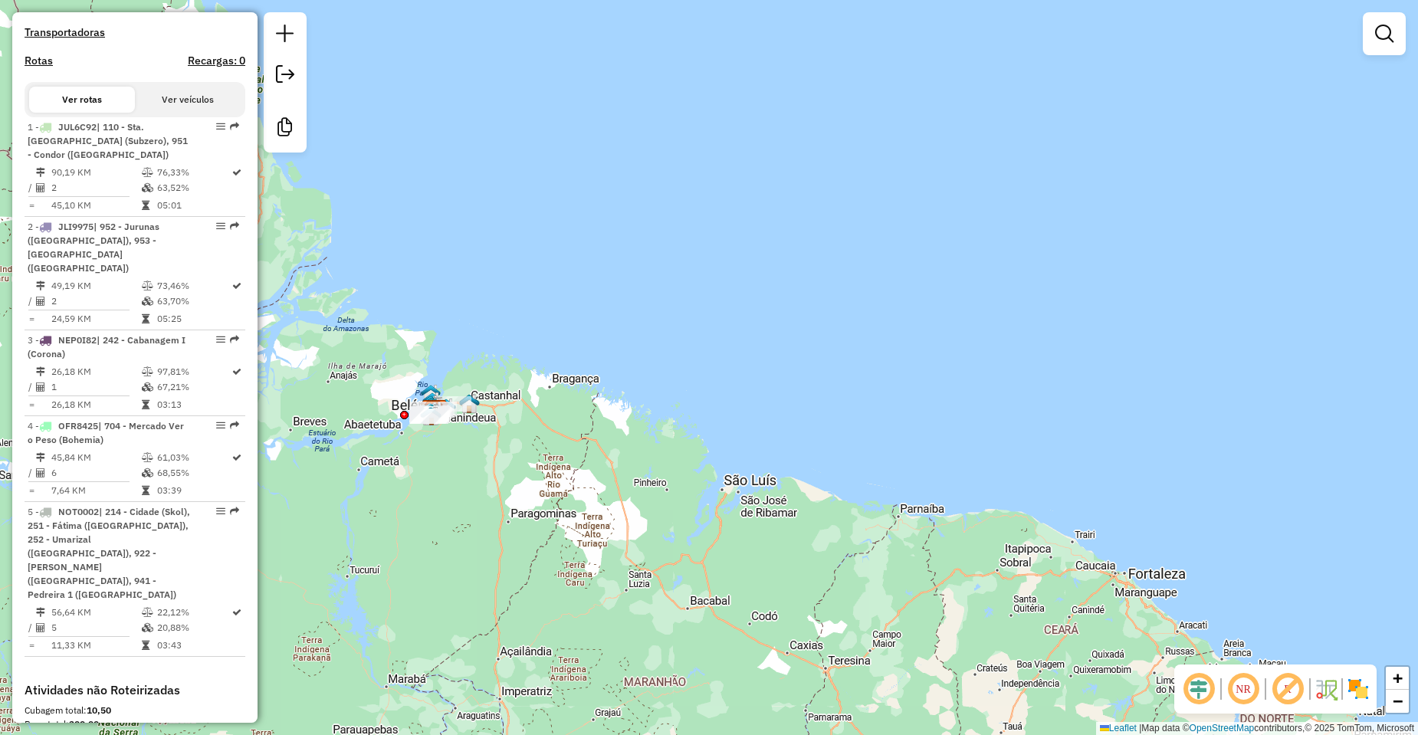
scroll to position [537, 0]
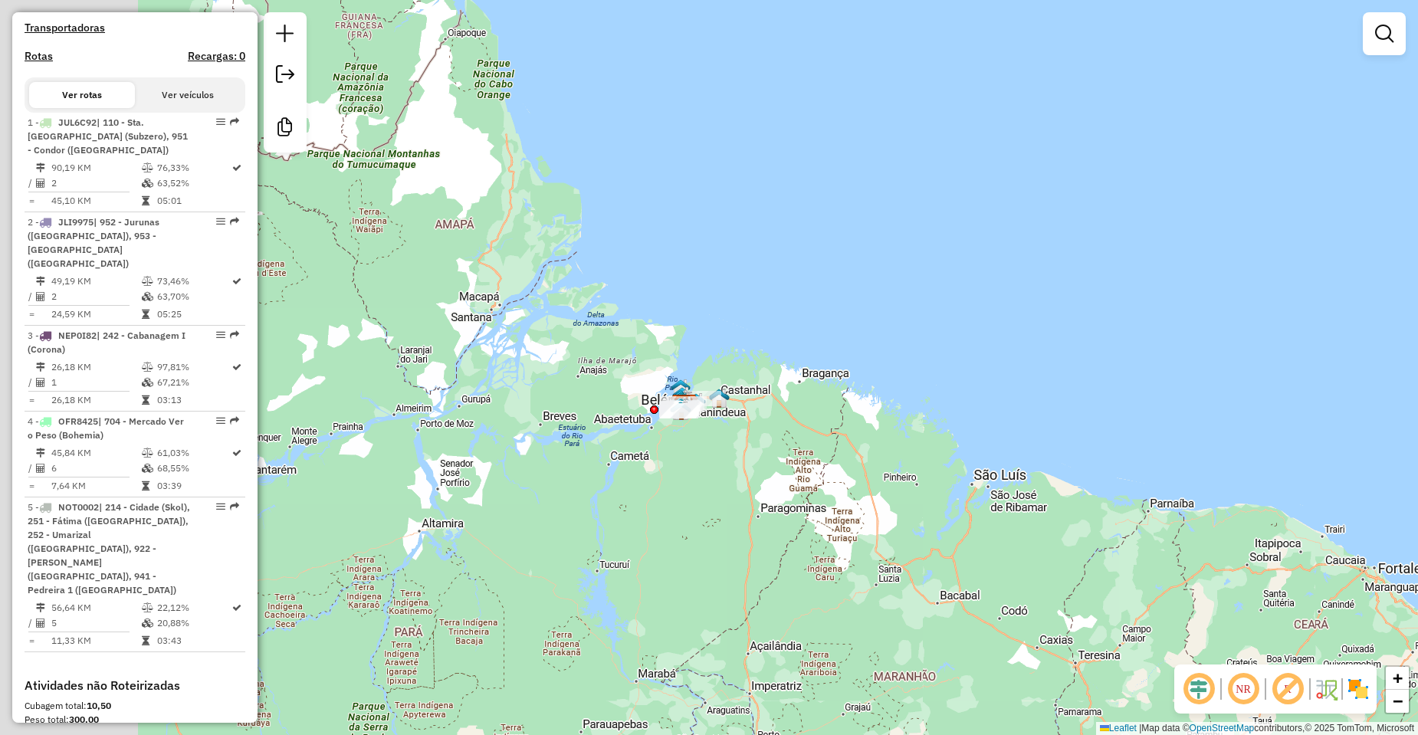
drag, startPoint x: 480, startPoint y: 530, endPoint x: 830, endPoint y: 525, distance: 349.7
click at [830, 525] on div "Janela de atendimento Grade de atendimento Capacidade Transportadoras Veículos …" at bounding box center [709, 367] width 1418 height 735
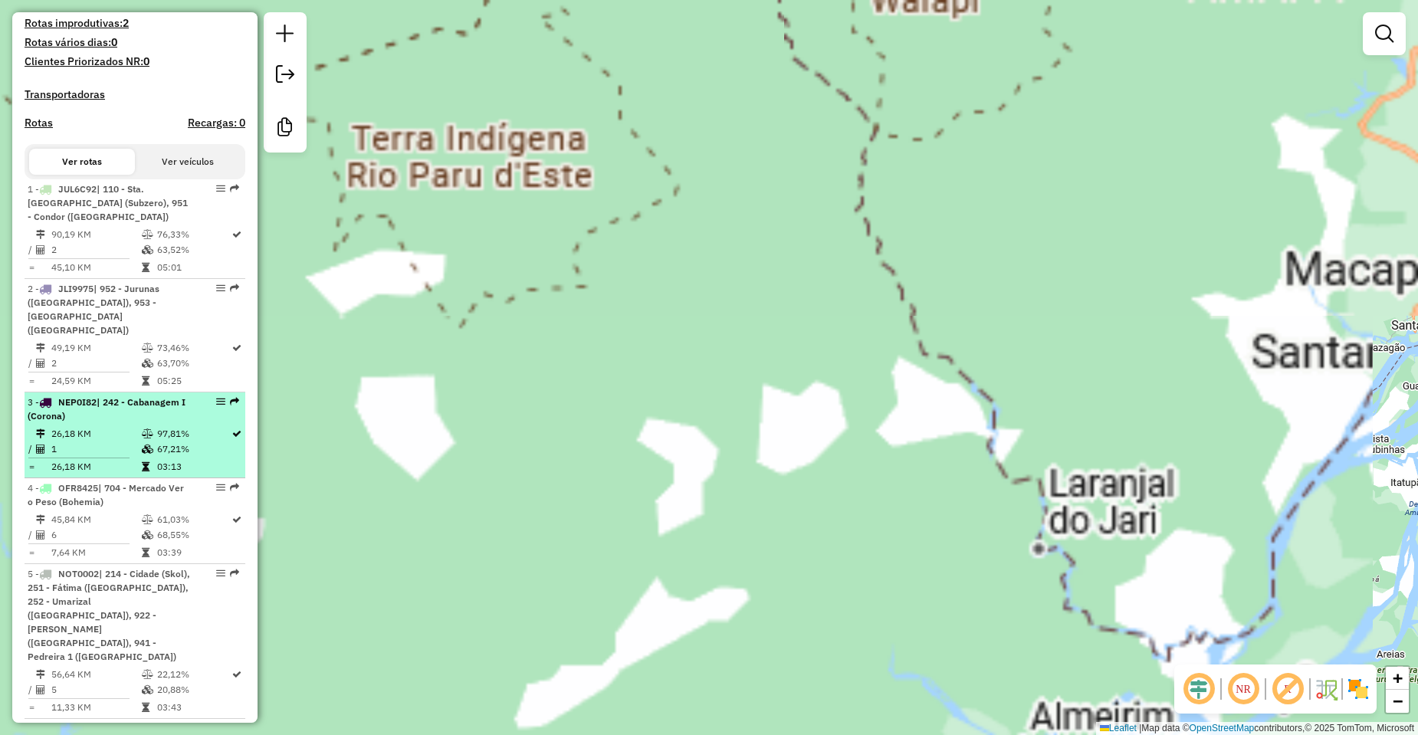
scroll to position [468, 0]
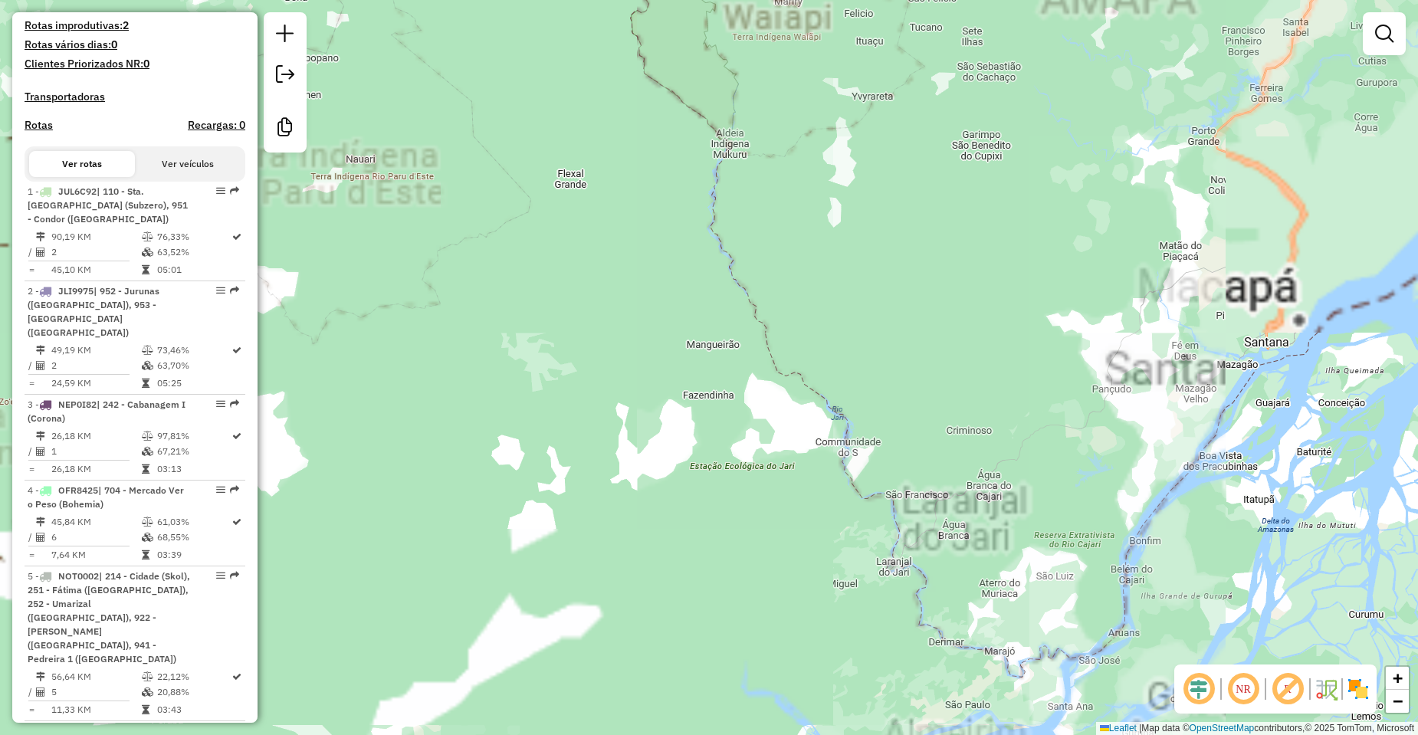
drag, startPoint x: 766, startPoint y: 306, endPoint x: 631, endPoint y: 317, distance: 135.4
click at [640, 317] on div "Janela de atendimento Grade de atendimento Capacidade Transportadoras Veículos …" at bounding box center [709, 367] width 1418 height 735
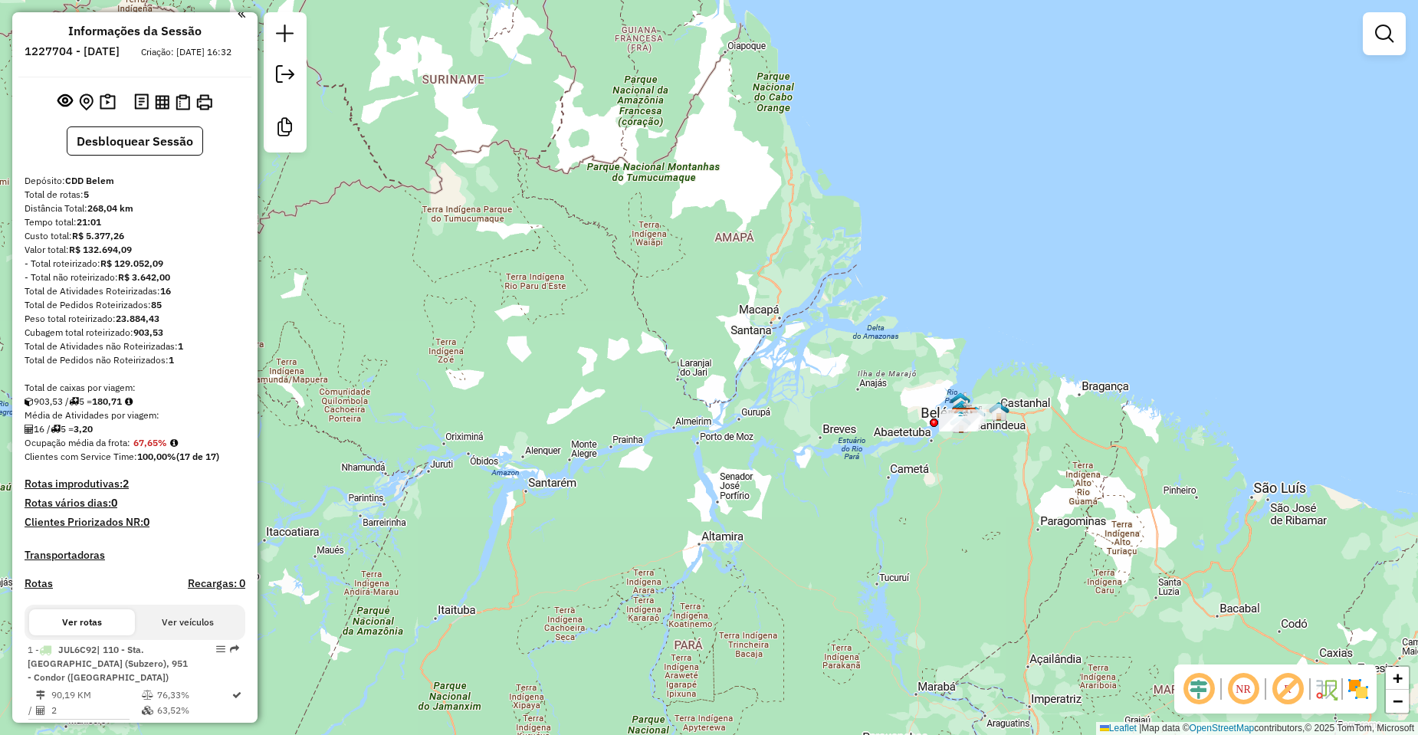
scroll to position [8, 0]
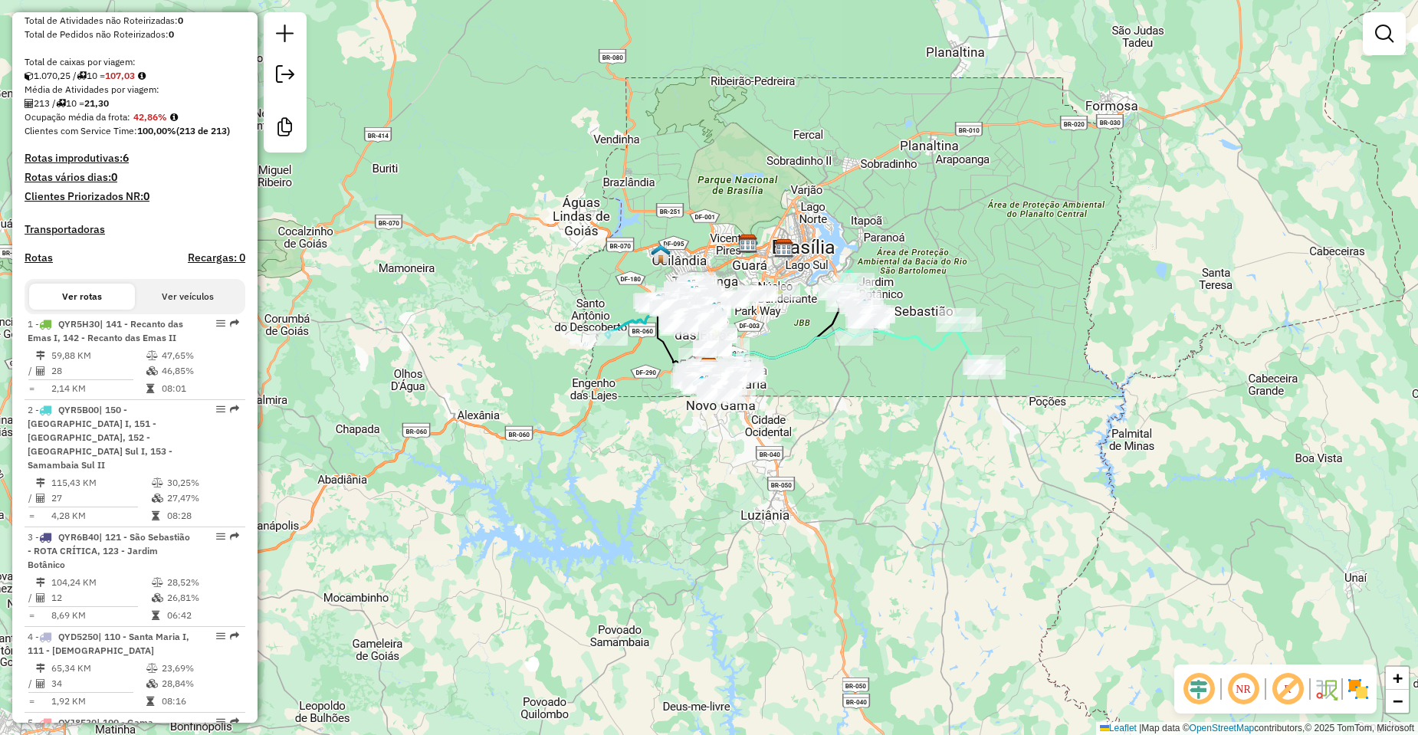
scroll to position [161, 0]
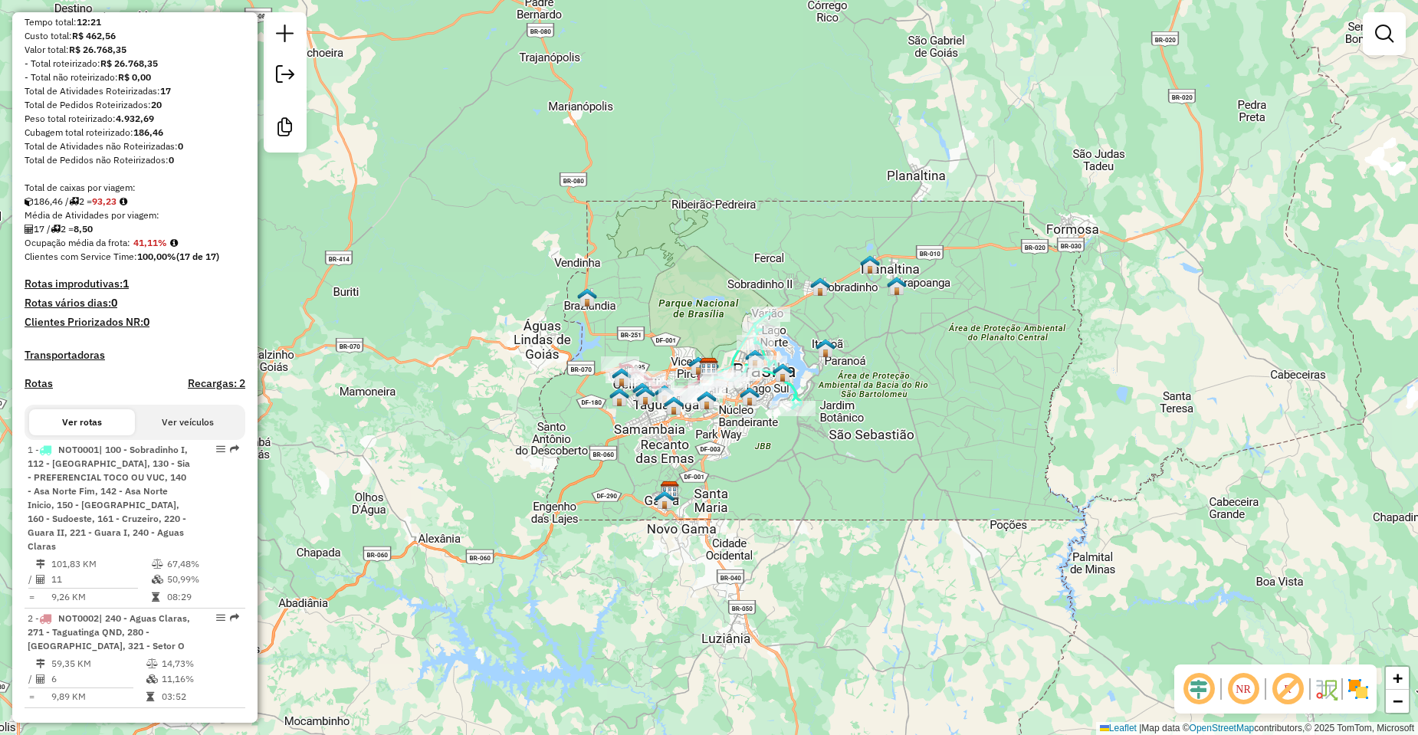
scroll to position [235, 0]
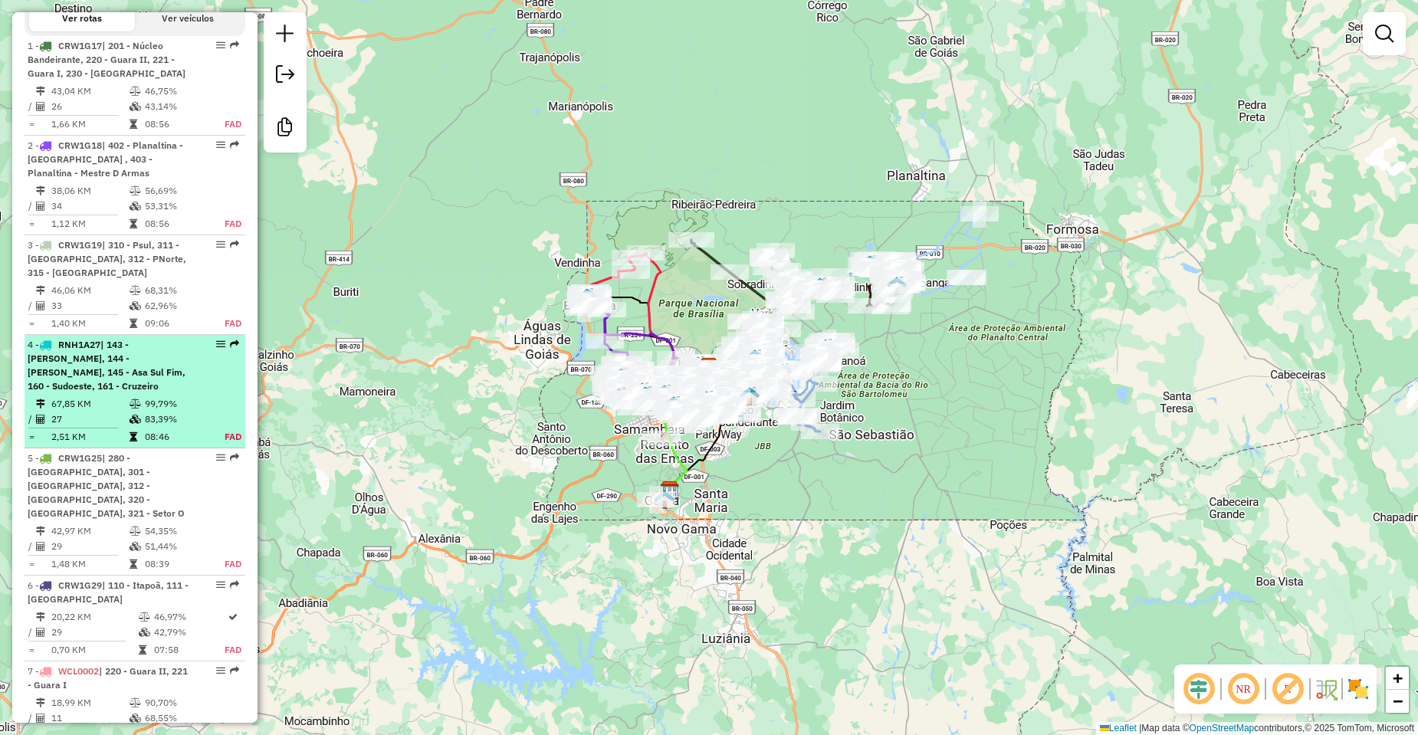
scroll to position [113, 0]
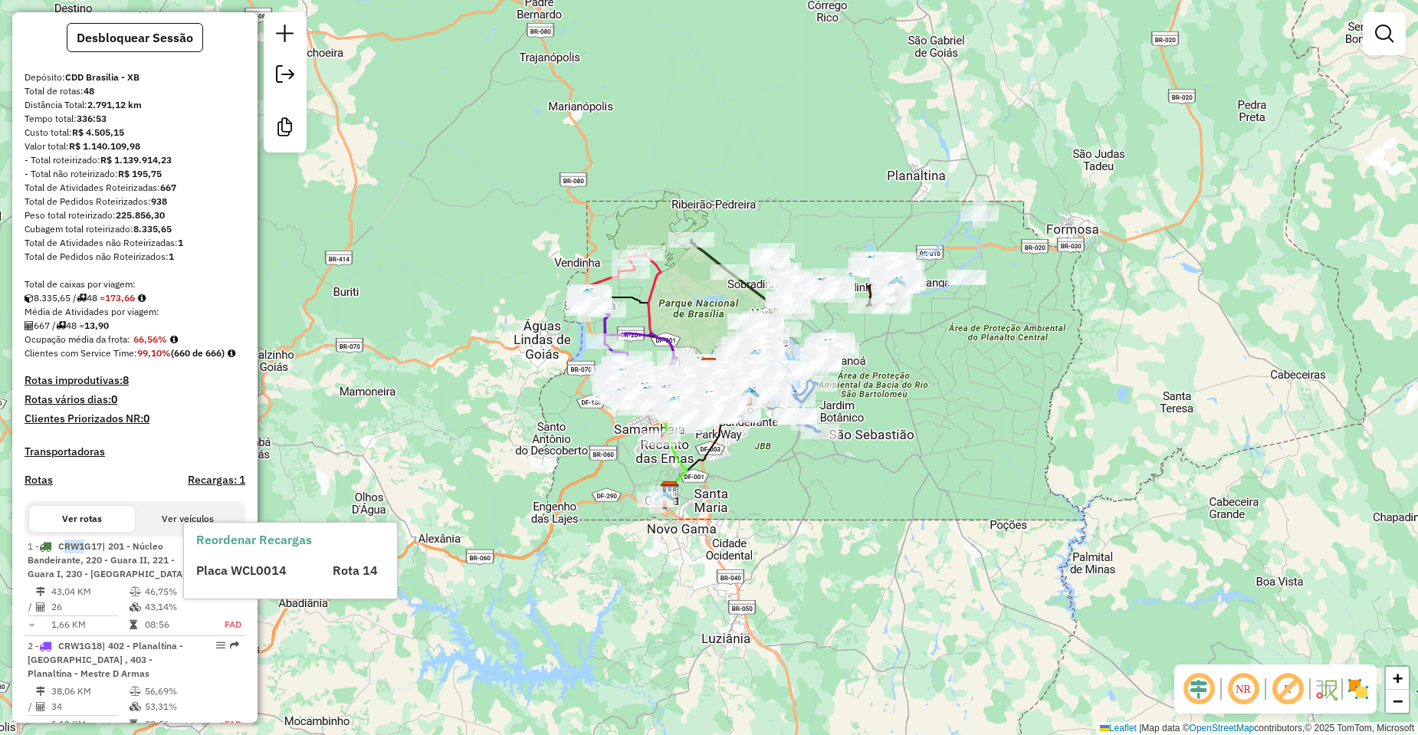
click at [401, 424] on div "Janela de atendimento Grade de atendimento Capacidade Transportadoras Veículos …" at bounding box center [709, 367] width 1418 height 735
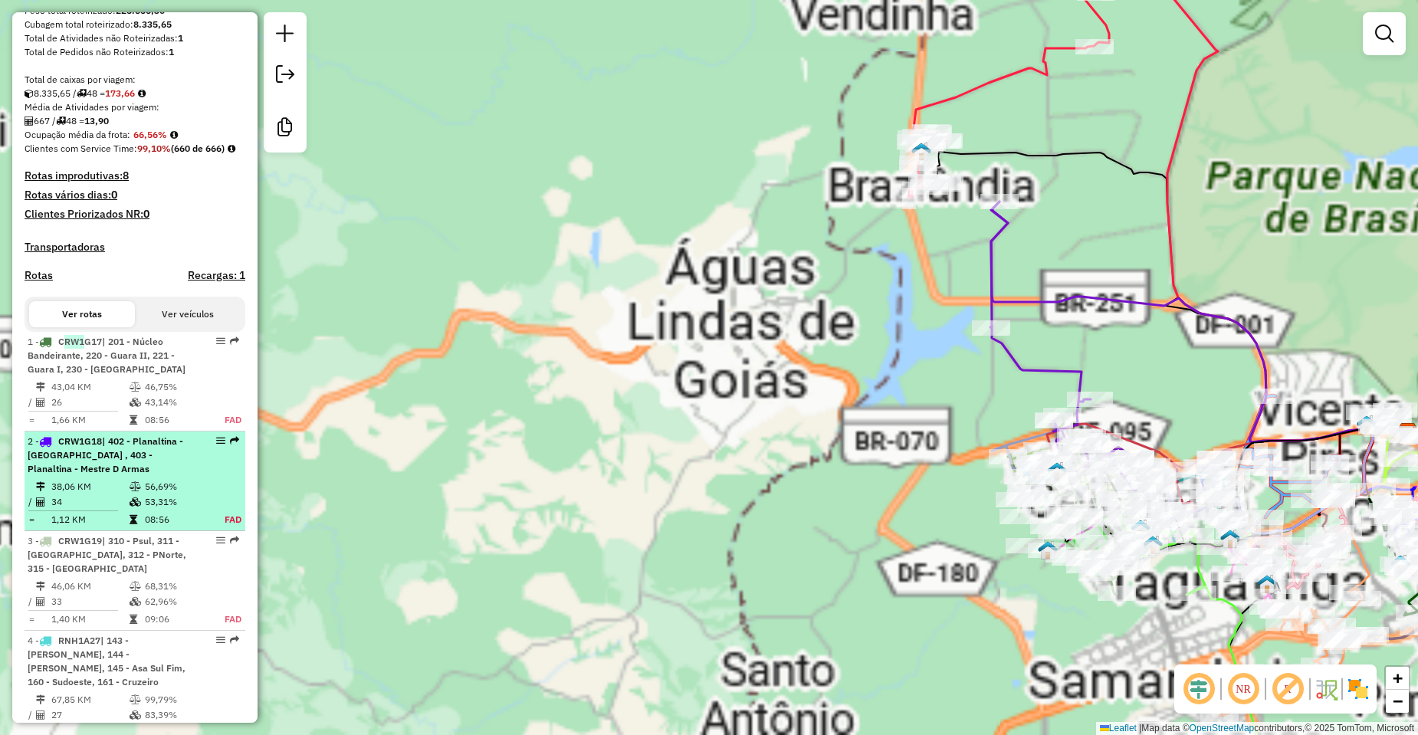
scroll to position [0, 0]
